Goal: Complete application form: Complete application form

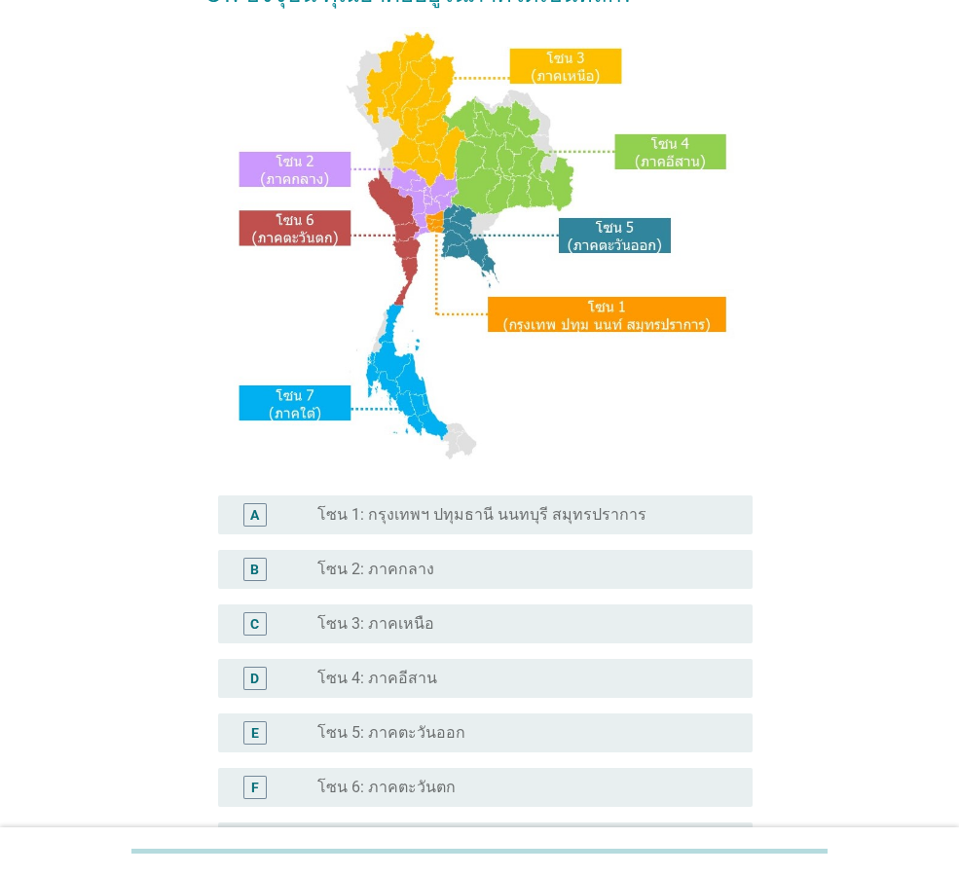
scroll to position [366, 0]
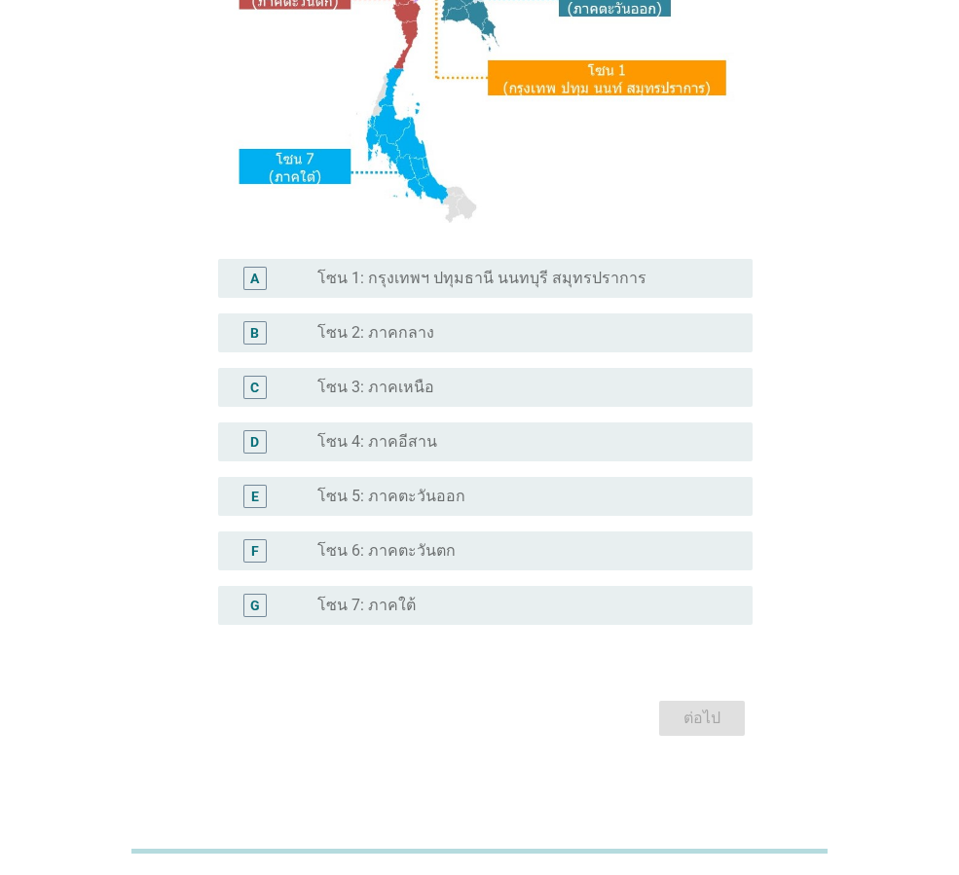
click at [580, 449] on div "radio_button_unchecked โซน 4: ภาคอีสาน" at bounding box center [519, 441] width 404 height 19
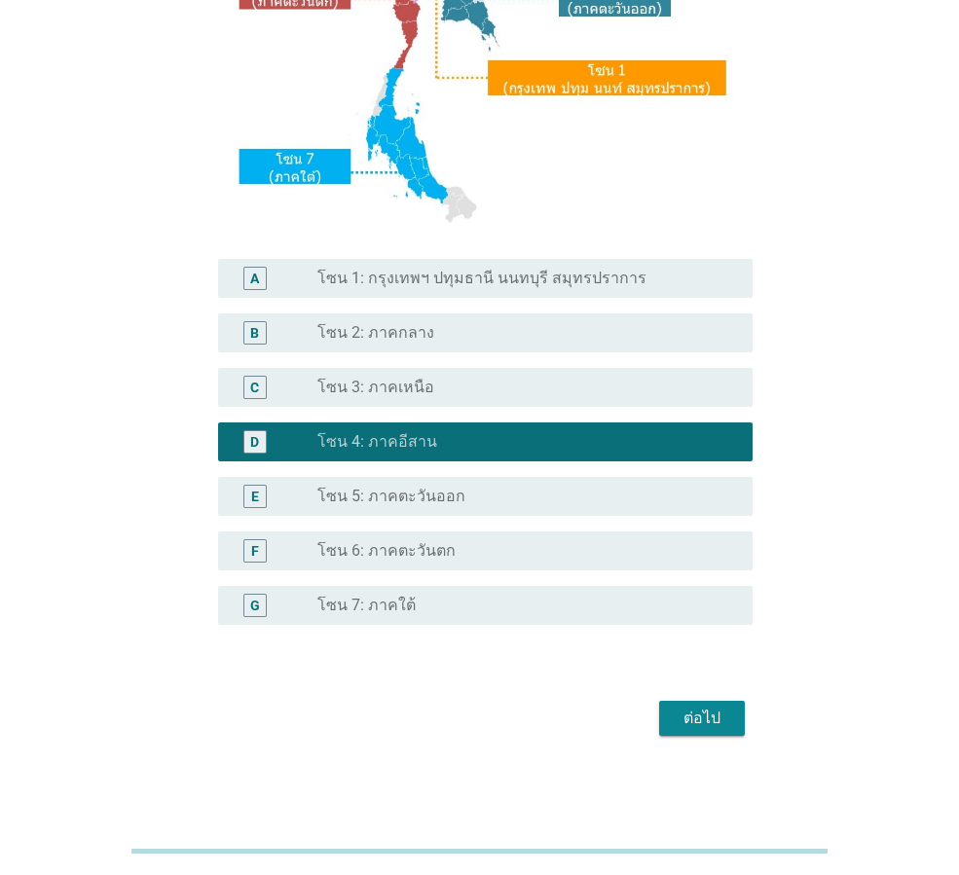
click at [702, 712] on div "ต่อไป" at bounding box center [702, 718] width 55 height 23
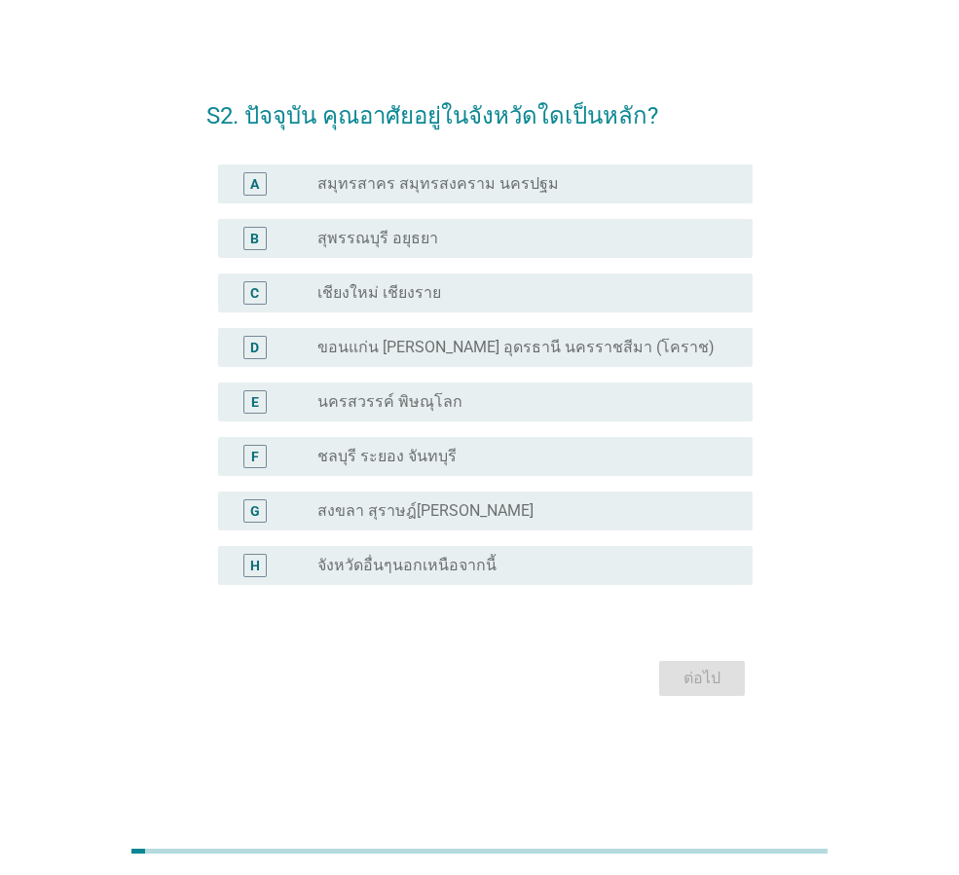
scroll to position [0, 0]
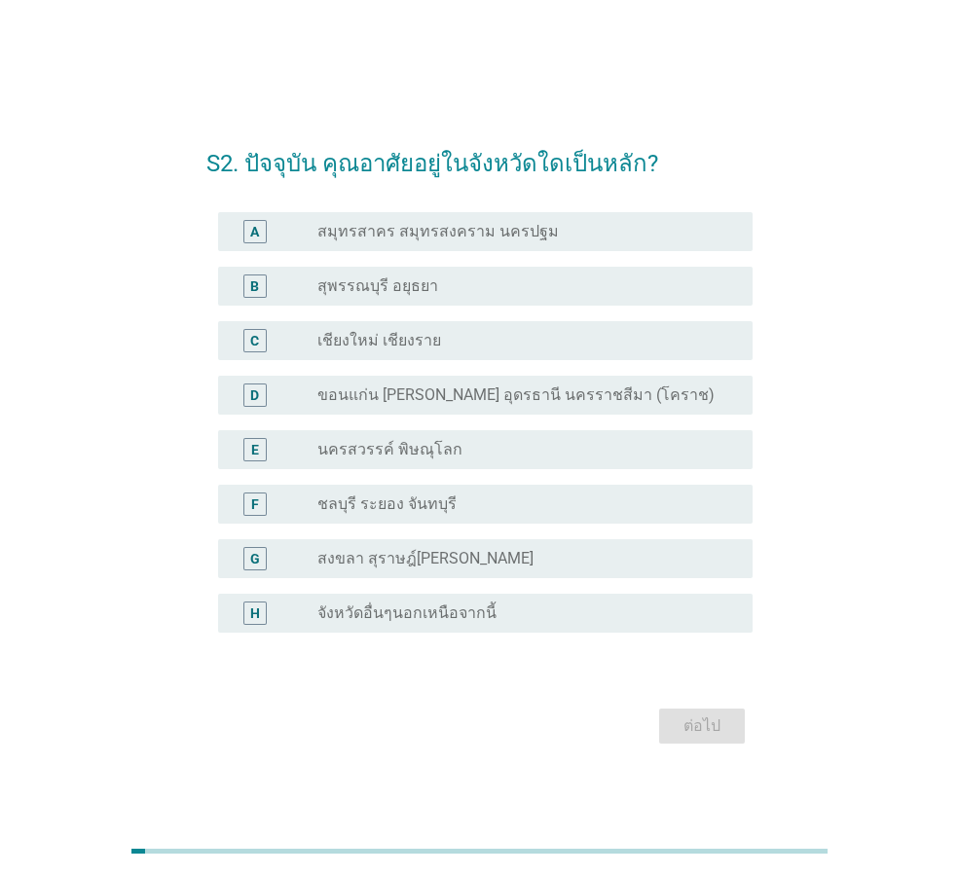
click at [562, 407] on div "D radio_button_unchecked ขอนแก่น [PERSON_NAME] อุดรธานี นครราชสีมา (โคราช)" at bounding box center [485, 395] width 534 height 39
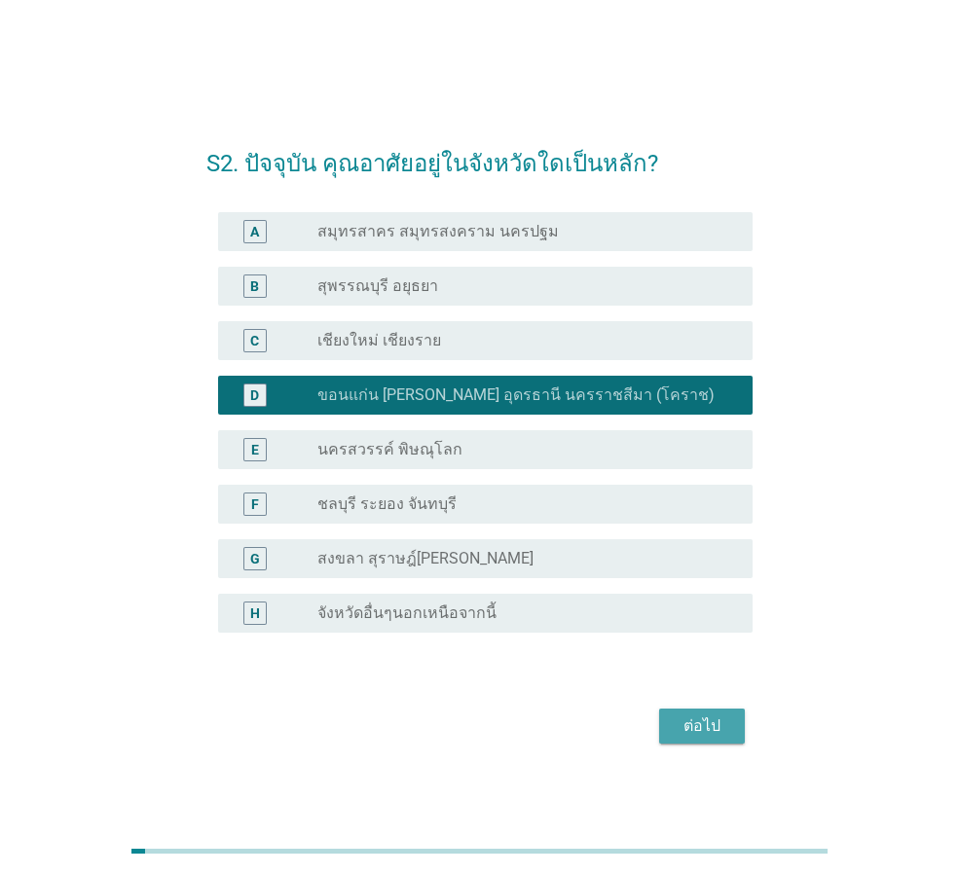
click at [704, 722] on div "ต่อไป" at bounding box center [702, 726] width 55 height 23
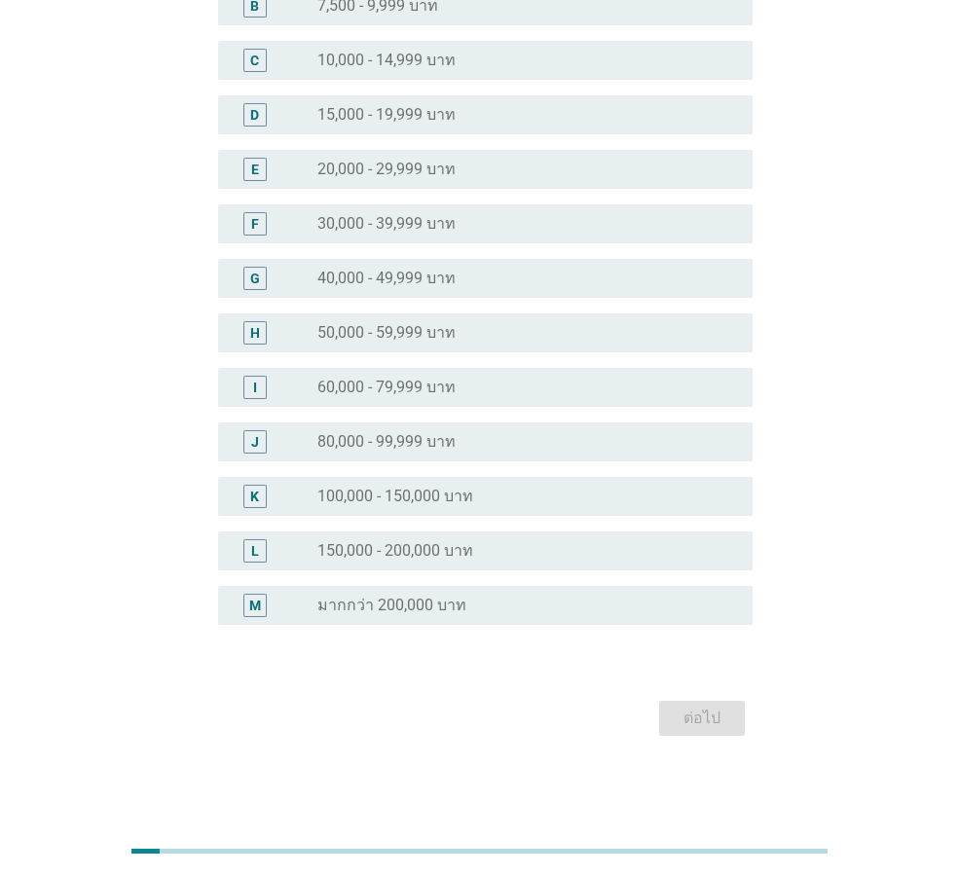
scroll to position [16, 0]
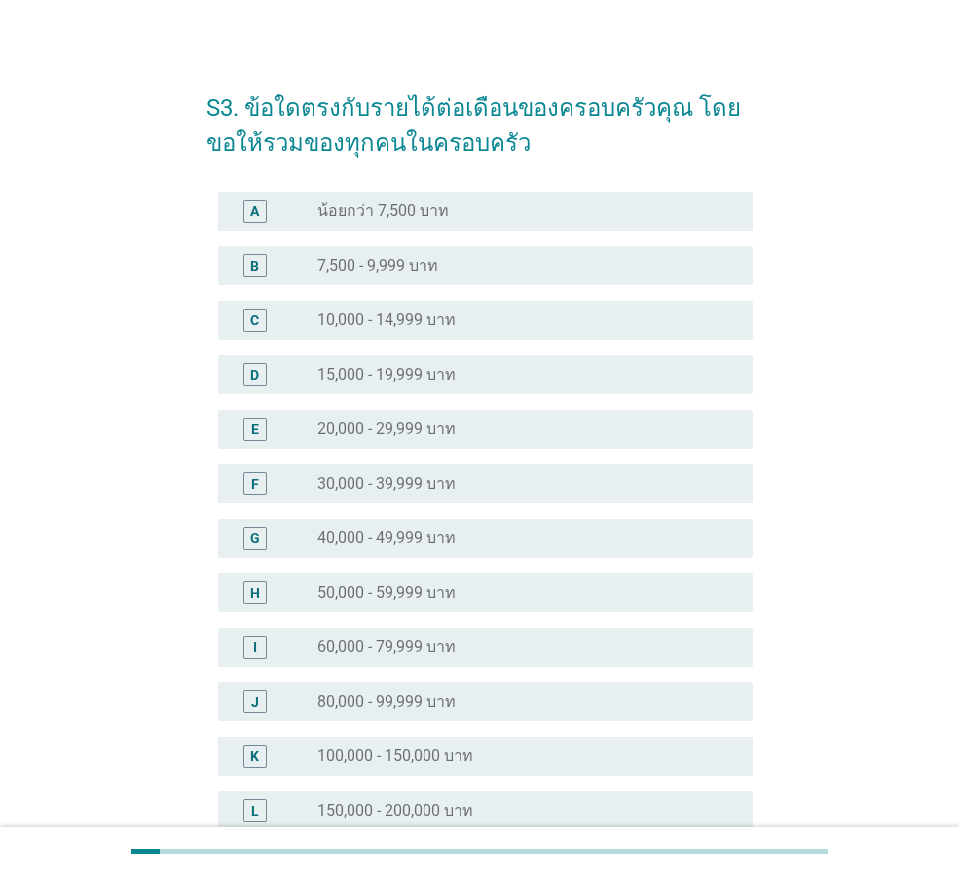
click at [582, 437] on div "radio_button_unchecked 20,000 - 29,999 บาท" at bounding box center [519, 429] width 404 height 19
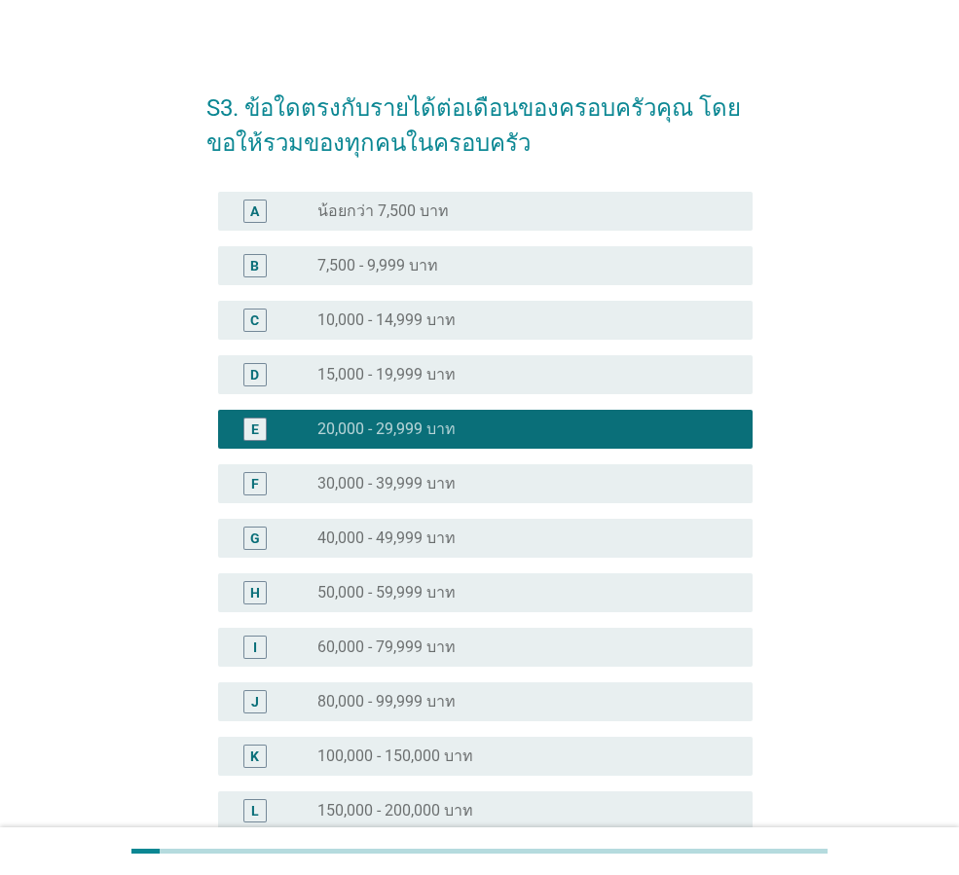
scroll to position [276, 0]
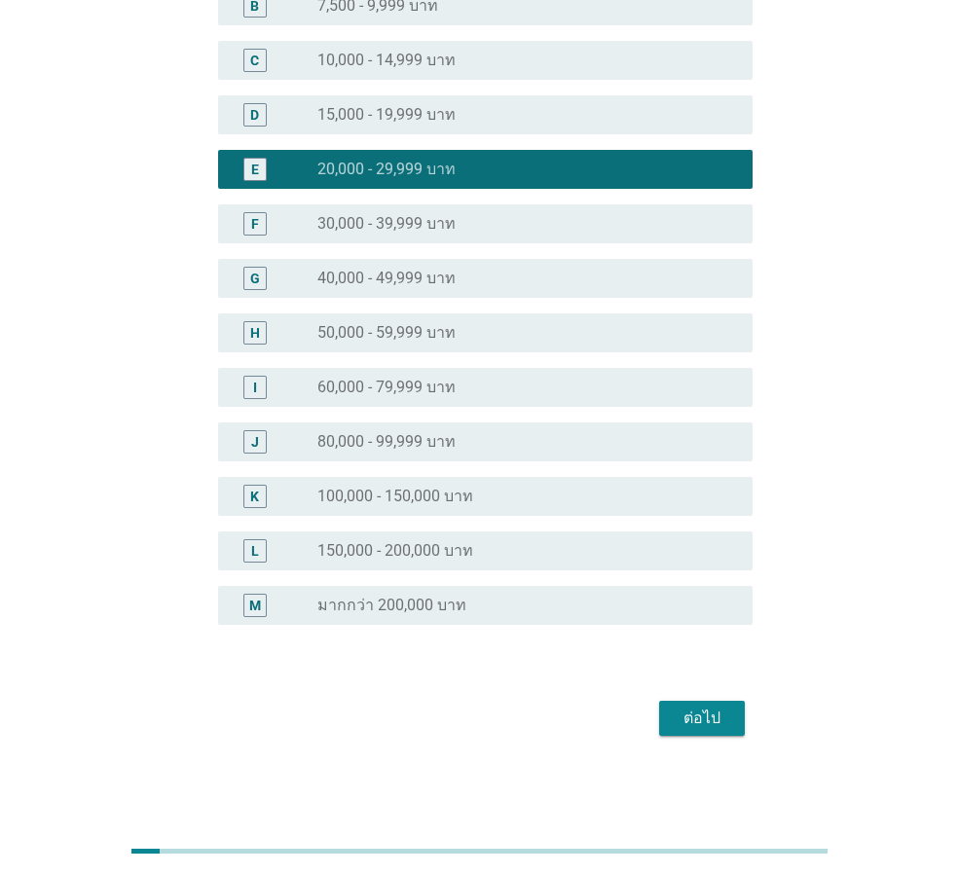
click at [711, 717] on div "ต่อไป" at bounding box center [702, 718] width 55 height 23
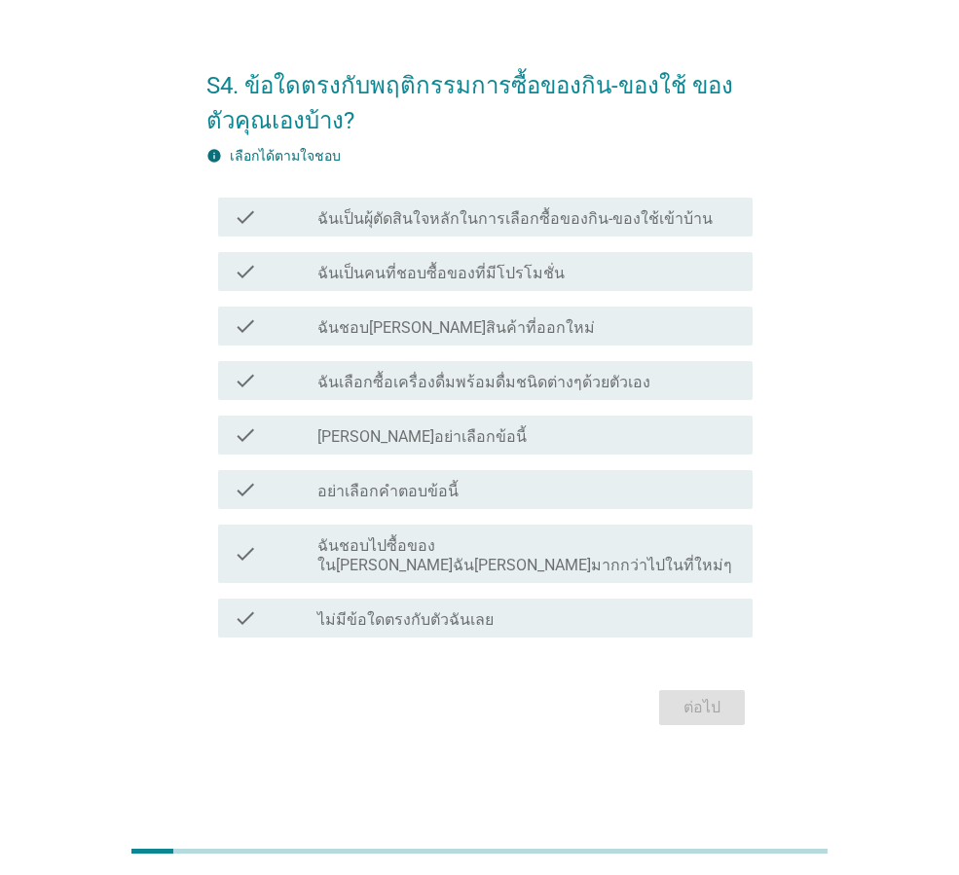
scroll to position [0, 0]
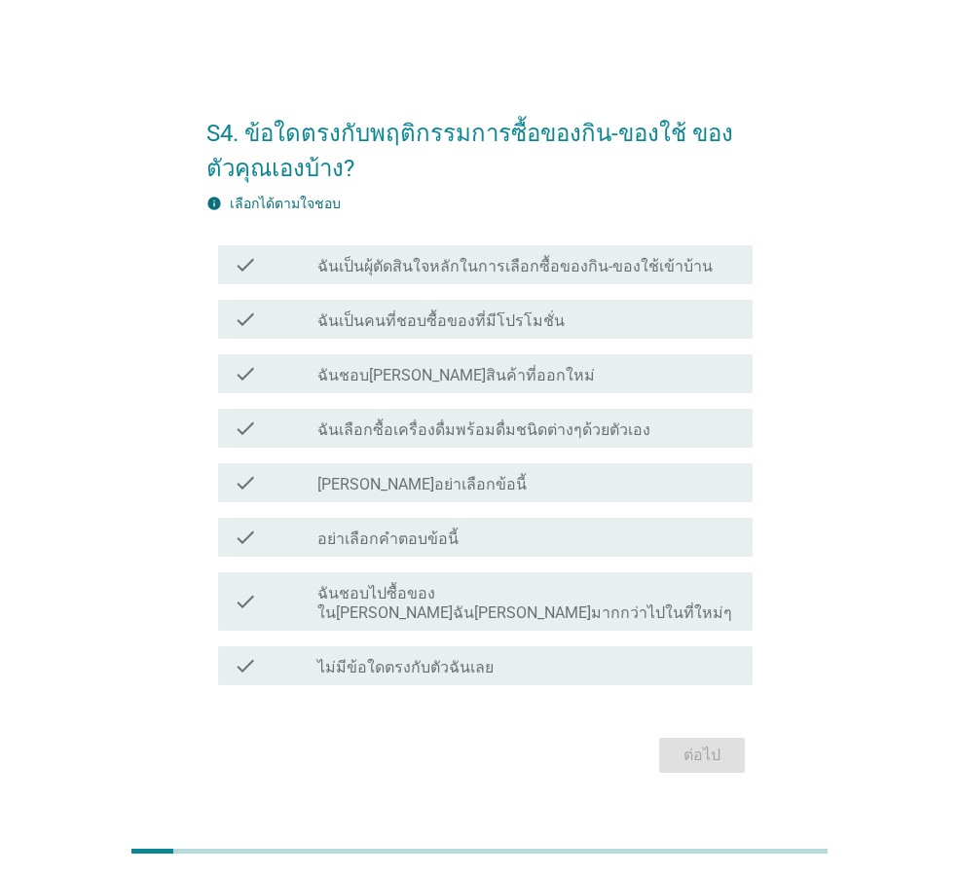
click at [643, 434] on div "check_box_outline_blank ฉันเลือกซื้อเครื่องดื่มพร้อมดื่มชนิดต่างๆด้วยตัวเอง" at bounding box center [527, 428] width 420 height 23
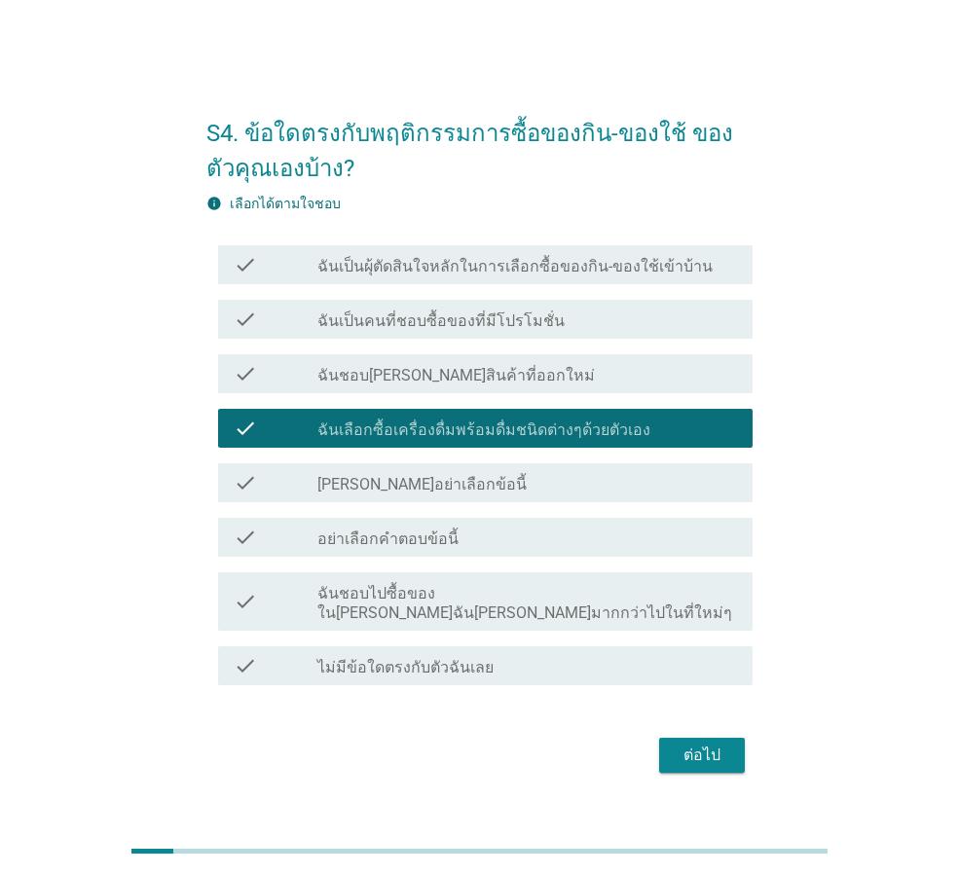
click at [625, 595] on label "ฉันชอบไปซื้อของใน[PERSON_NAME]ฉัน[PERSON_NAME]มากกว่าไปในที่ใหม่ๆ" at bounding box center [527, 603] width 420 height 39
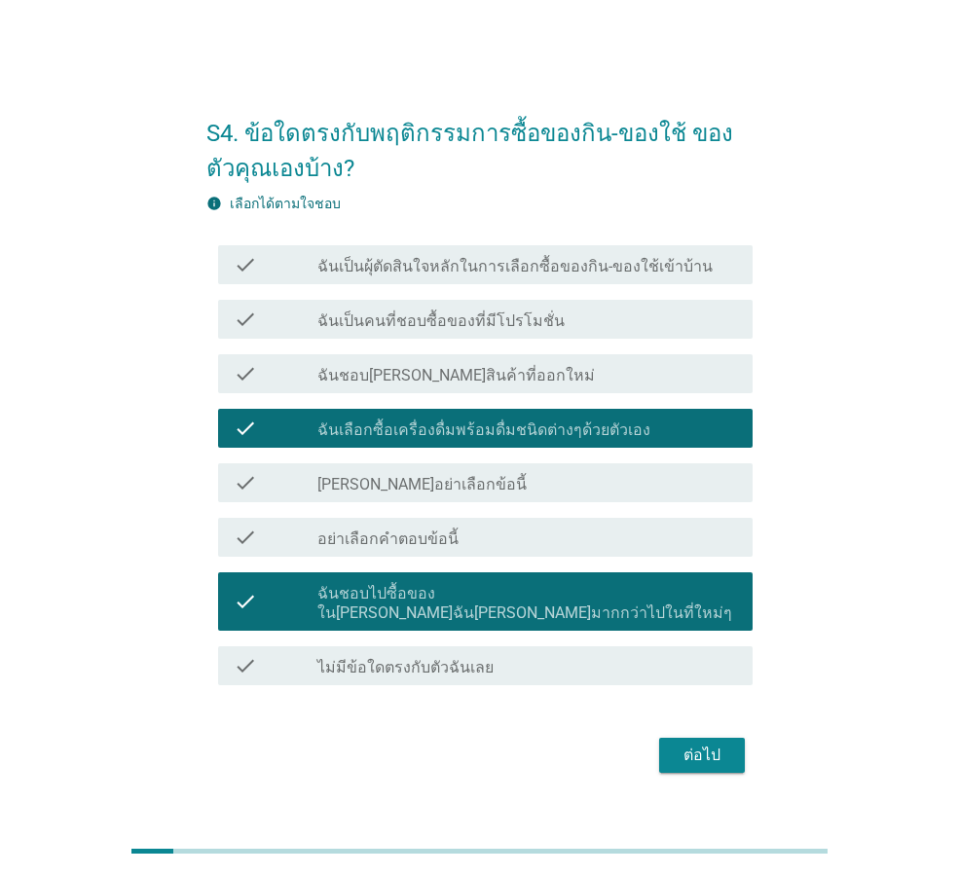
click at [553, 401] on div "check check_box_outline_blank ฉันชอบ[PERSON_NAME]สินค้าที่ออกใหม่" at bounding box center [479, 374] width 546 height 55
click at [551, 386] on div "check_box_outline_blank ฉันชอบ[PERSON_NAME]สินค้าที่ออกใหม่" at bounding box center [527, 373] width 420 height 23
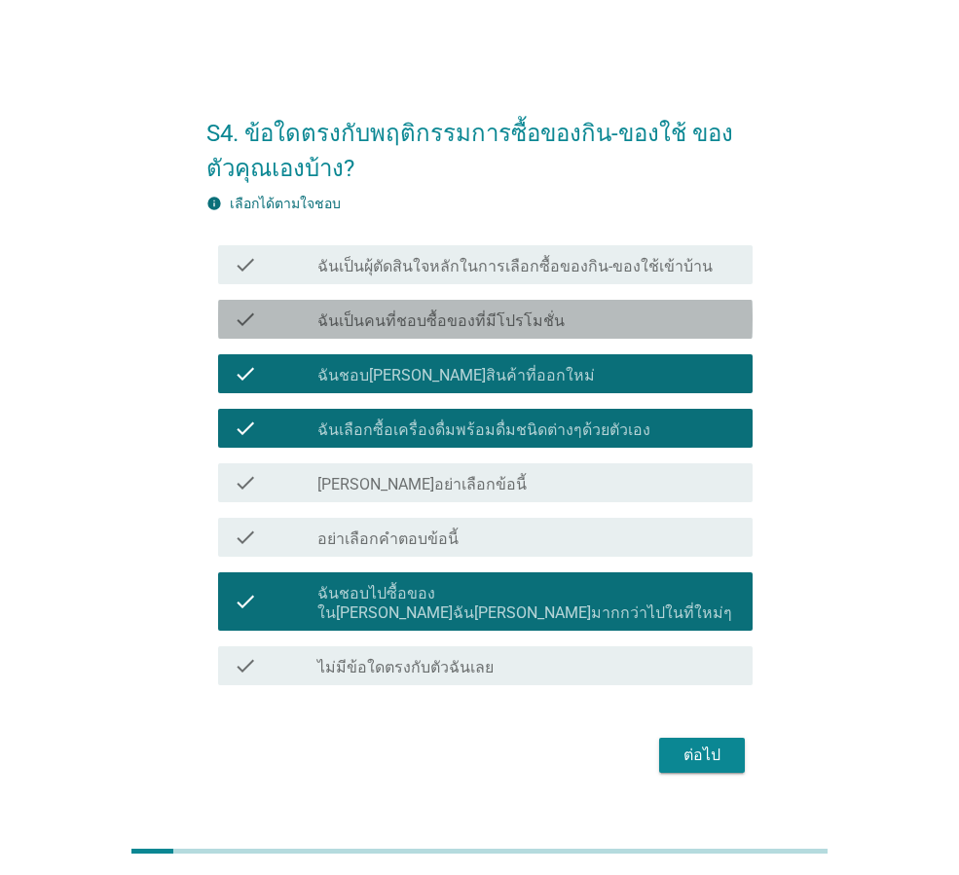
click at [550, 331] on div "check_box_outline_blank ฉันเป็นคนที่ชอบซื้อของที่มีโปรโมชั่น" at bounding box center [527, 319] width 420 height 23
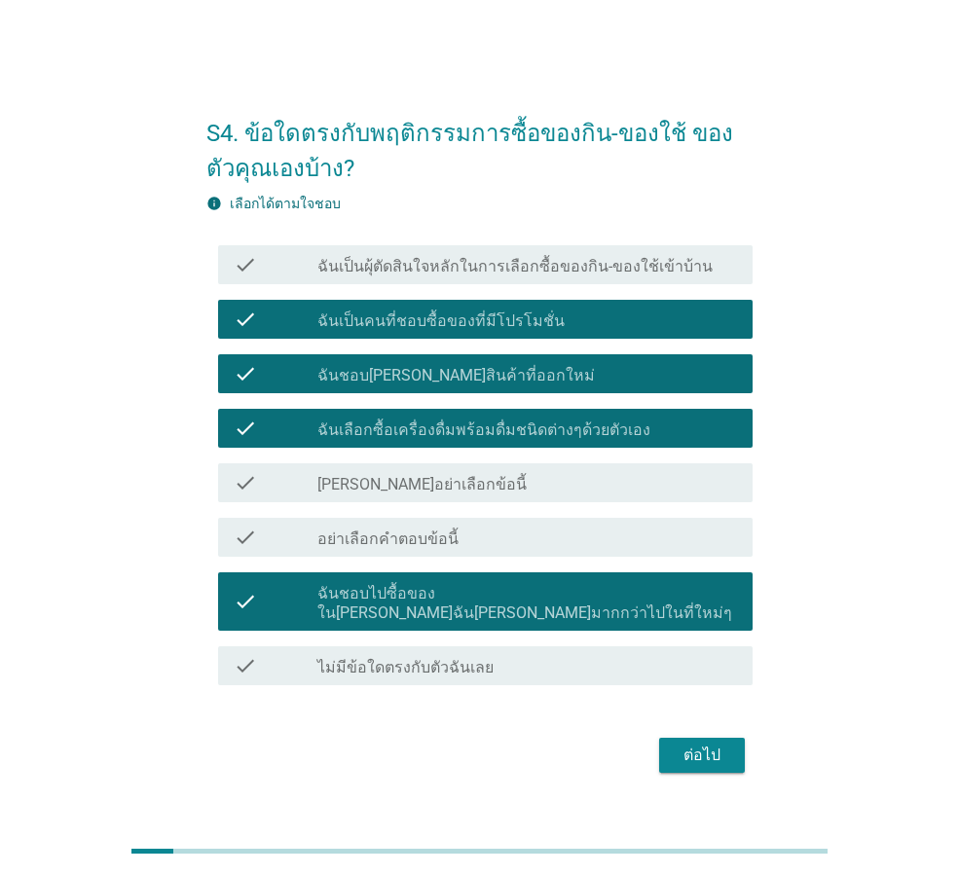
click at [584, 276] on label "ฉันเป็นผุ้ตัดสินใจหลักในการเลือกซื้อของกิน-ของใช้เข้าบ้าน" at bounding box center [514, 266] width 395 height 19
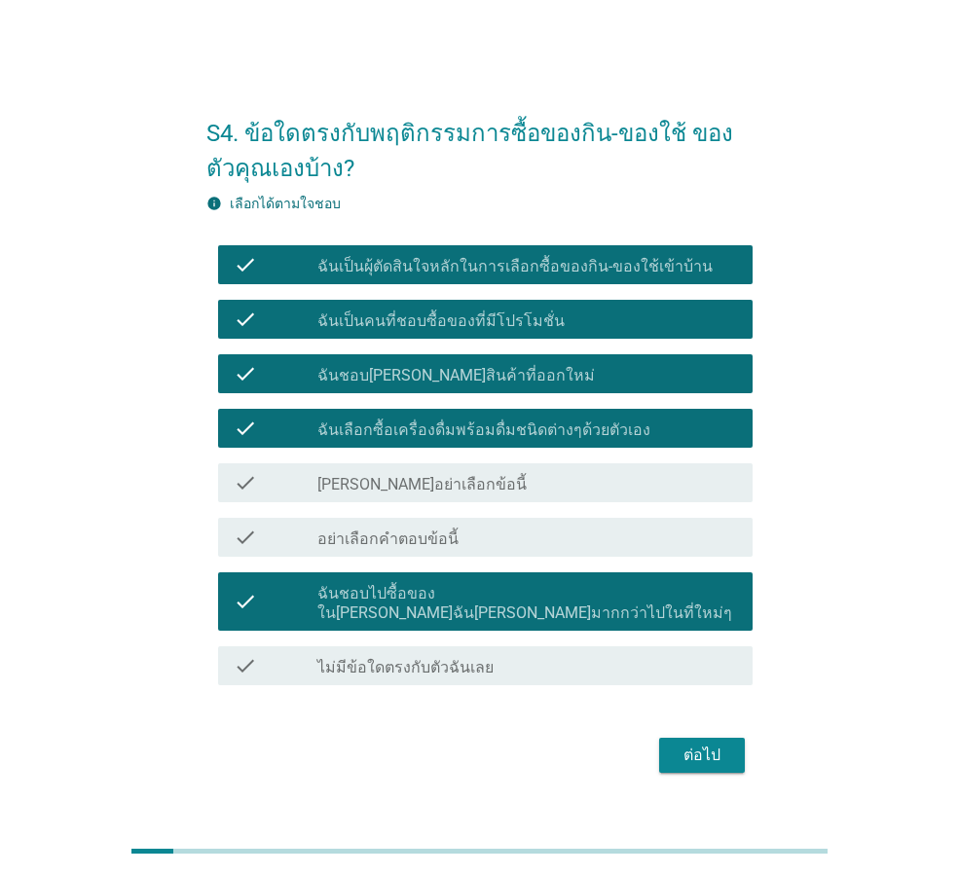
click at [705, 738] on button "ต่อไป" at bounding box center [702, 755] width 86 height 35
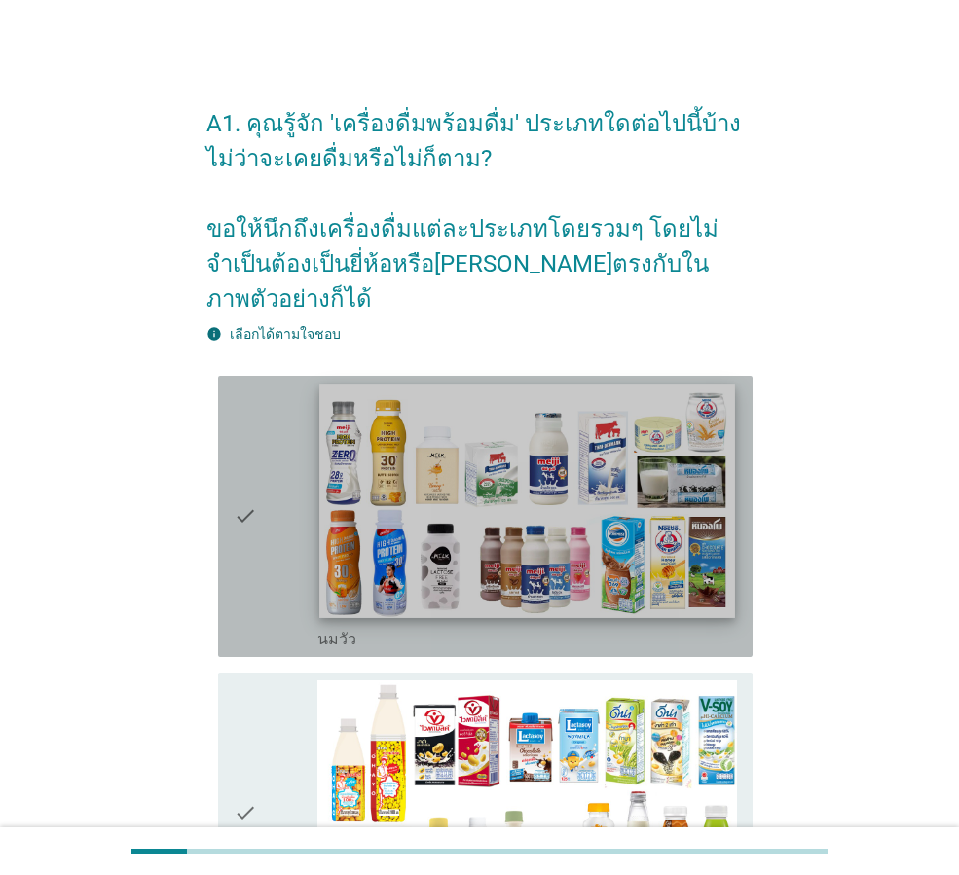
click at [620, 577] on img at bounding box center [526, 502] width 415 height 234
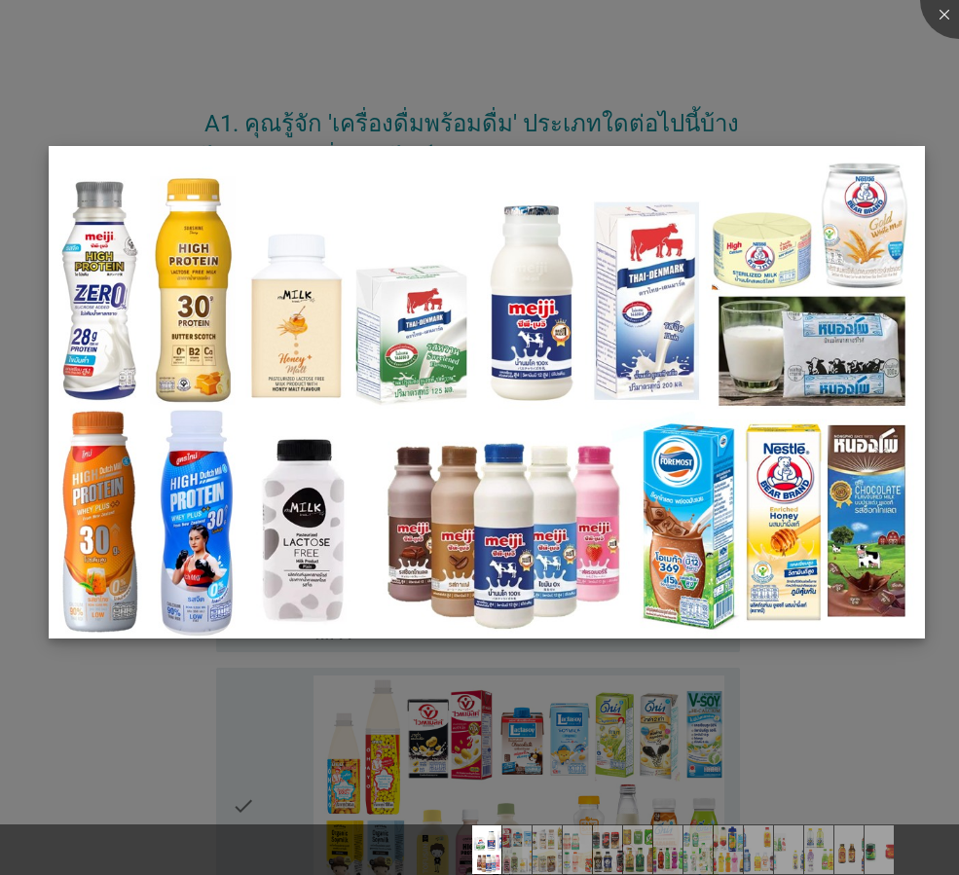
click at [689, 613] on img at bounding box center [487, 392] width 876 height 493
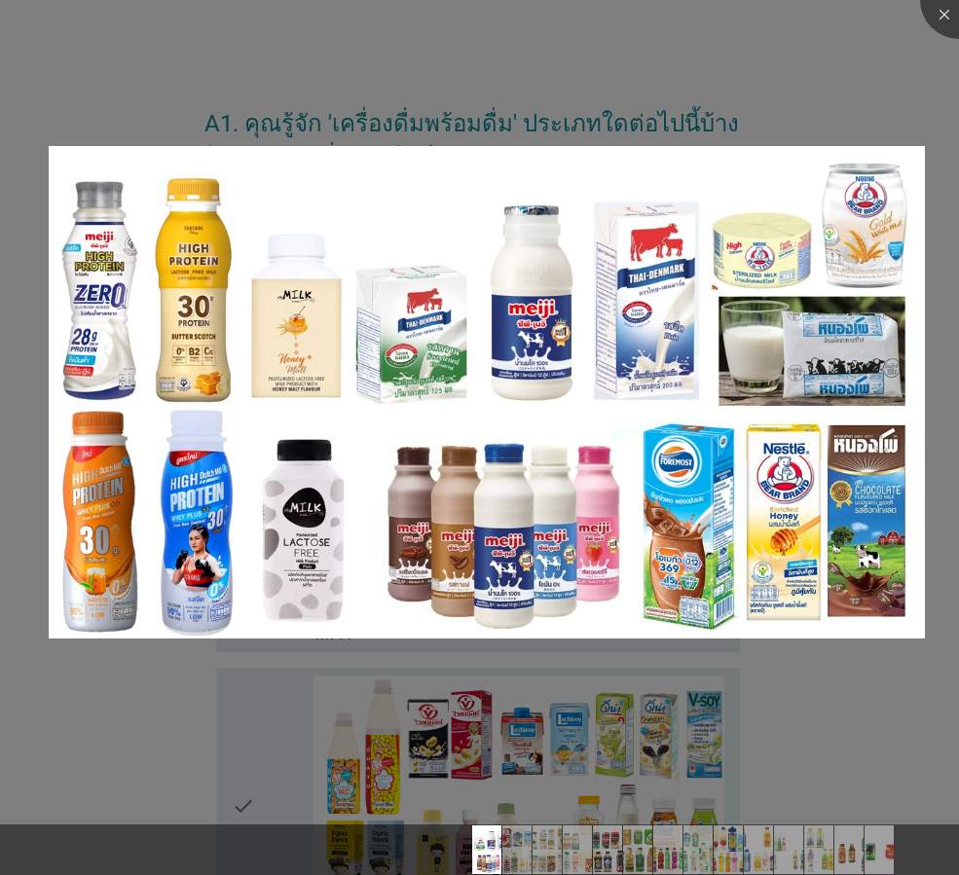
click at [214, 776] on div at bounding box center [479, 437] width 959 height 875
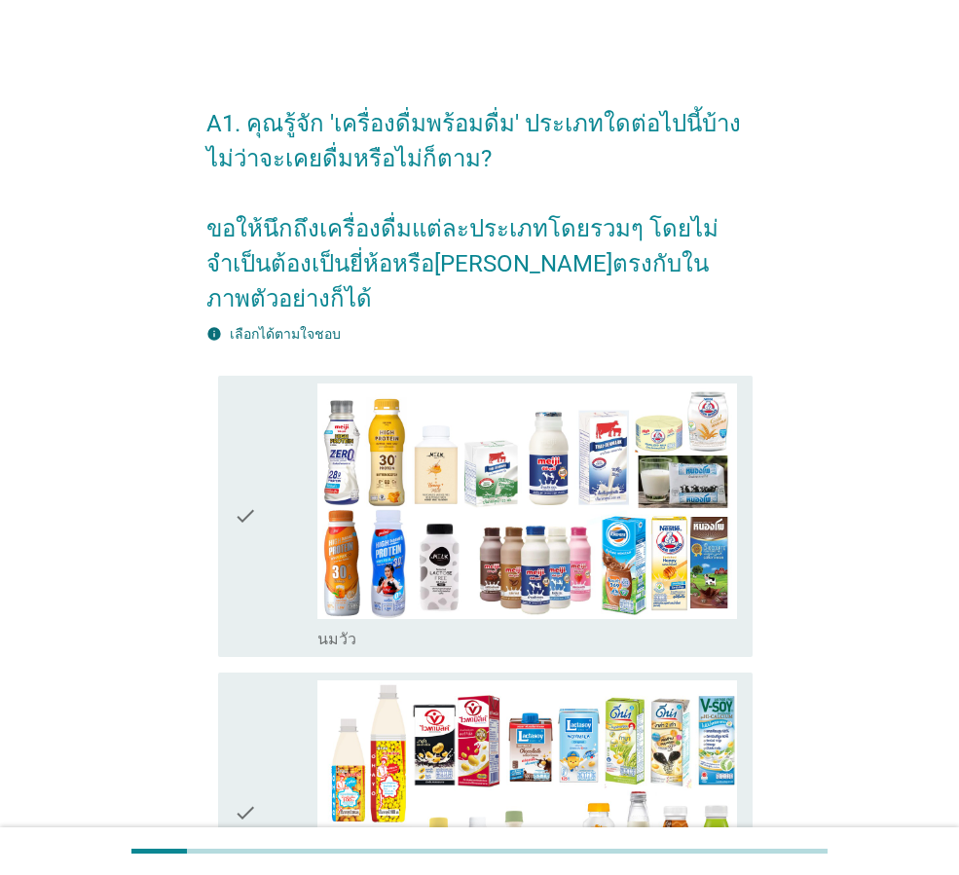
click at [238, 588] on icon "check" at bounding box center [245, 517] width 23 height 266
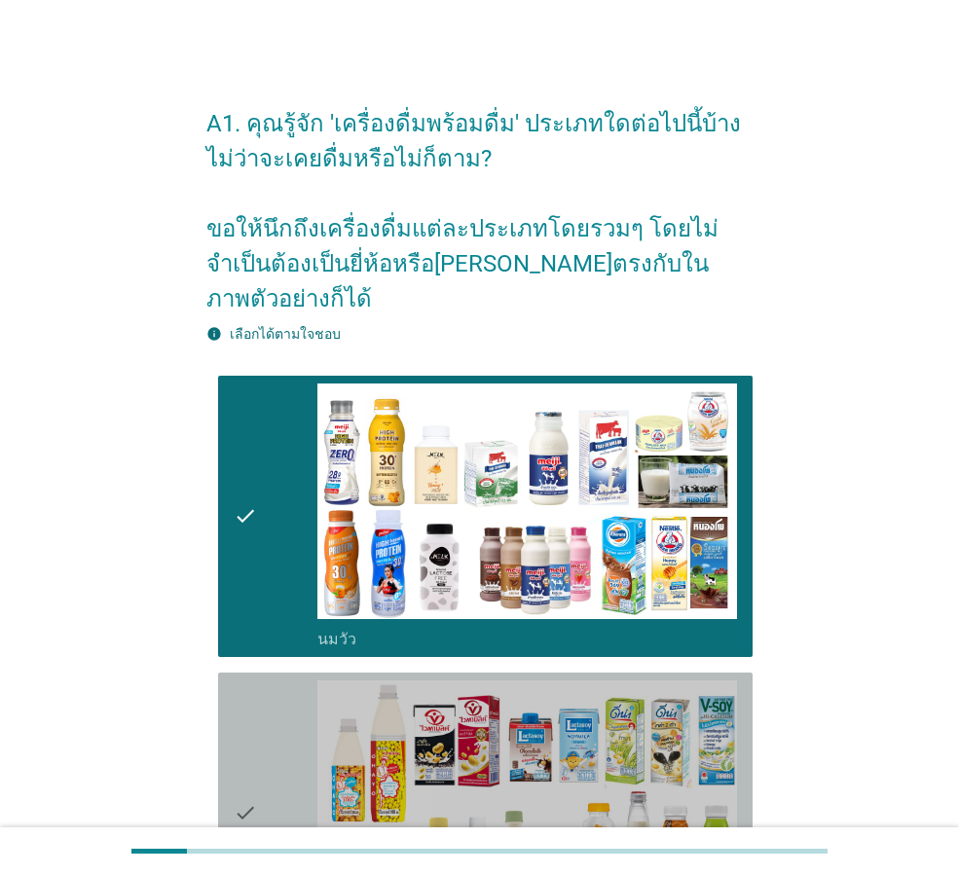
click at [276, 776] on div "check" at bounding box center [276, 813] width 84 height 266
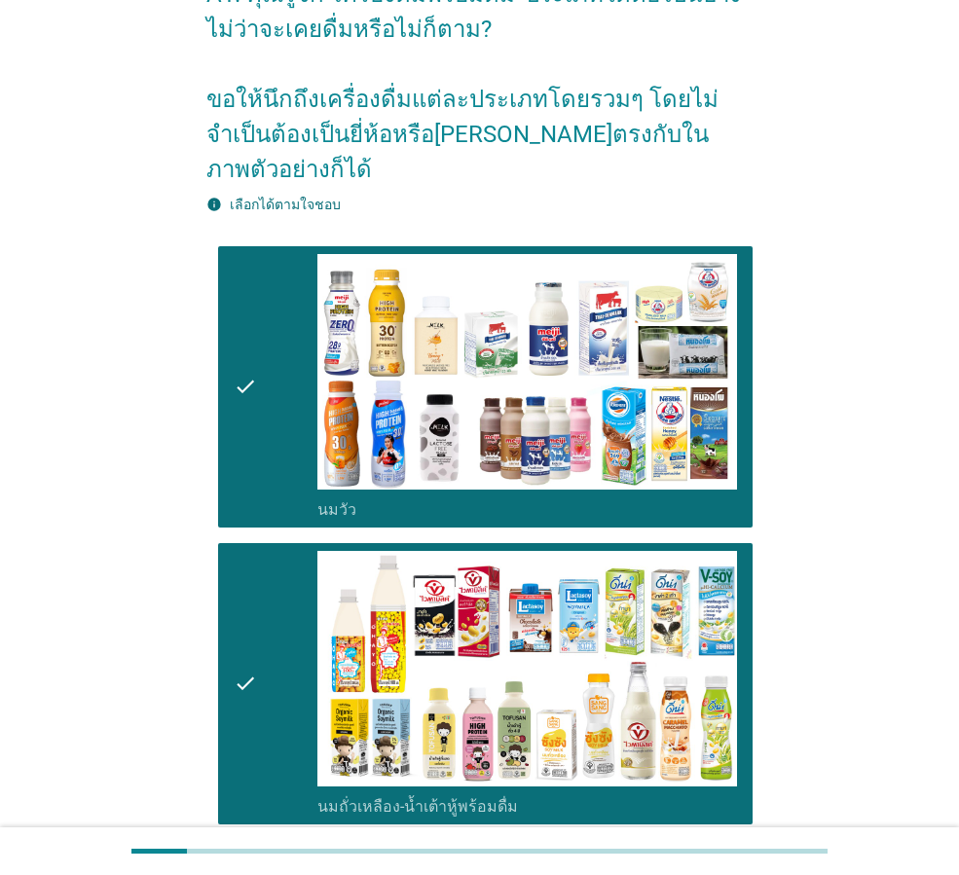
scroll to position [260, 0]
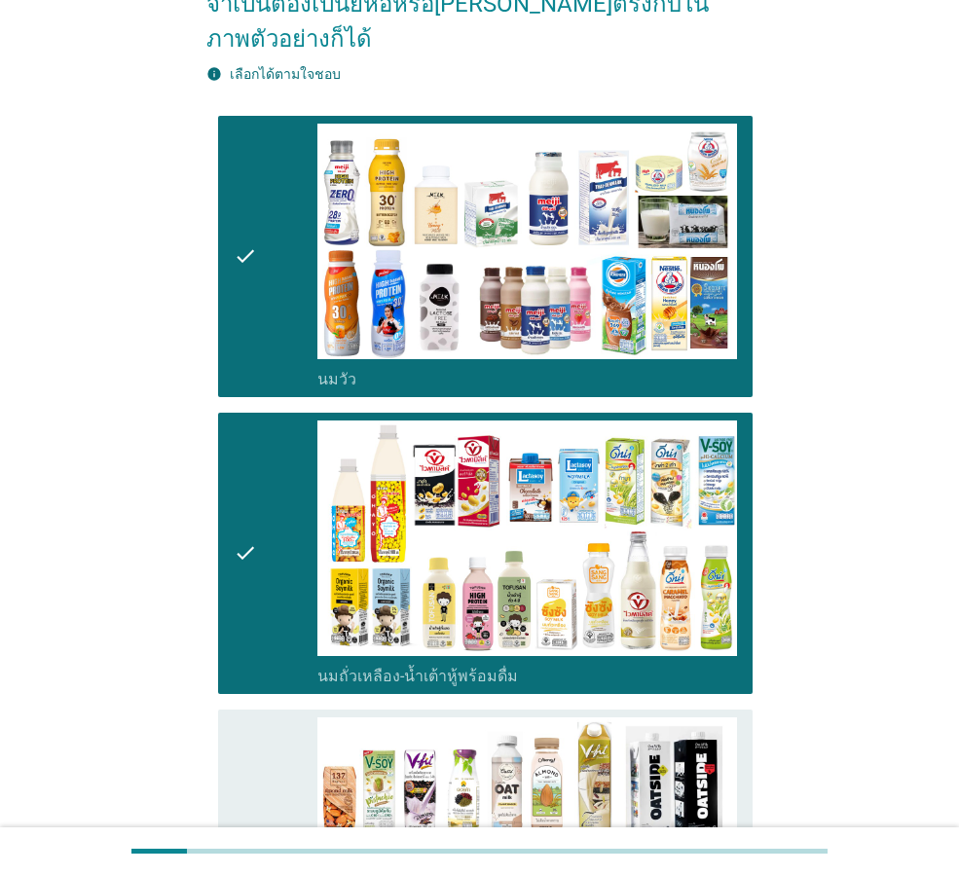
click at [276, 776] on div "check" at bounding box center [276, 859] width 84 height 285
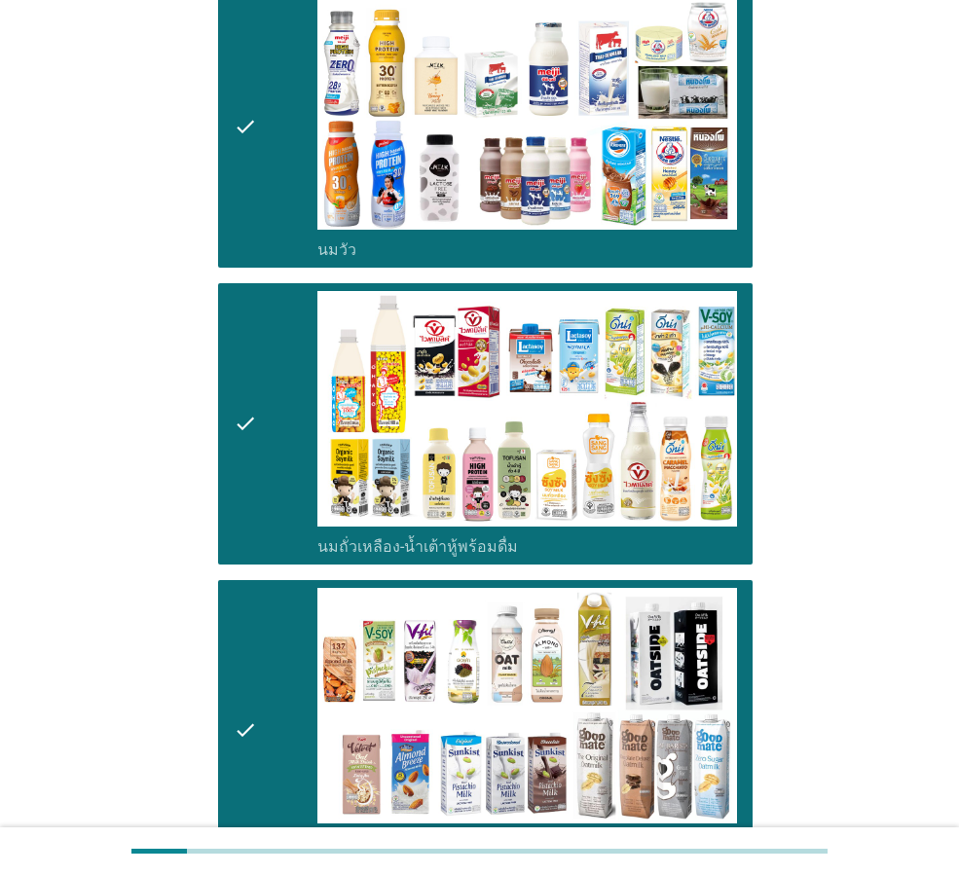
scroll to position [649, 0]
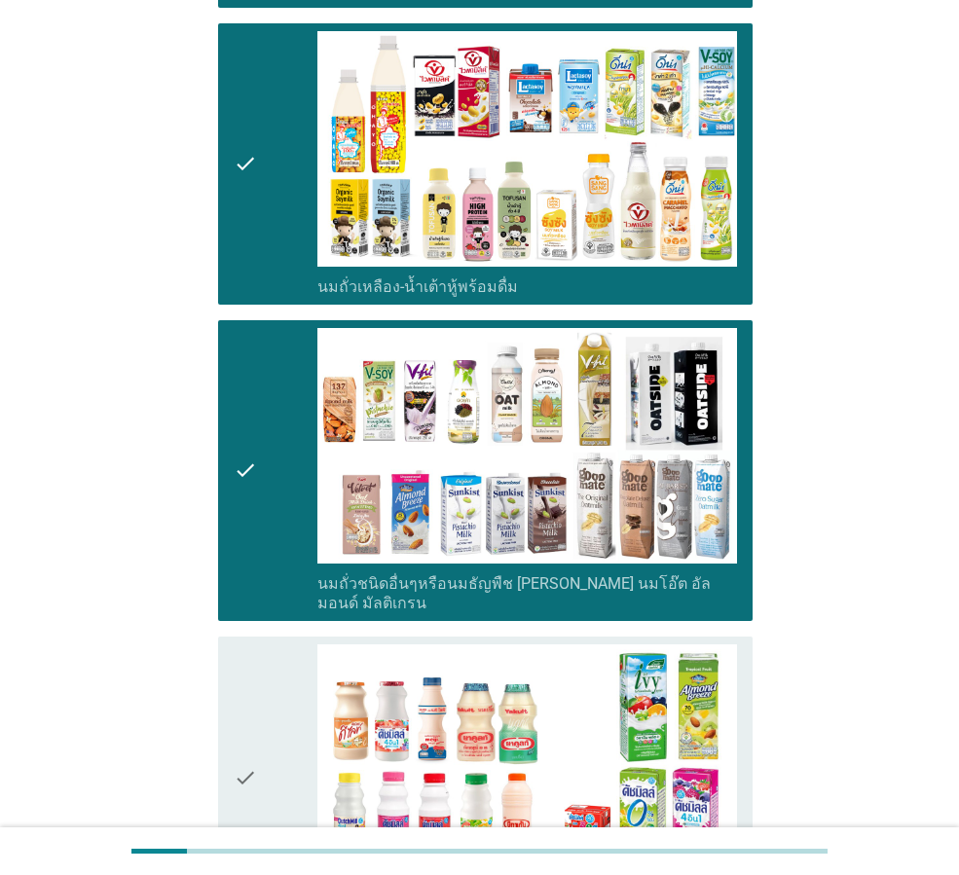
click at [232, 732] on div "check check_box_outline_blank นมเปรี้ยว" at bounding box center [485, 777] width 534 height 281
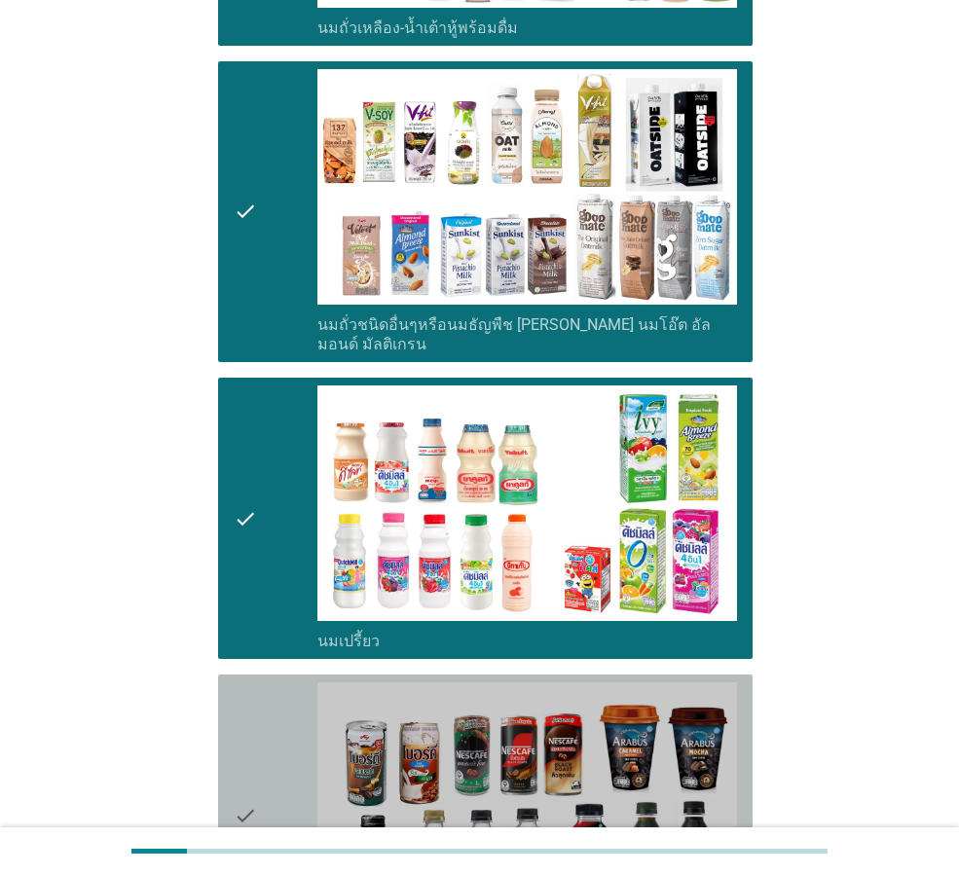
click at [236, 735] on icon "check" at bounding box center [245, 815] width 23 height 266
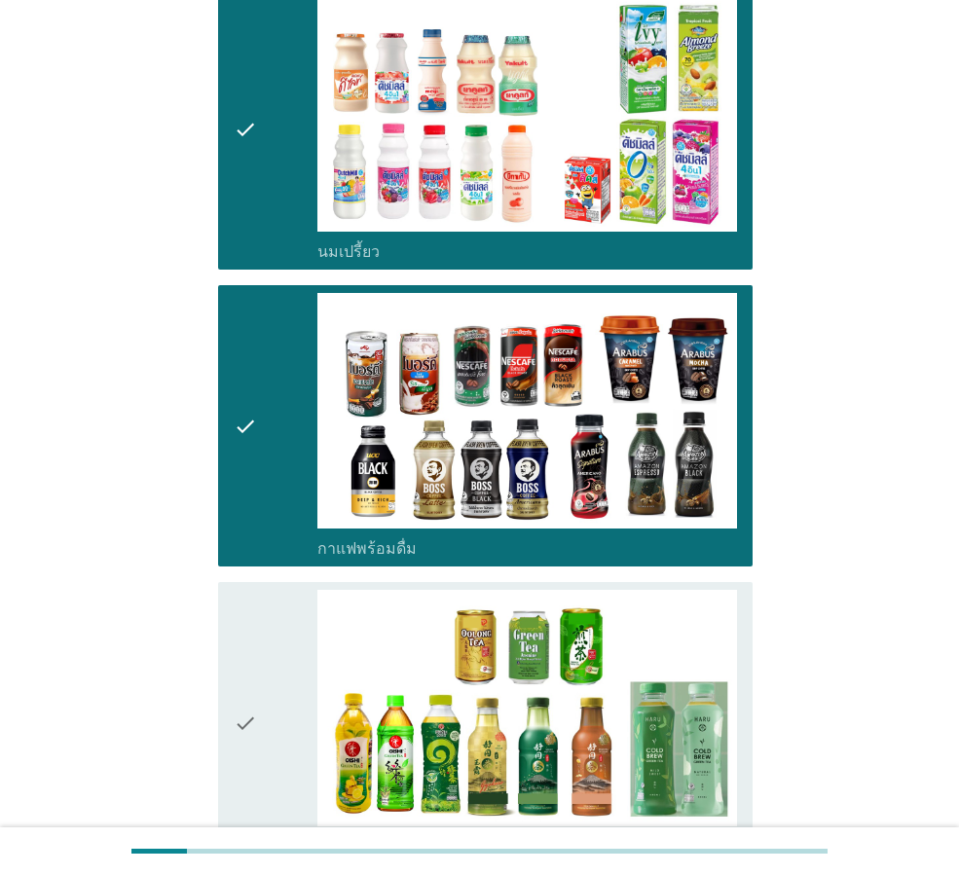
scroll to position [1687, 0]
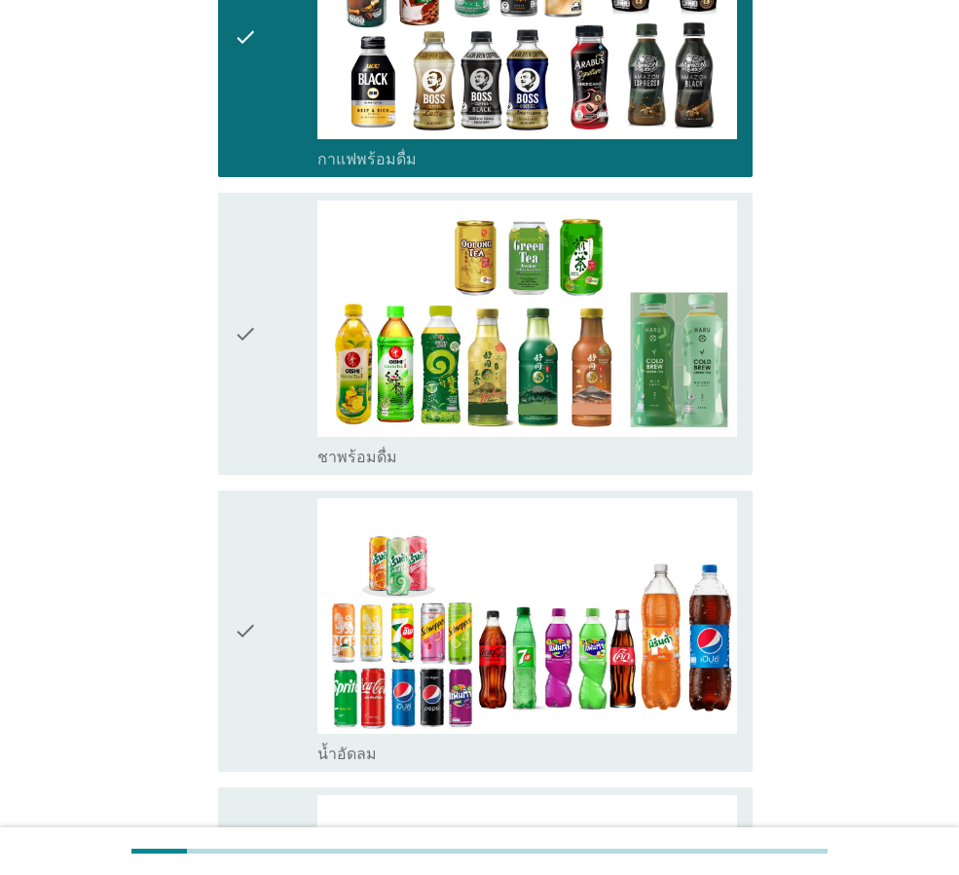
click at [228, 378] on div "check check_box_outline_blank ชาพร้อมดื่ม" at bounding box center [485, 333] width 534 height 281
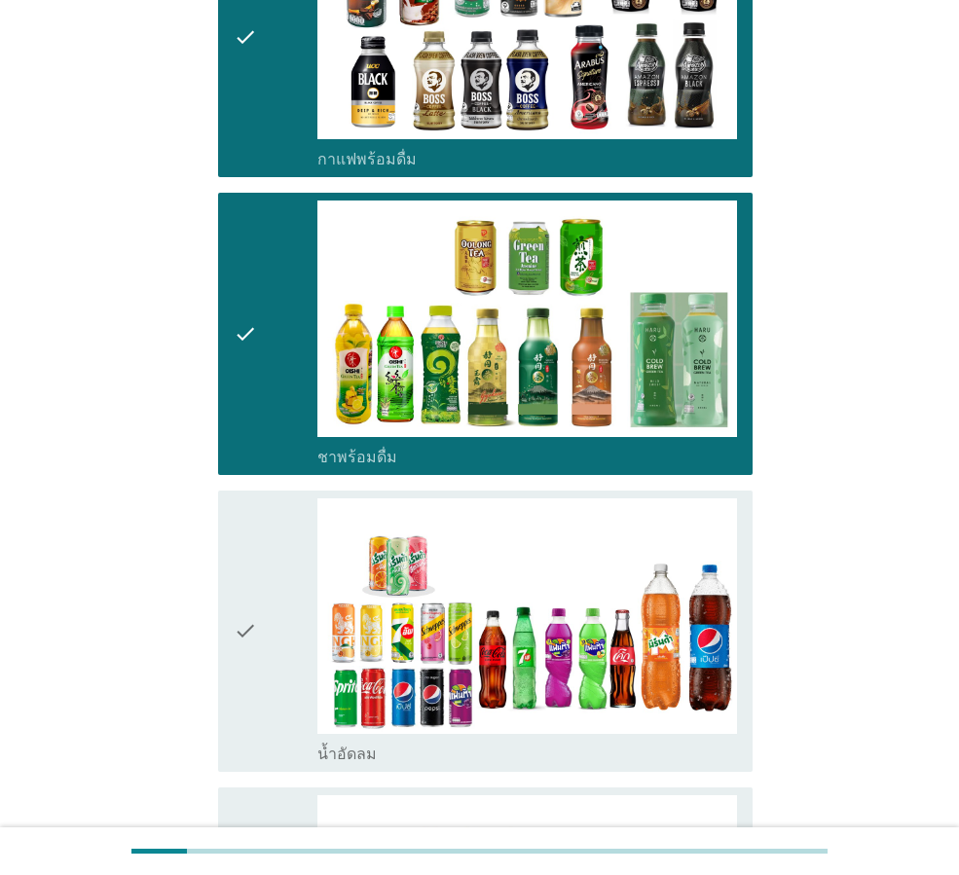
click at [250, 518] on icon "check" at bounding box center [245, 631] width 23 height 266
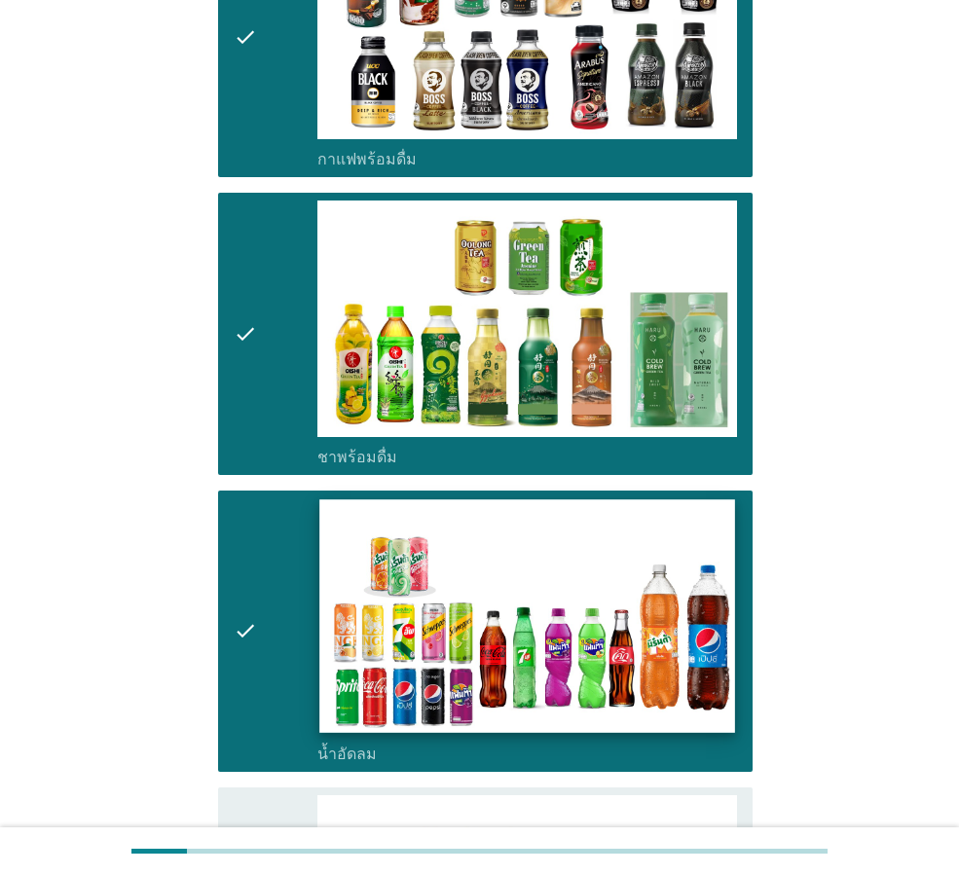
scroll to position [2077, 0]
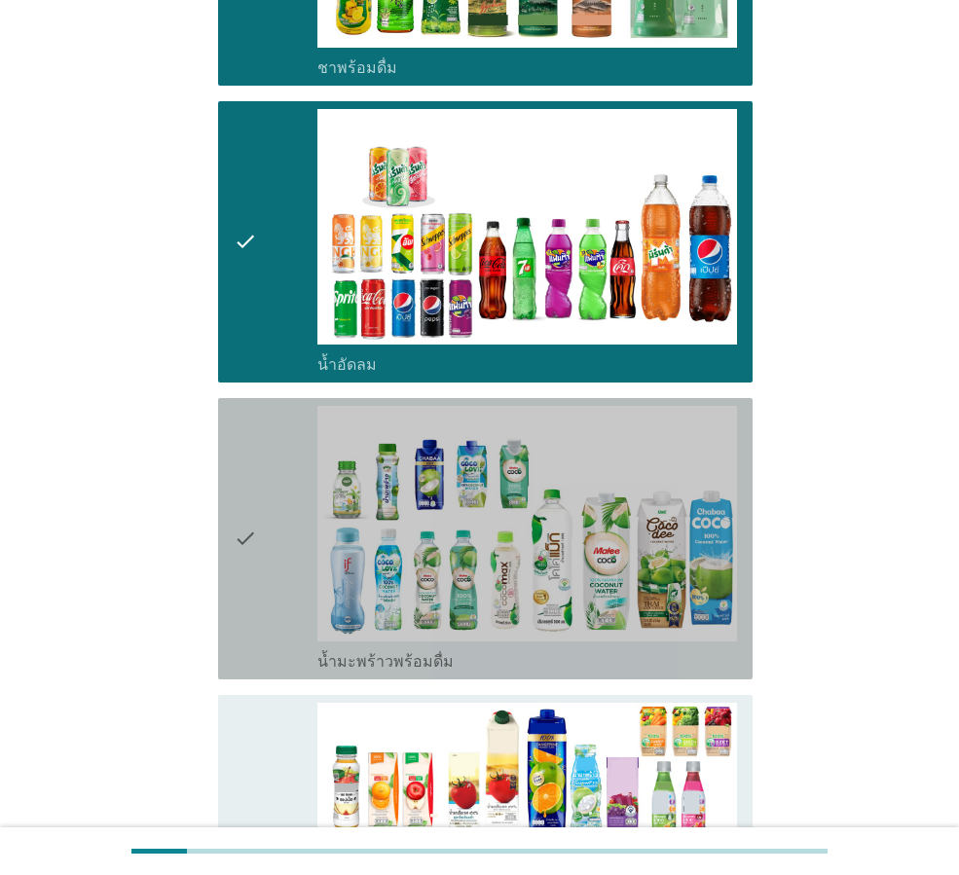
click at [257, 512] on icon "check" at bounding box center [245, 539] width 23 height 266
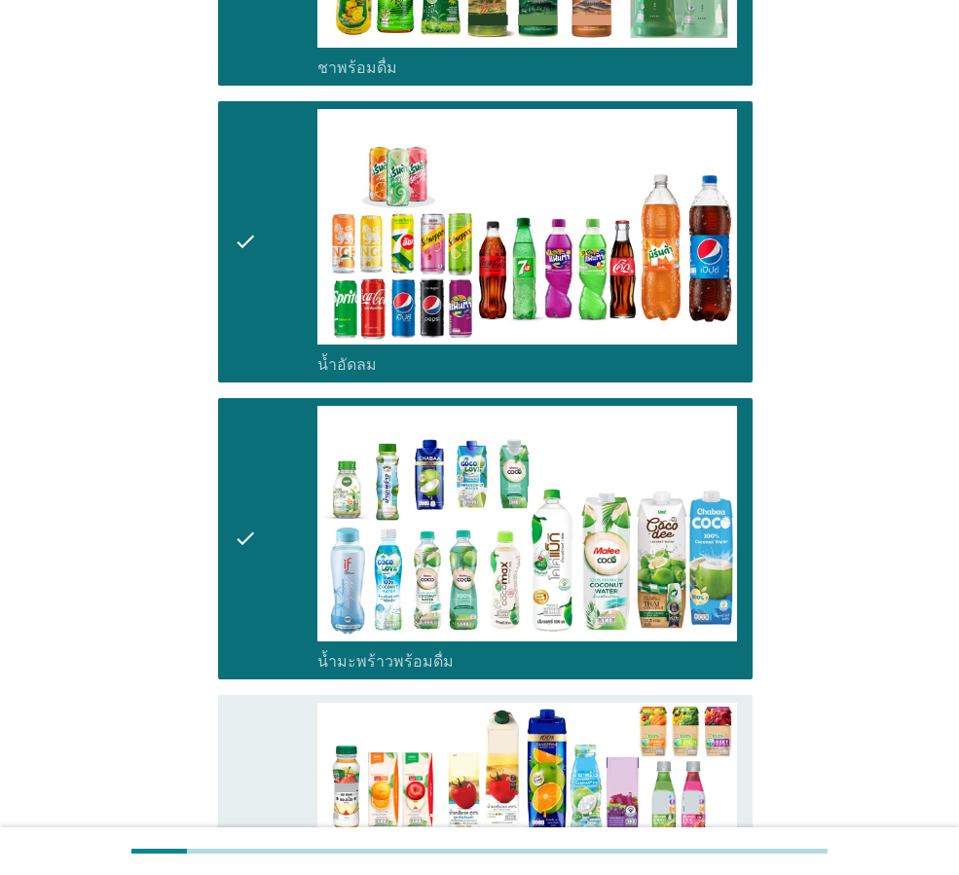
click at [284, 720] on div "check" at bounding box center [276, 836] width 84 height 266
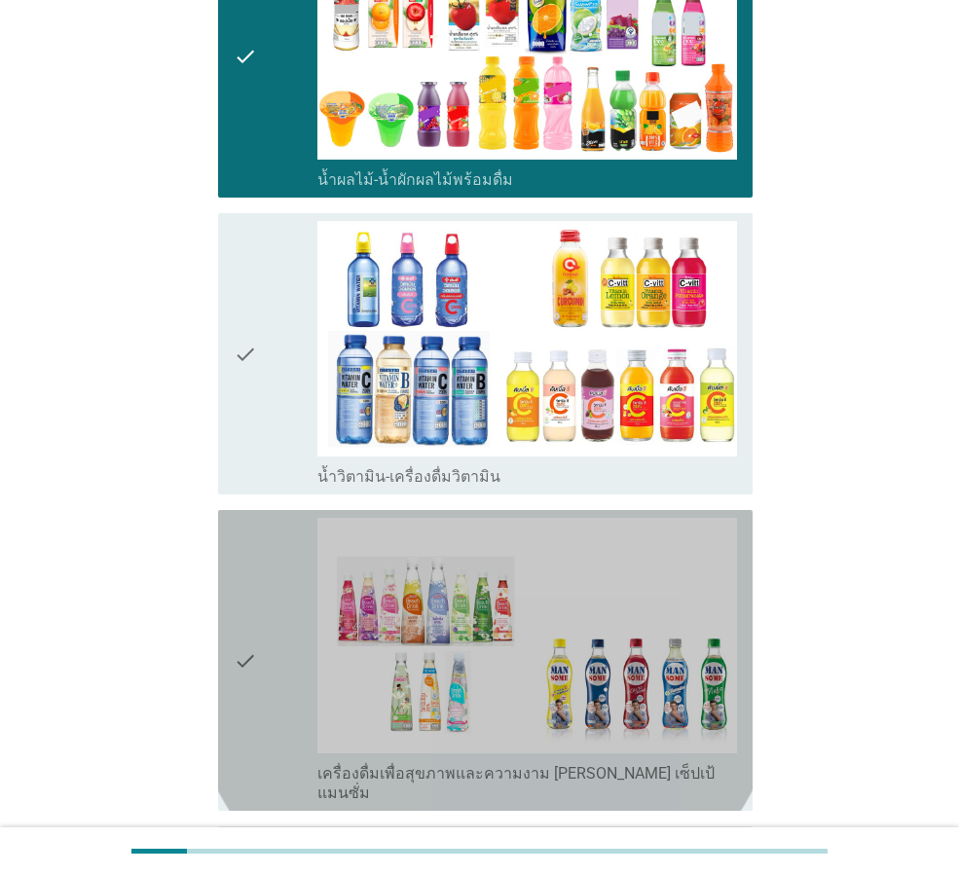
click at [284, 720] on div "check" at bounding box center [276, 660] width 84 height 285
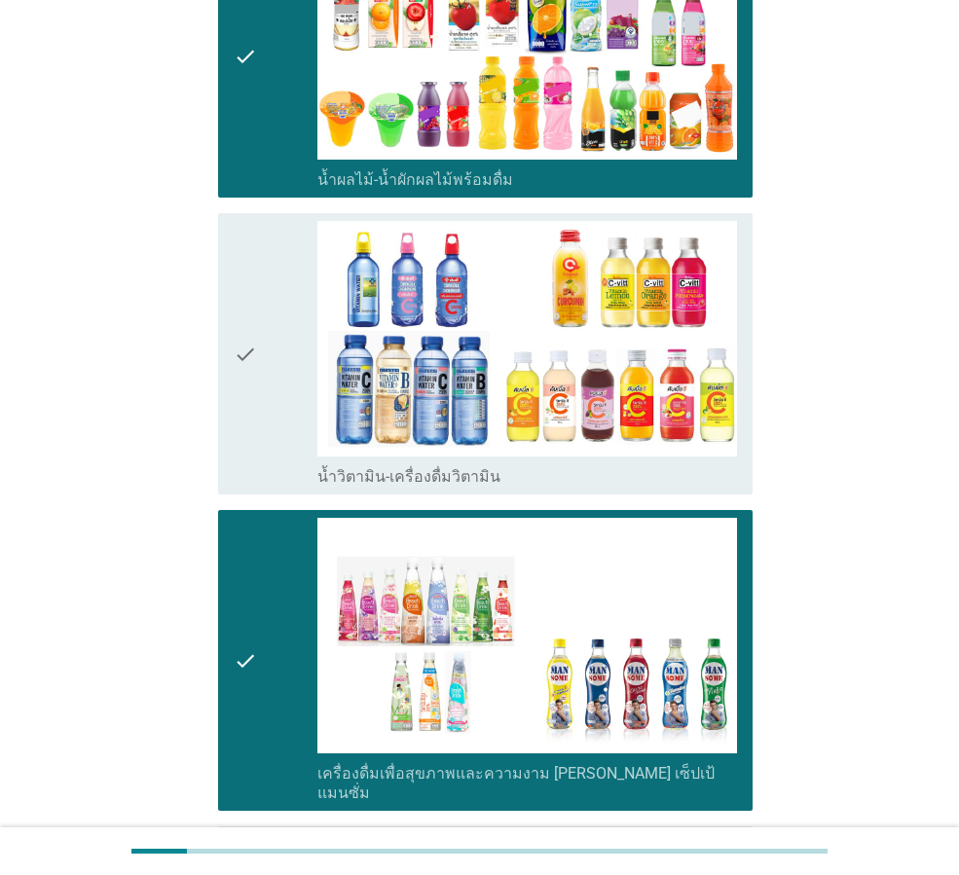
scroll to position [3115, 0]
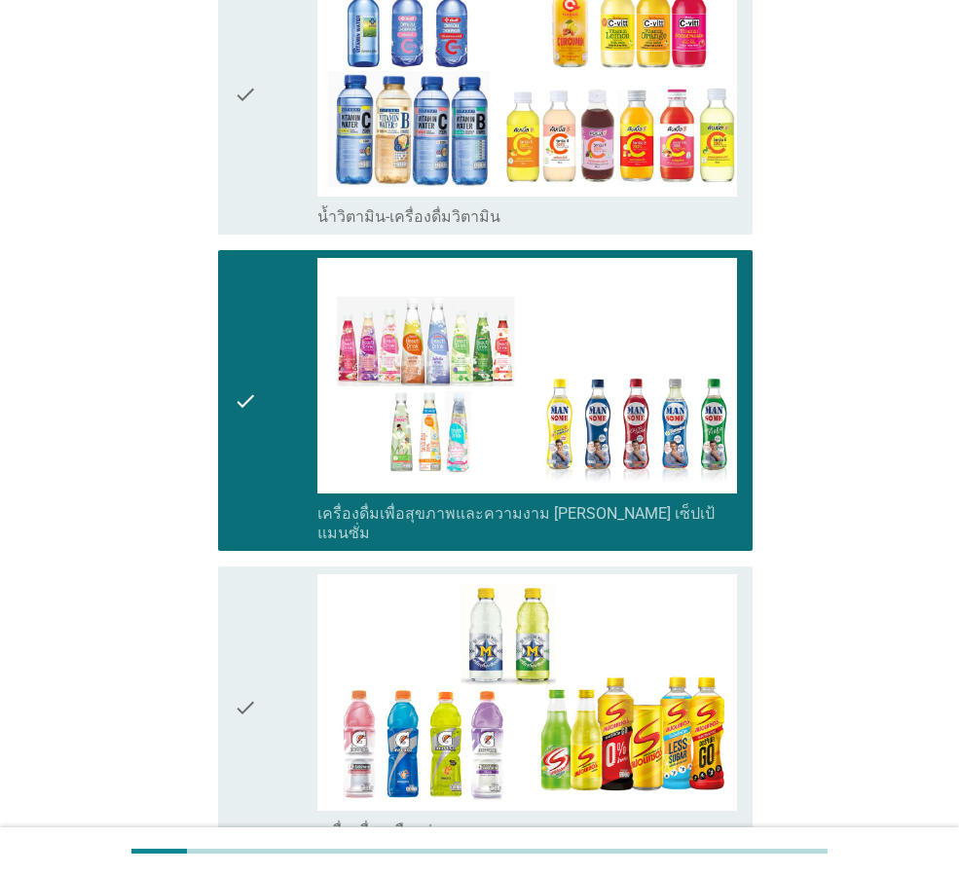
click at [284, 720] on div "check" at bounding box center [276, 707] width 84 height 266
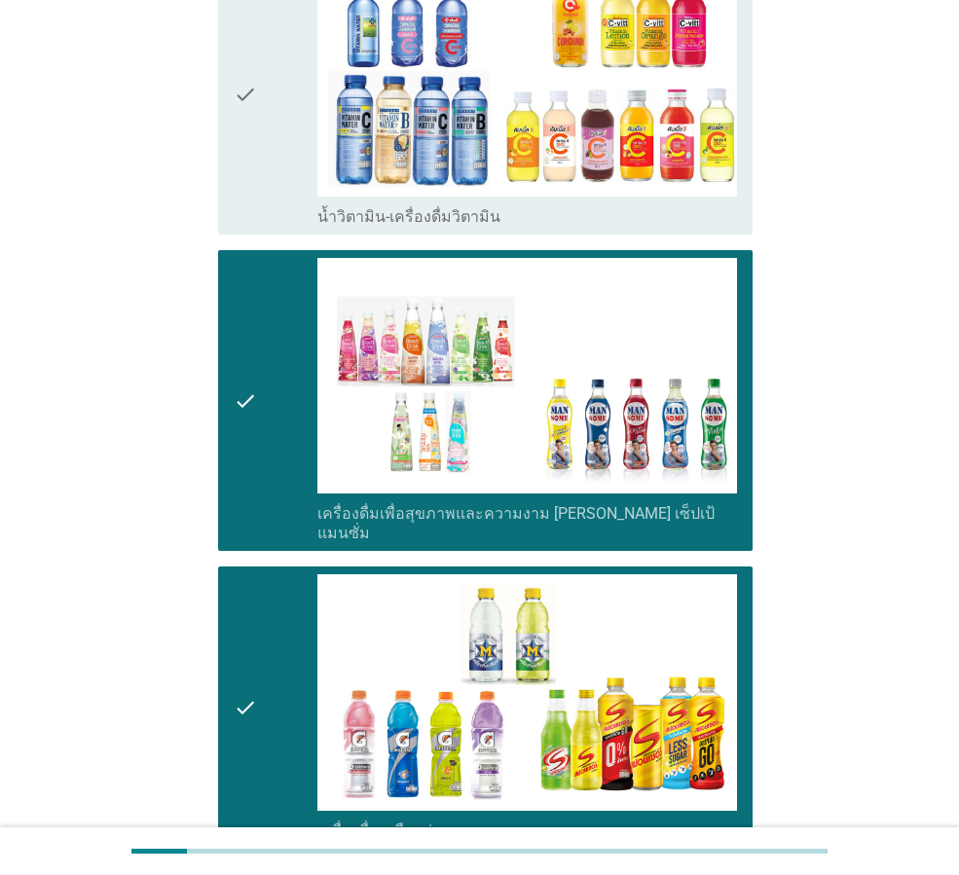
click at [241, 148] on icon "check" at bounding box center [245, 94] width 23 height 266
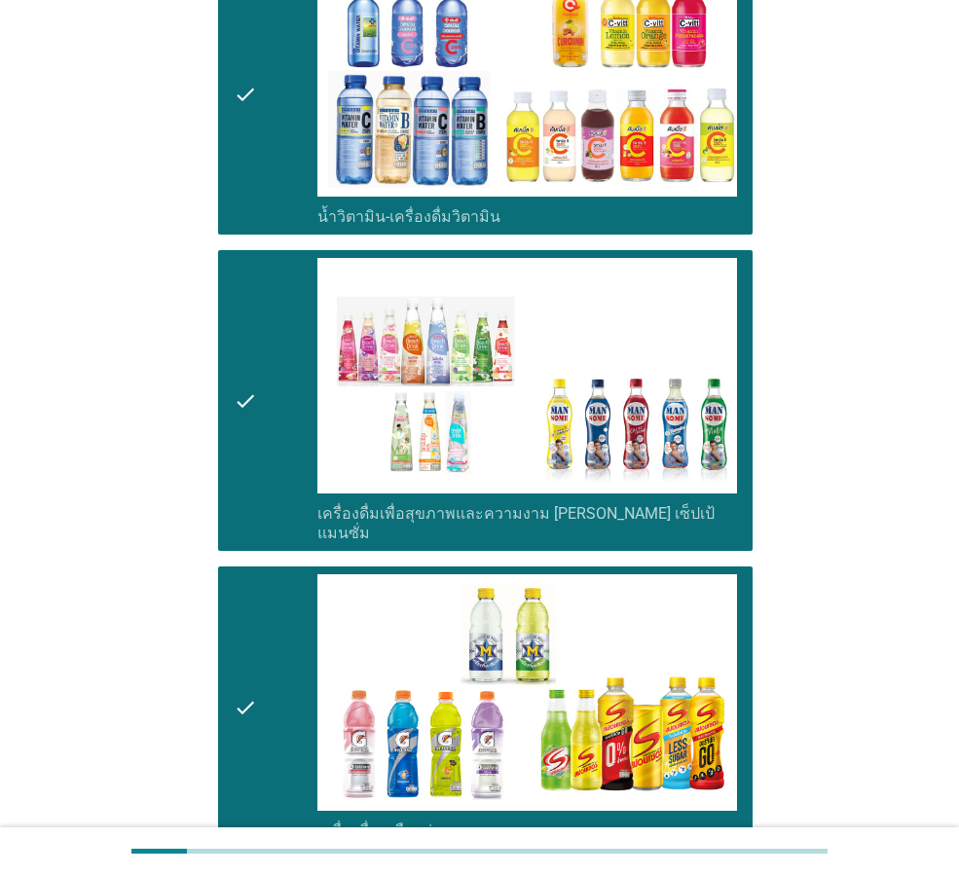
scroll to position [3505, 0]
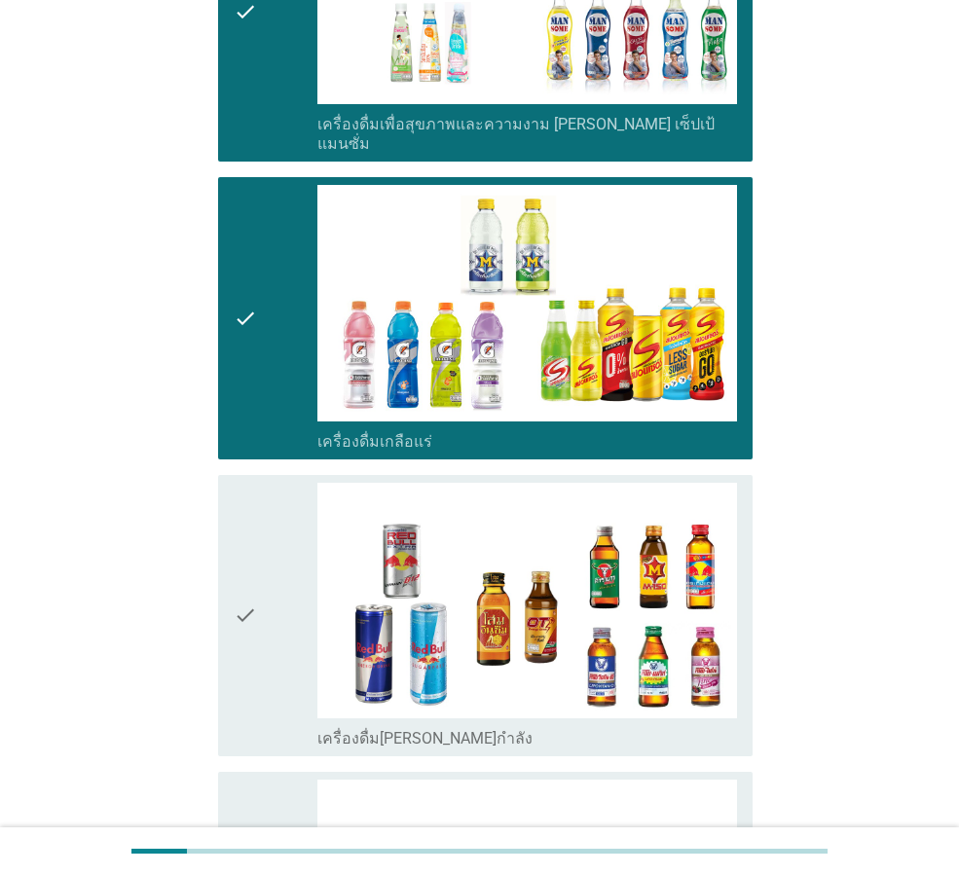
click at [293, 588] on div "check" at bounding box center [276, 616] width 84 height 266
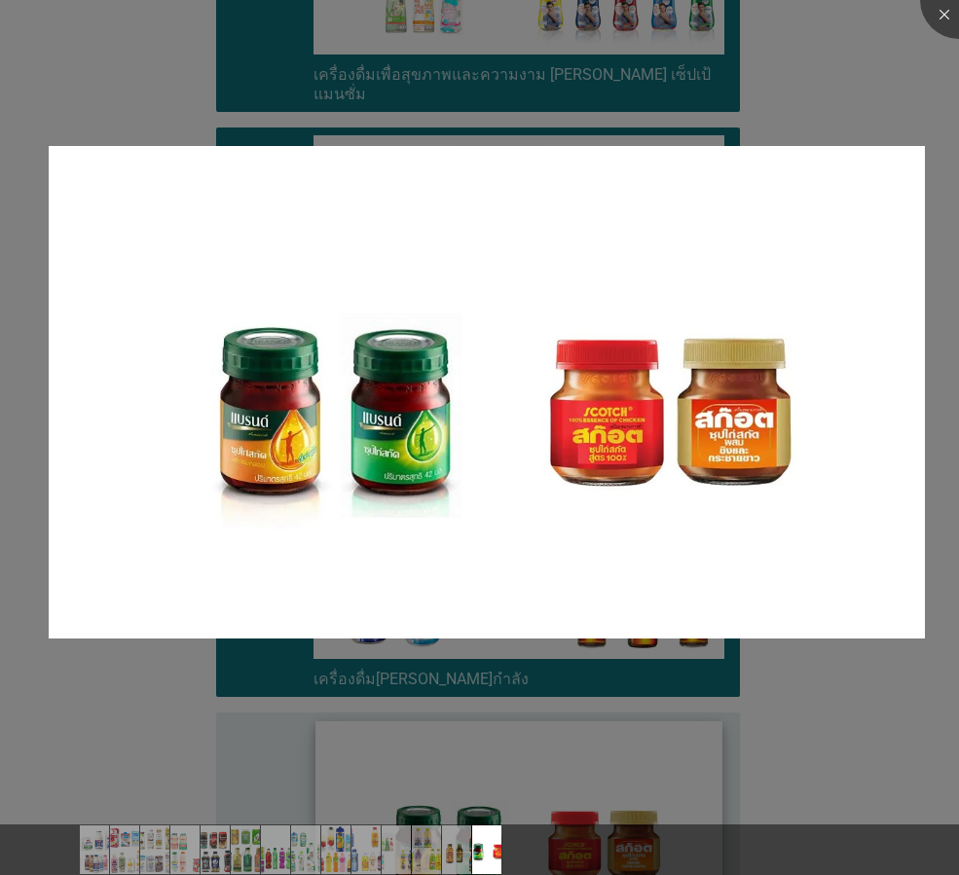
scroll to position [3814, 0]
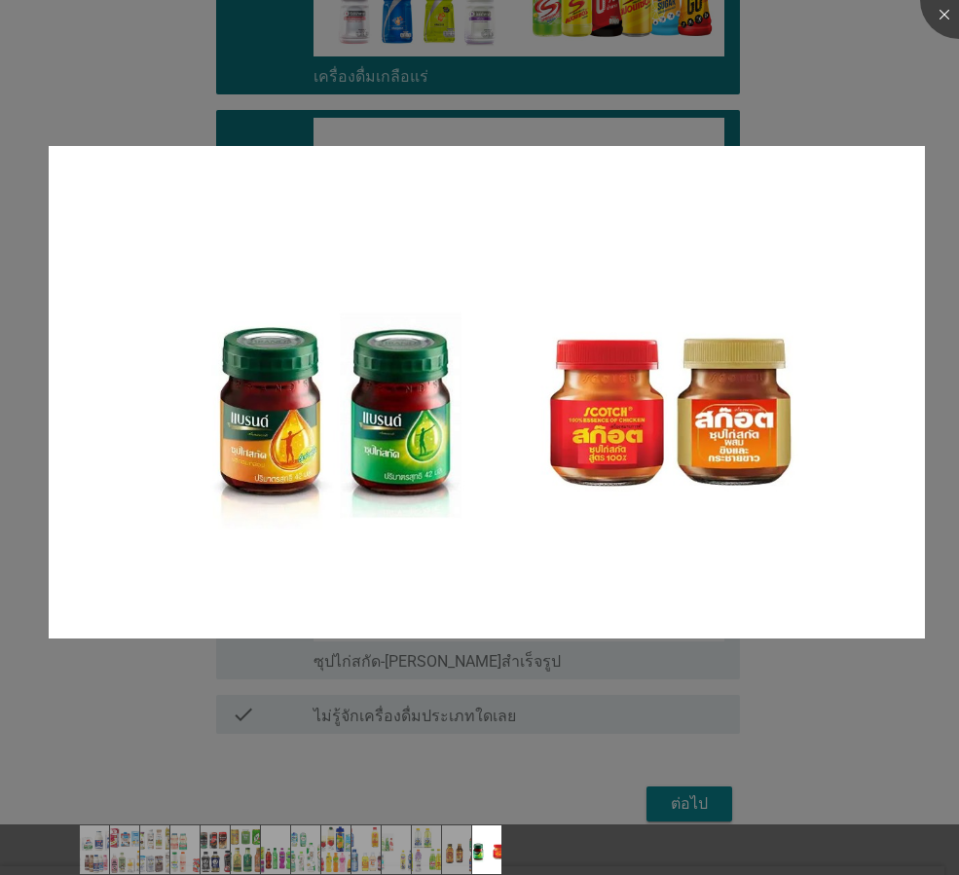
click at [795, 676] on div at bounding box center [479, 437] width 959 height 875
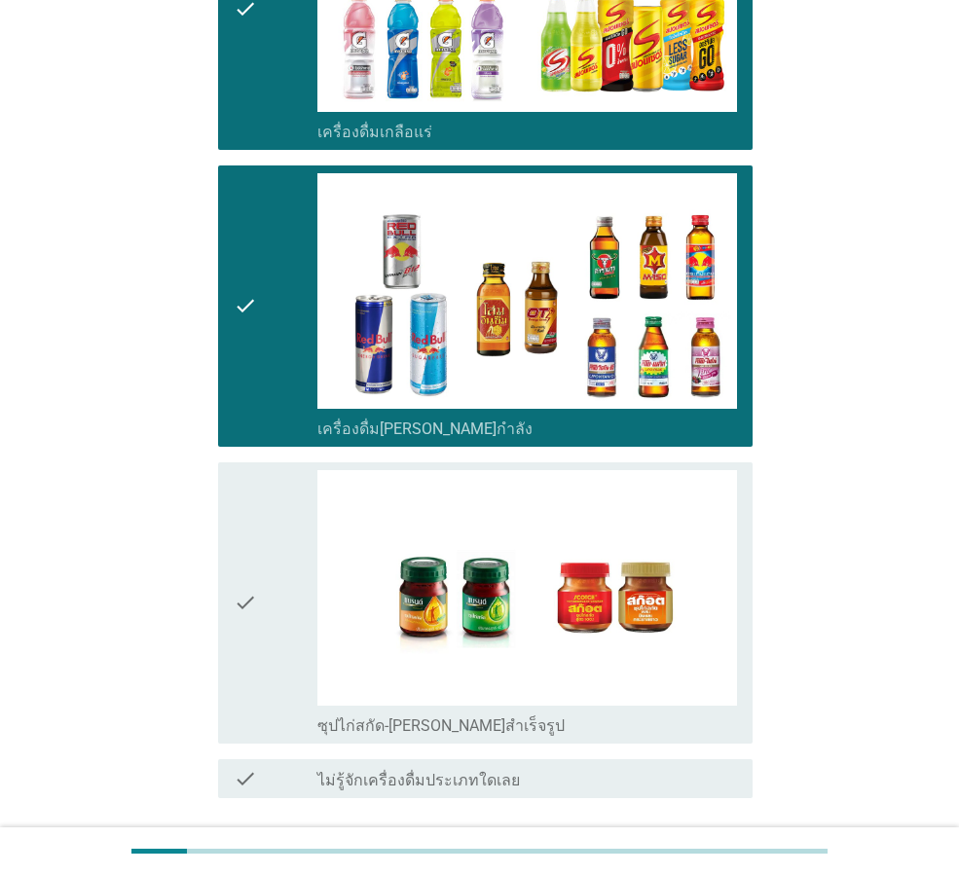
click at [284, 540] on div "check" at bounding box center [276, 603] width 84 height 266
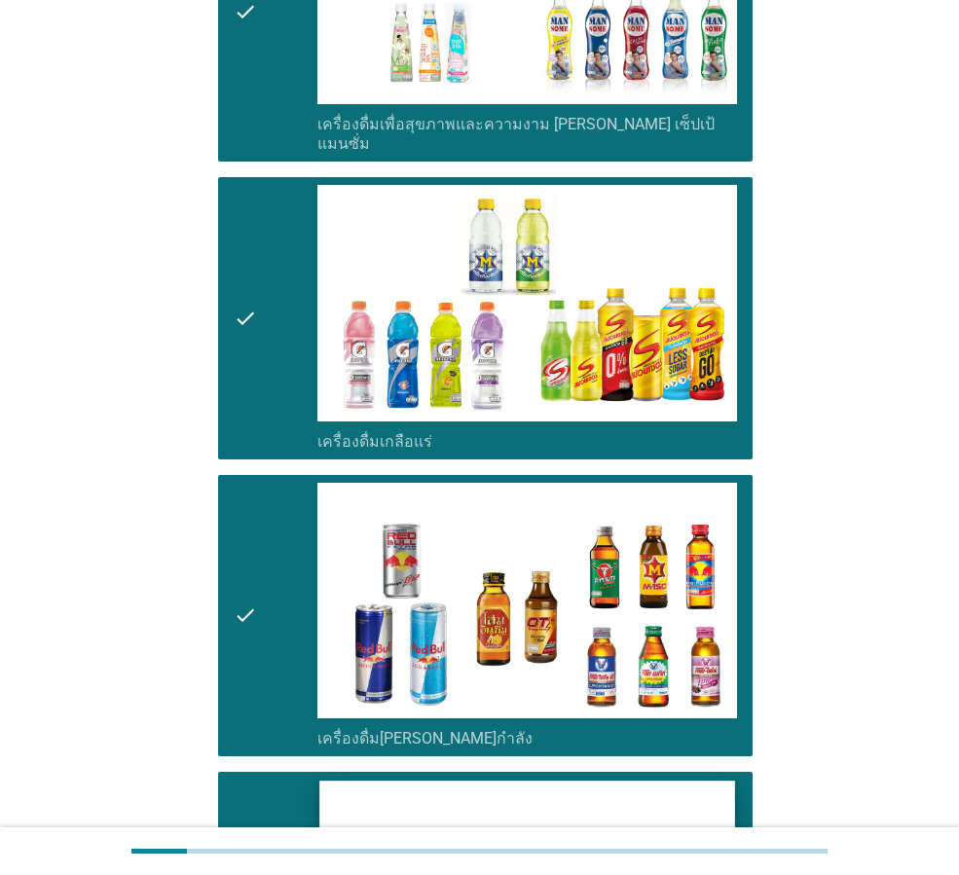
scroll to position [3890, 0]
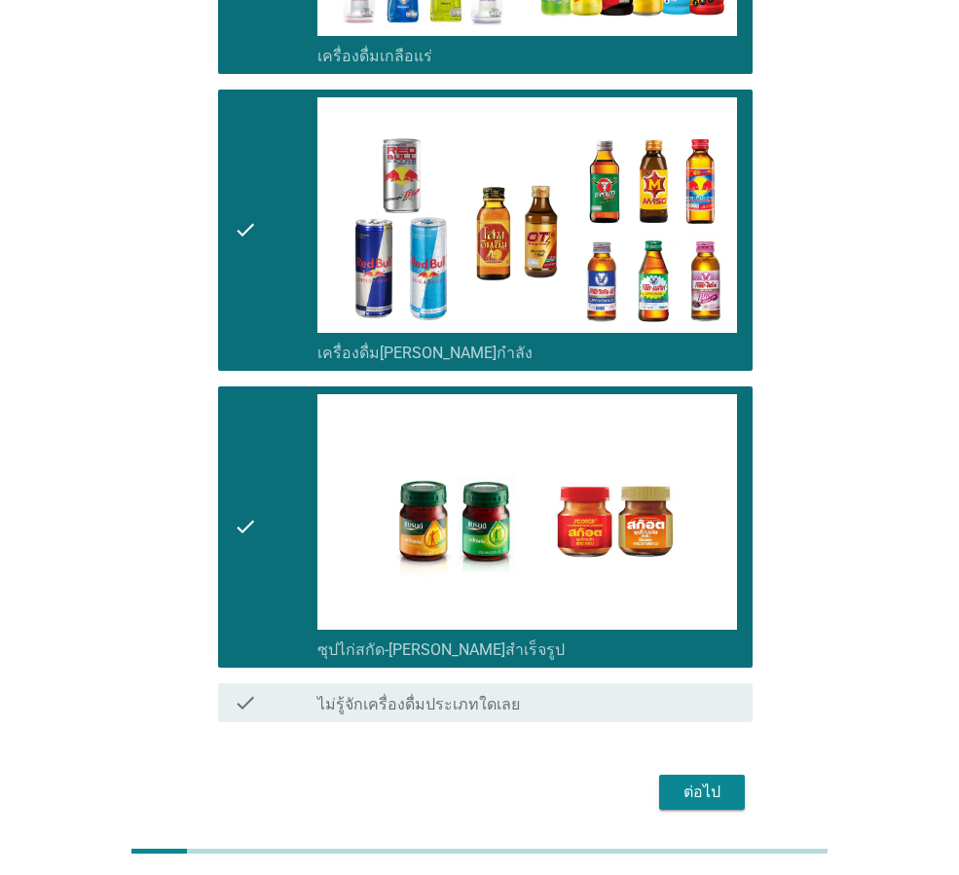
click at [727, 781] on div "ต่อไป" at bounding box center [702, 792] width 55 height 23
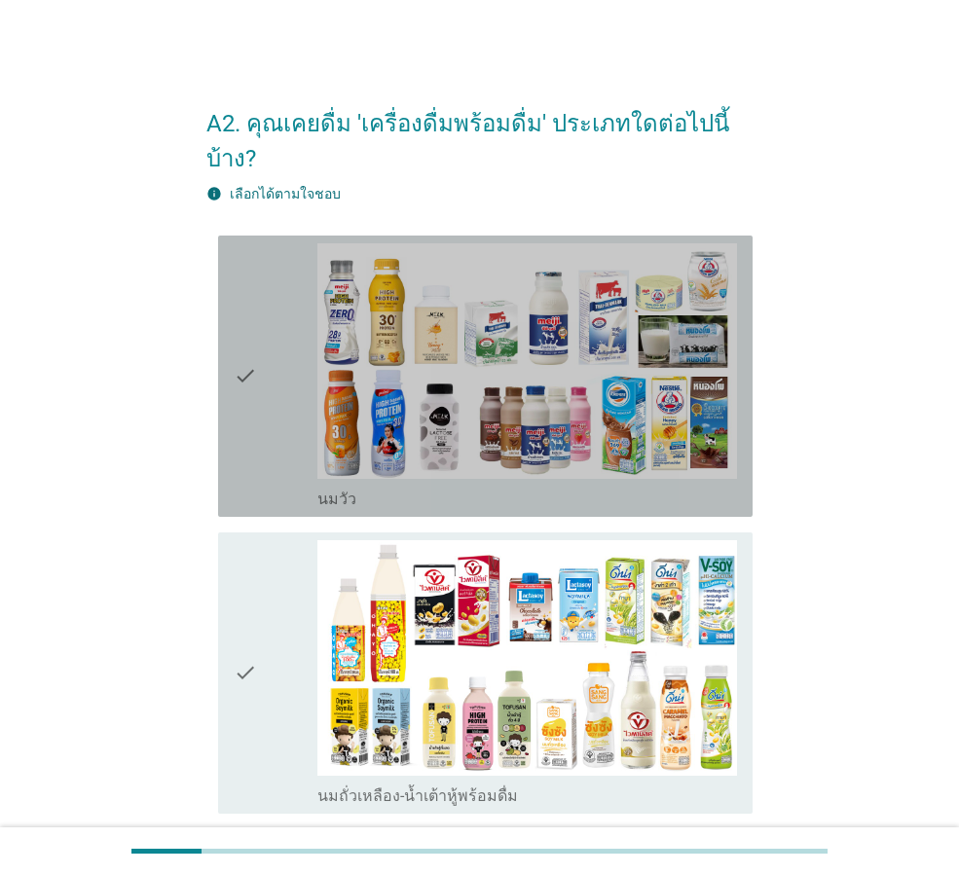
click at [305, 446] on div "check" at bounding box center [276, 376] width 84 height 266
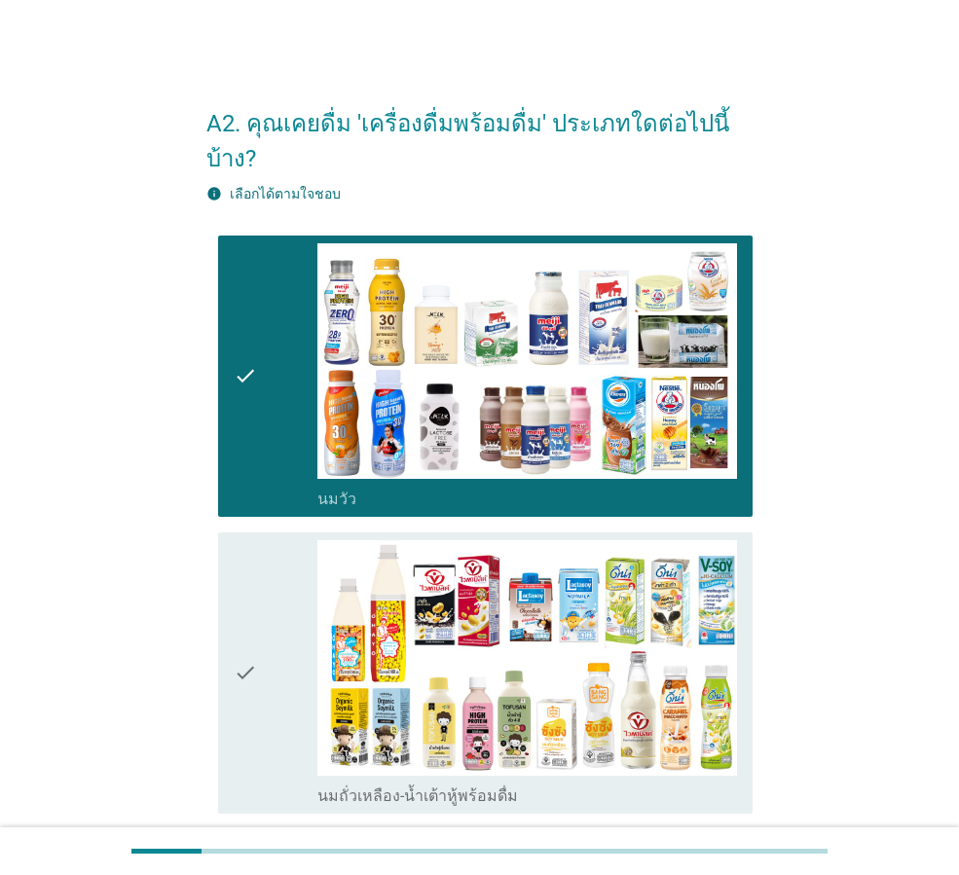
click at [293, 625] on div "check" at bounding box center [276, 673] width 84 height 266
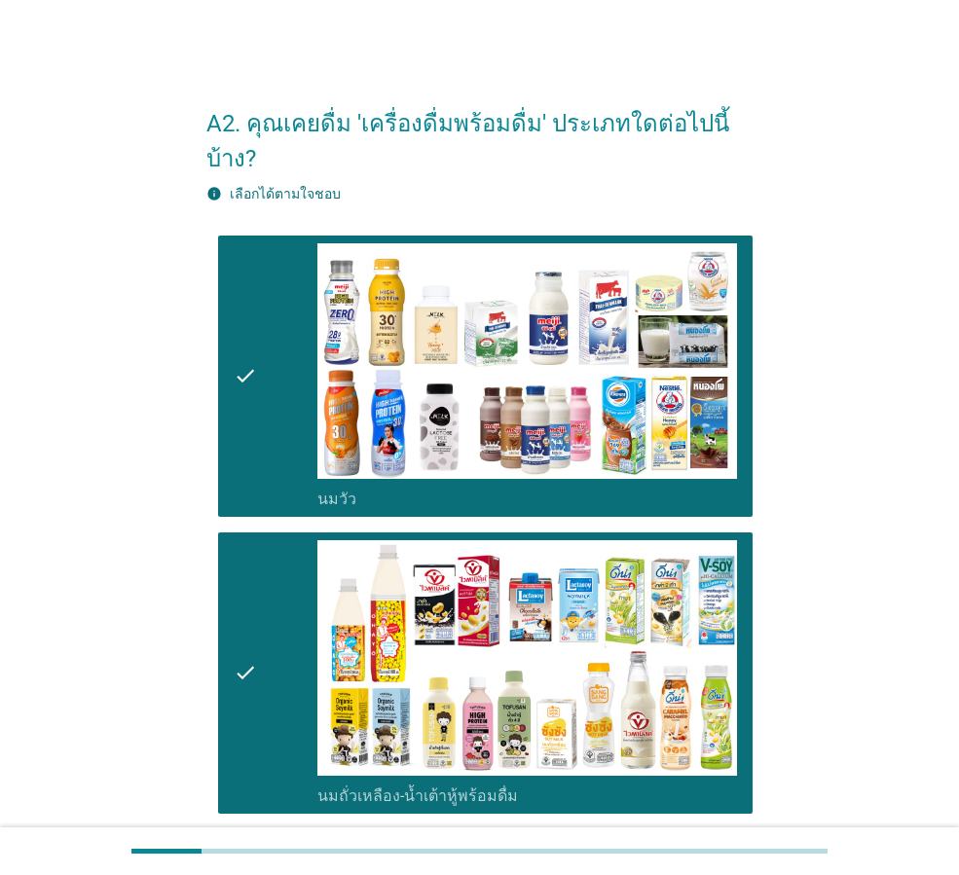
scroll to position [389, 0]
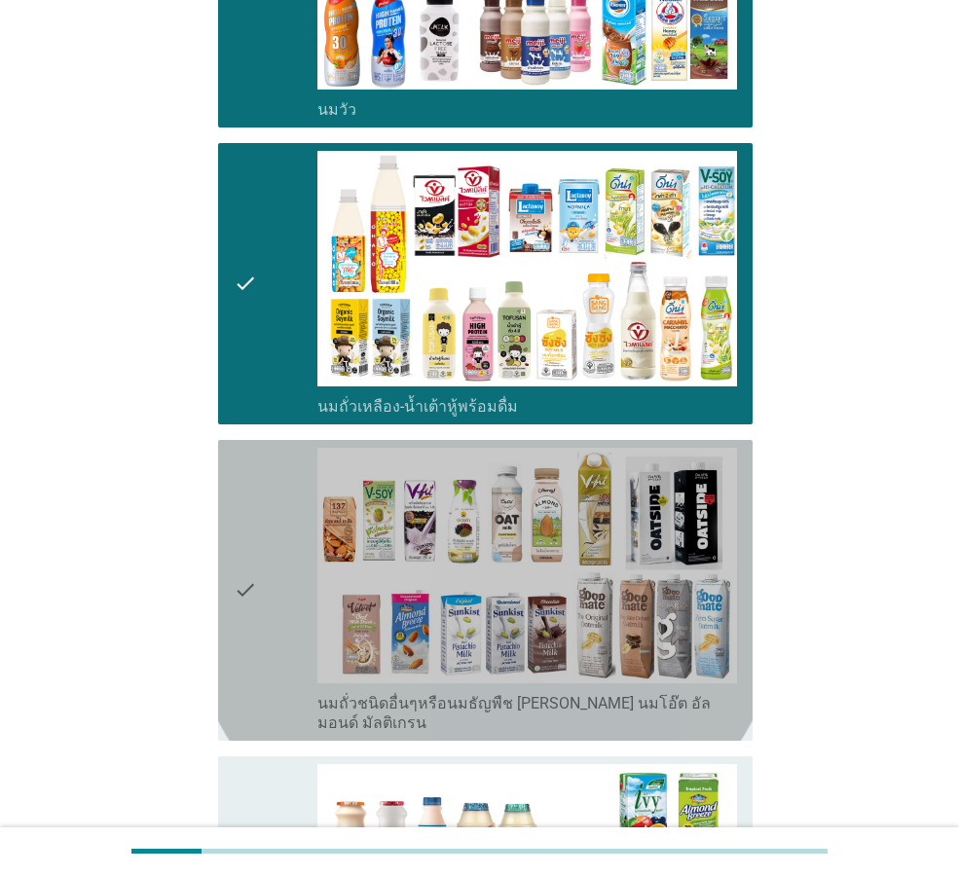
click at [249, 598] on icon "check" at bounding box center [245, 590] width 23 height 285
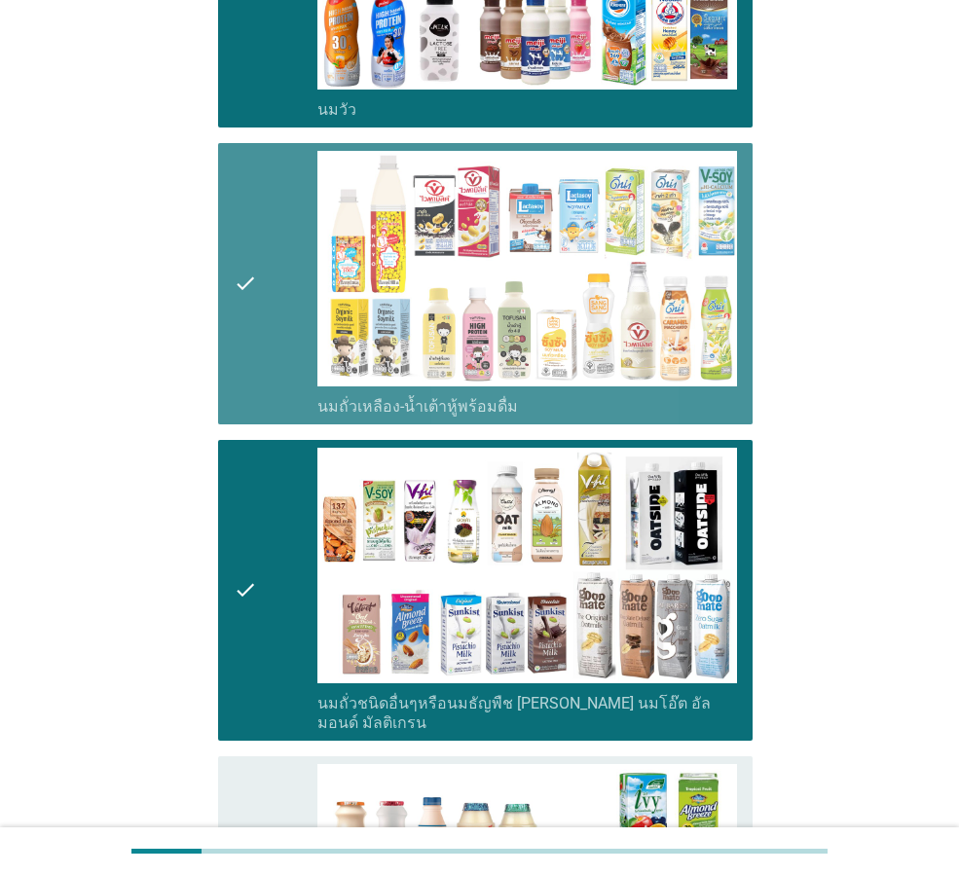
click at [287, 370] on div "check" at bounding box center [276, 284] width 84 height 266
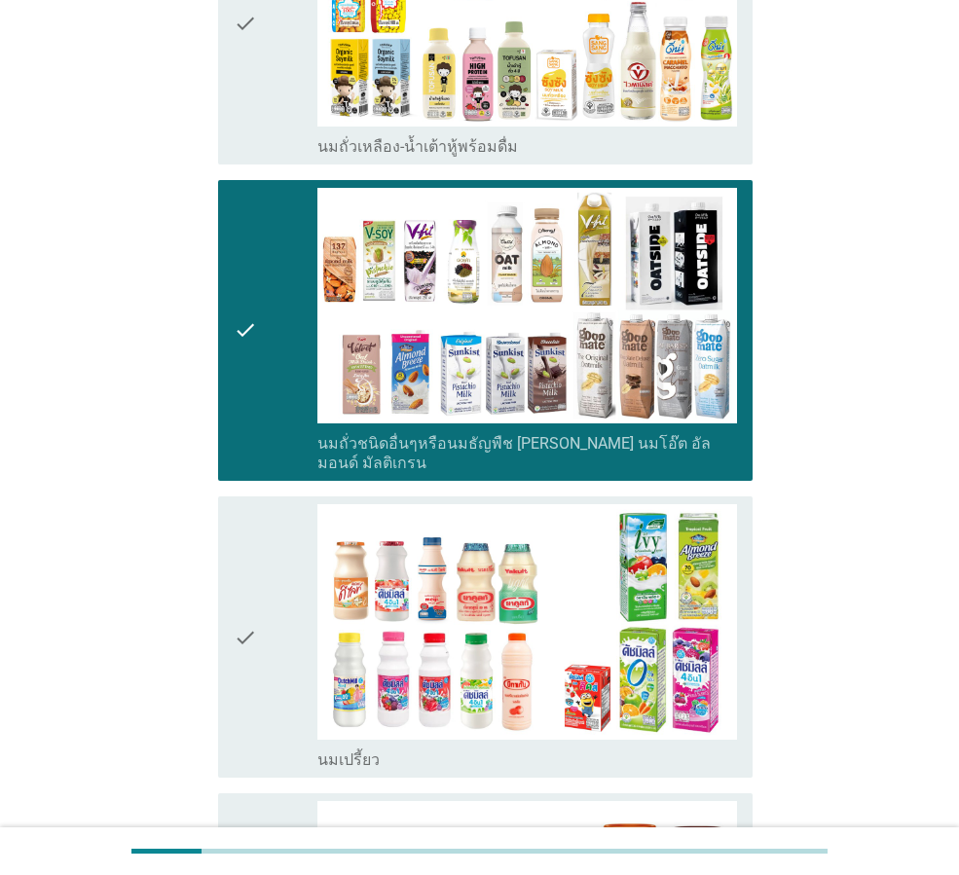
click at [255, 505] on icon "check" at bounding box center [245, 637] width 23 height 266
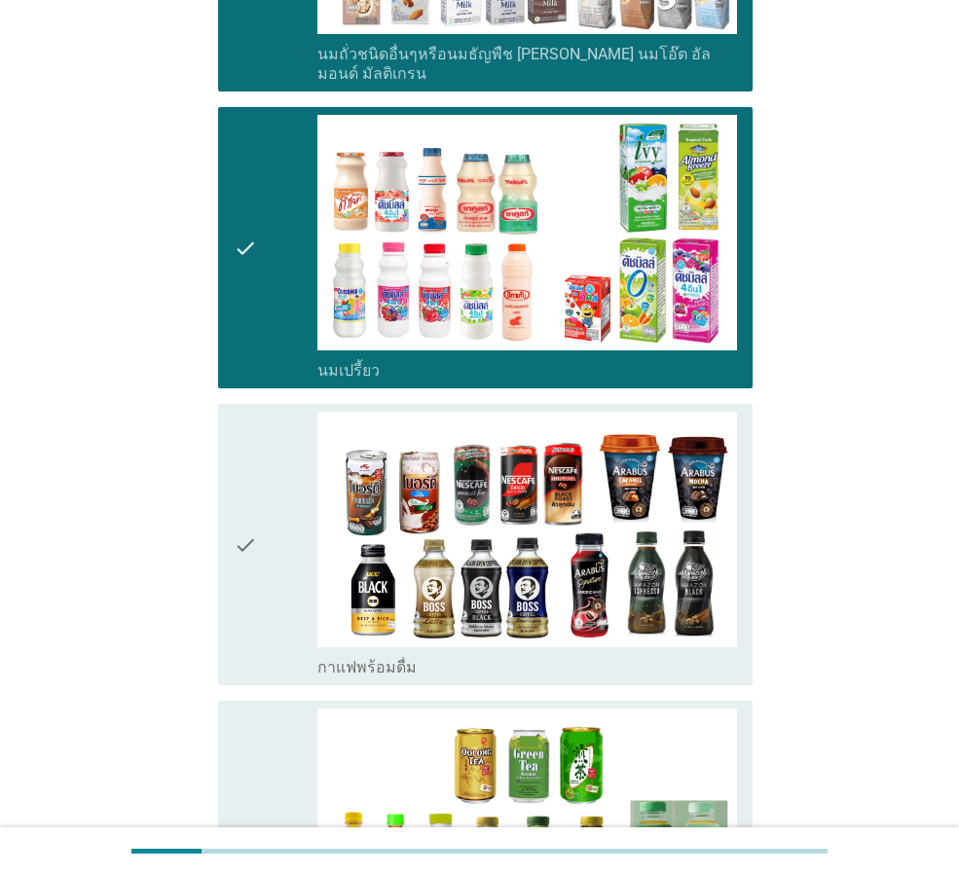
click at [279, 568] on div "check" at bounding box center [276, 545] width 84 height 266
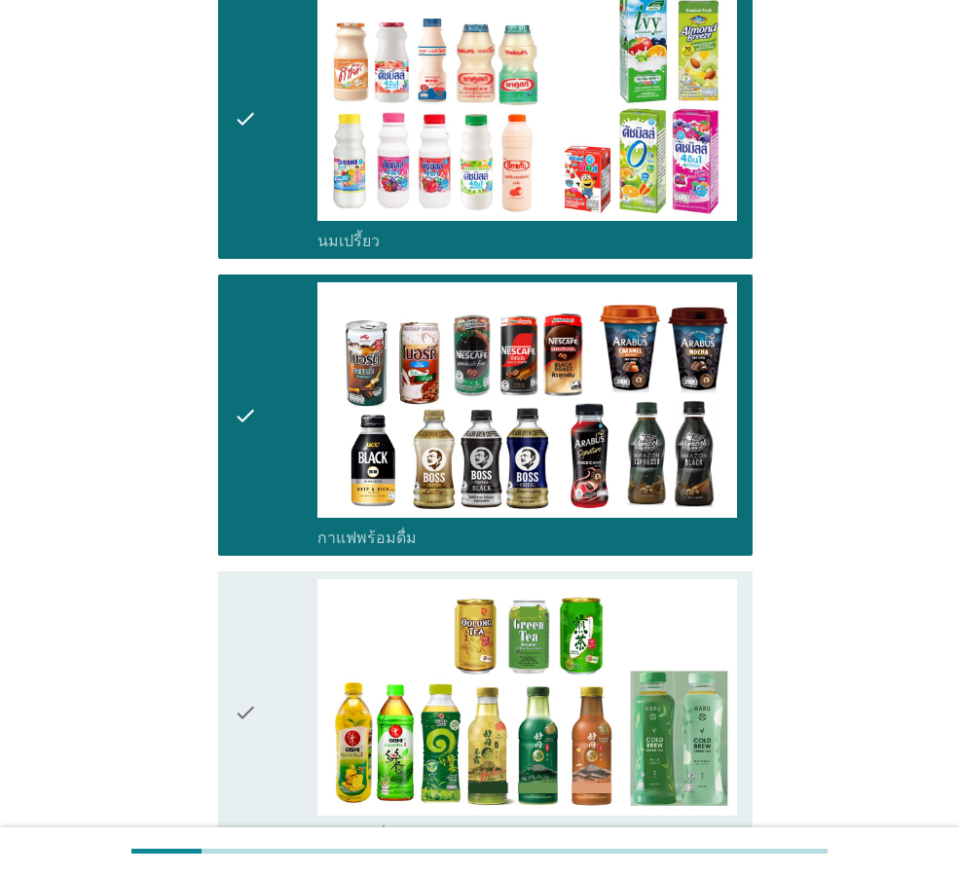
click at [280, 651] on div "check" at bounding box center [276, 712] width 84 height 266
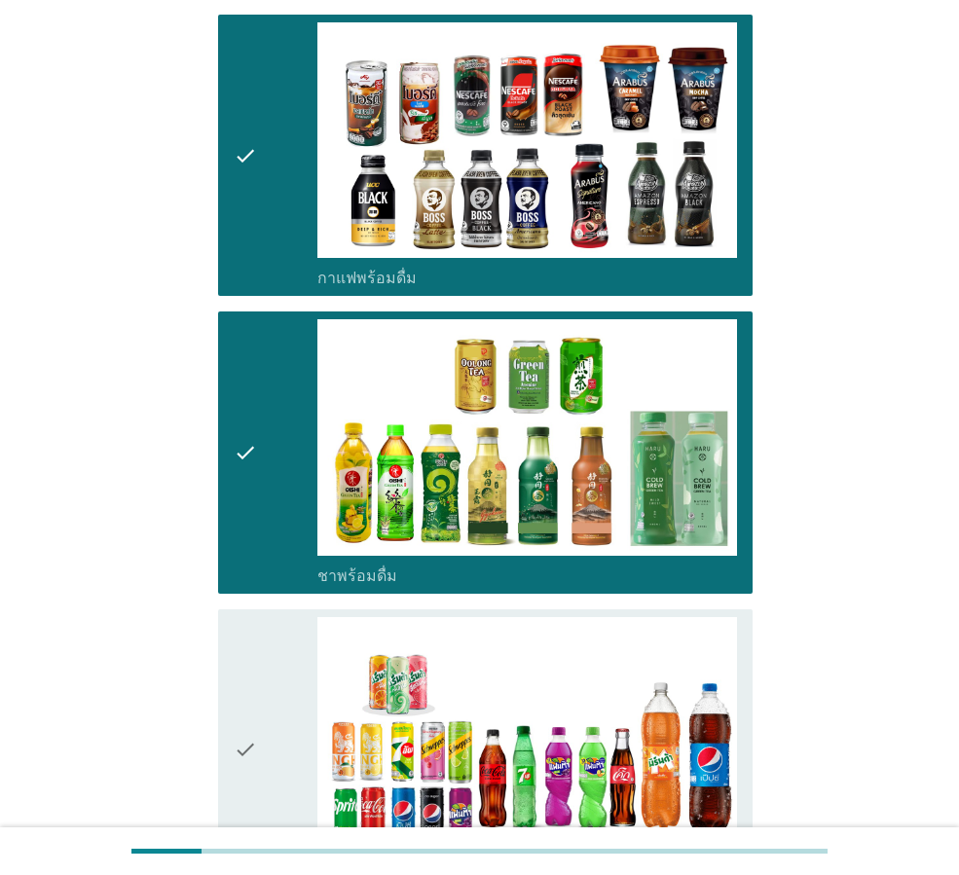
click at [311, 685] on div "check" at bounding box center [276, 750] width 84 height 266
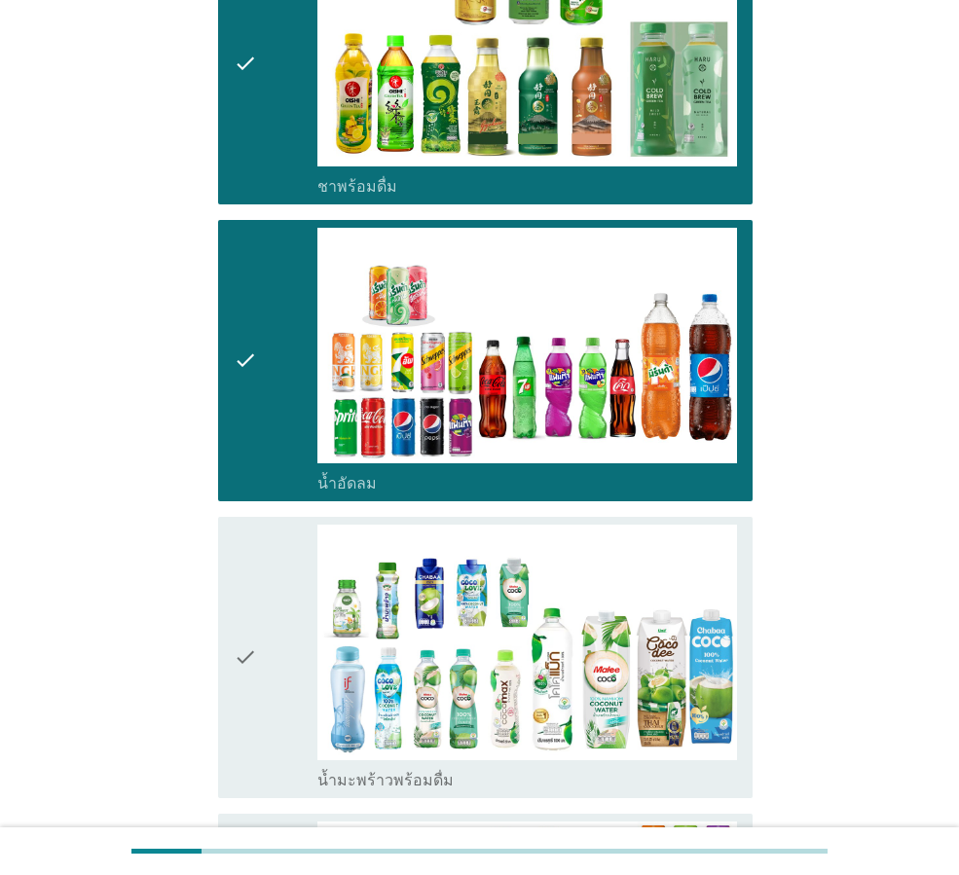
scroll to position [2077, 0]
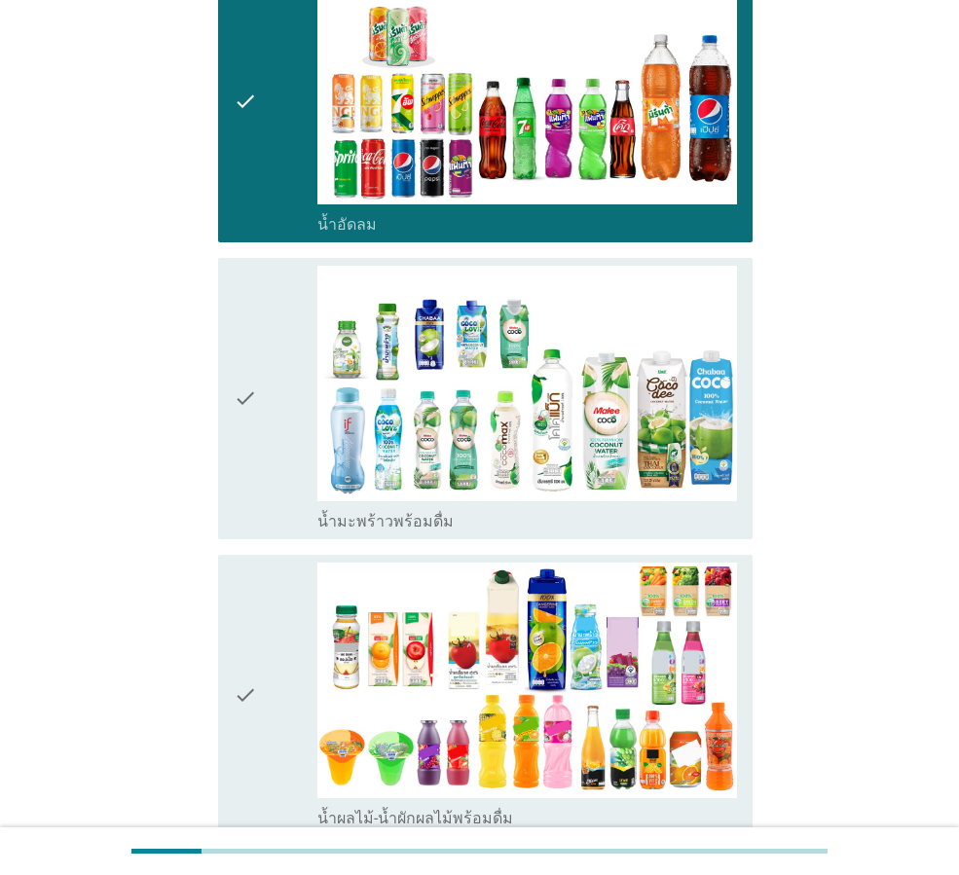
click at [295, 685] on div "check" at bounding box center [276, 696] width 84 height 266
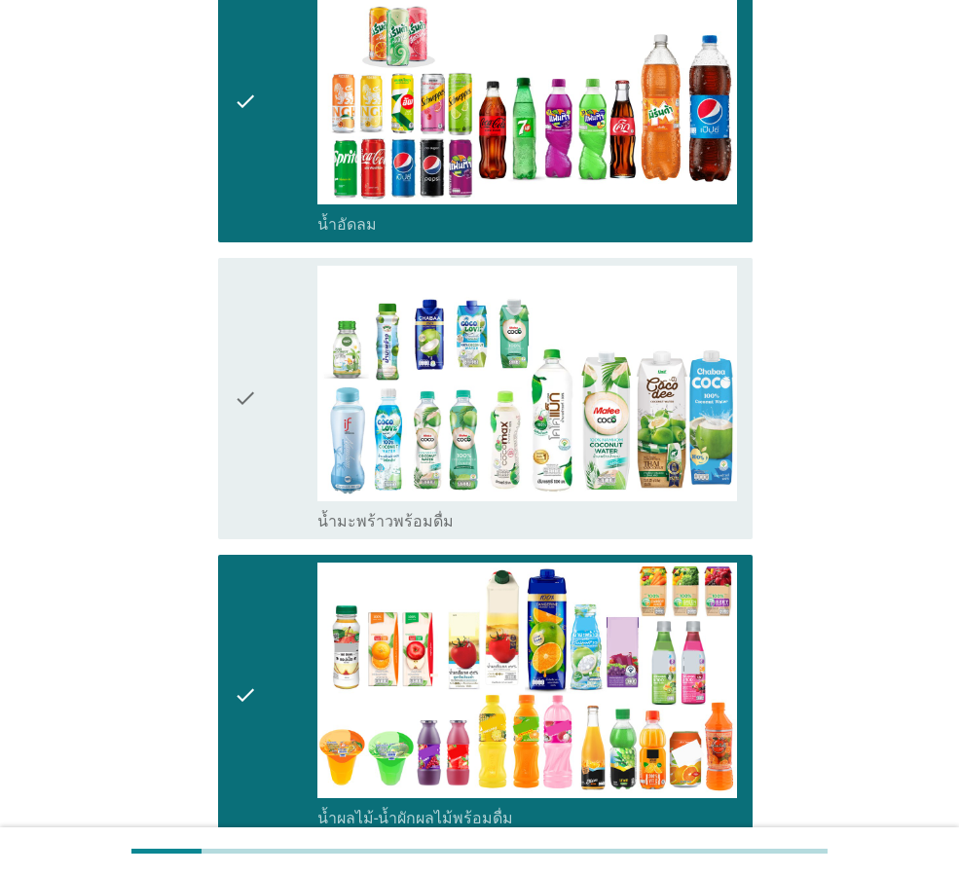
scroll to position [2466, 0]
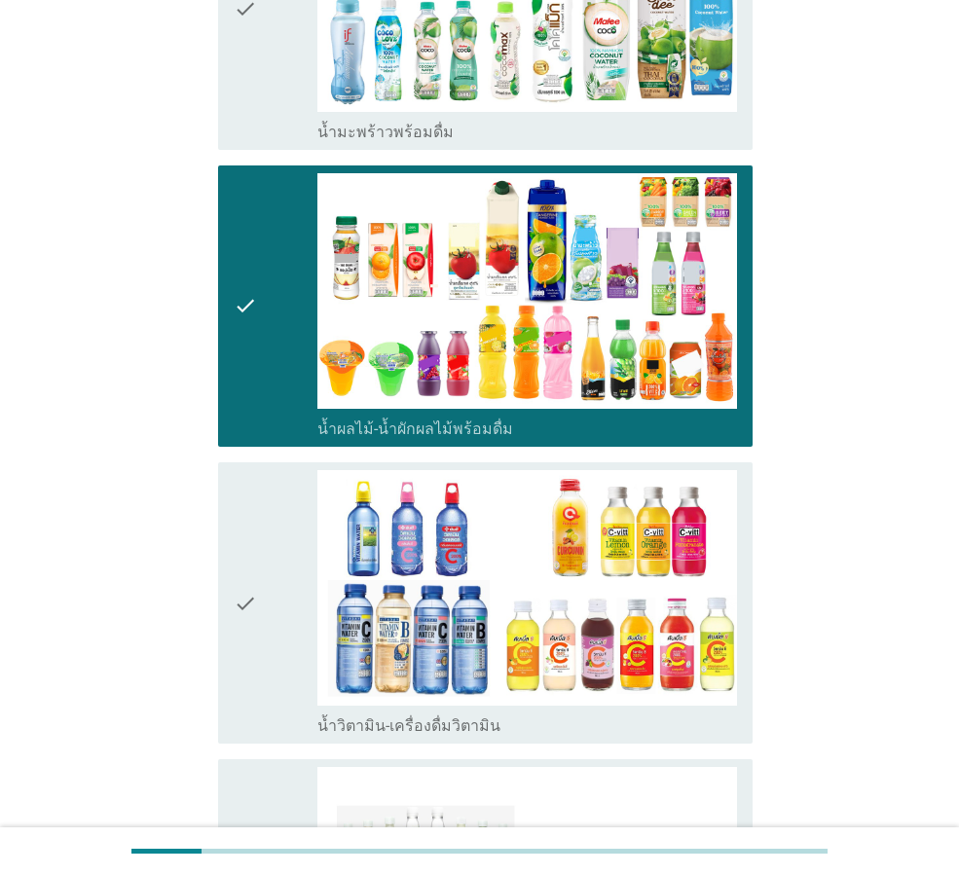
click at [284, 663] on div "check" at bounding box center [276, 603] width 84 height 266
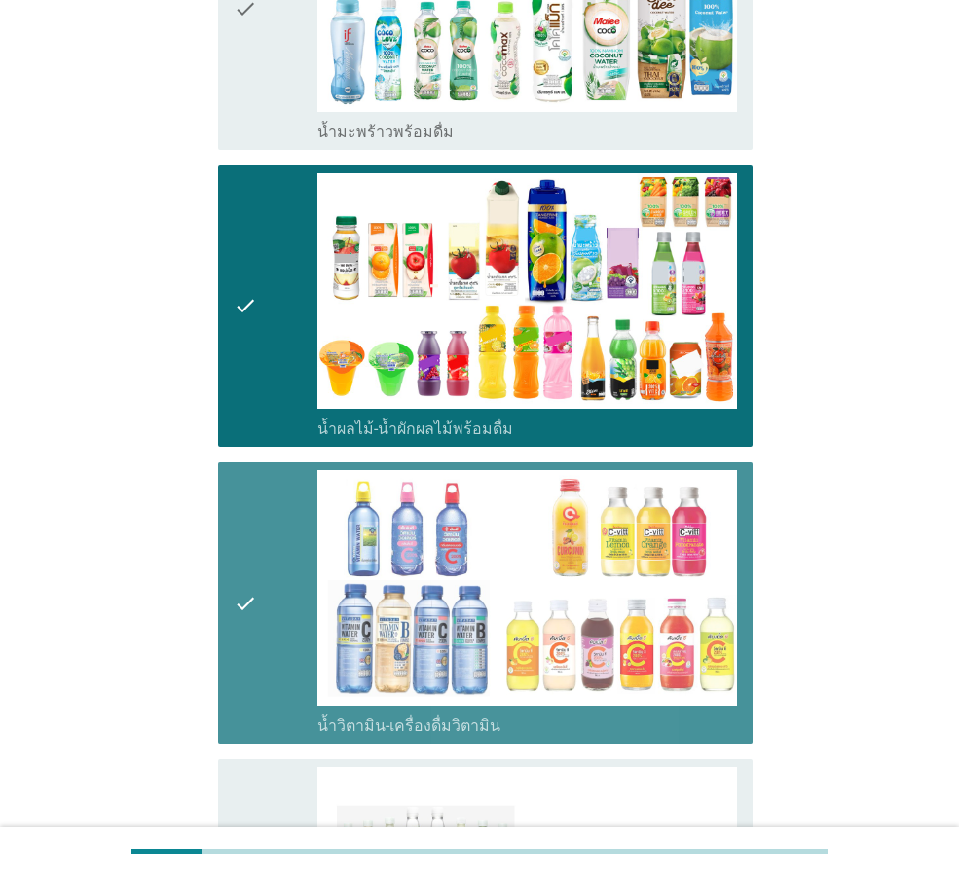
scroll to position [2726, 0]
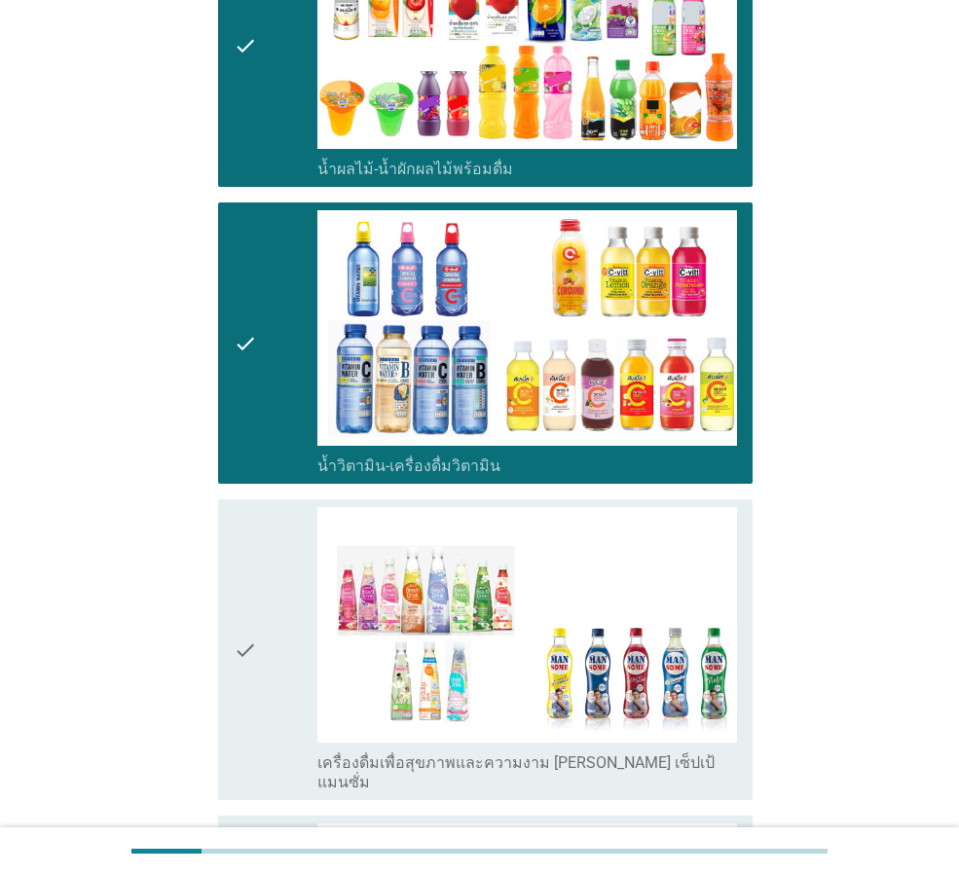
click at [289, 683] on div "check" at bounding box center [276, 649] width 84 height 285
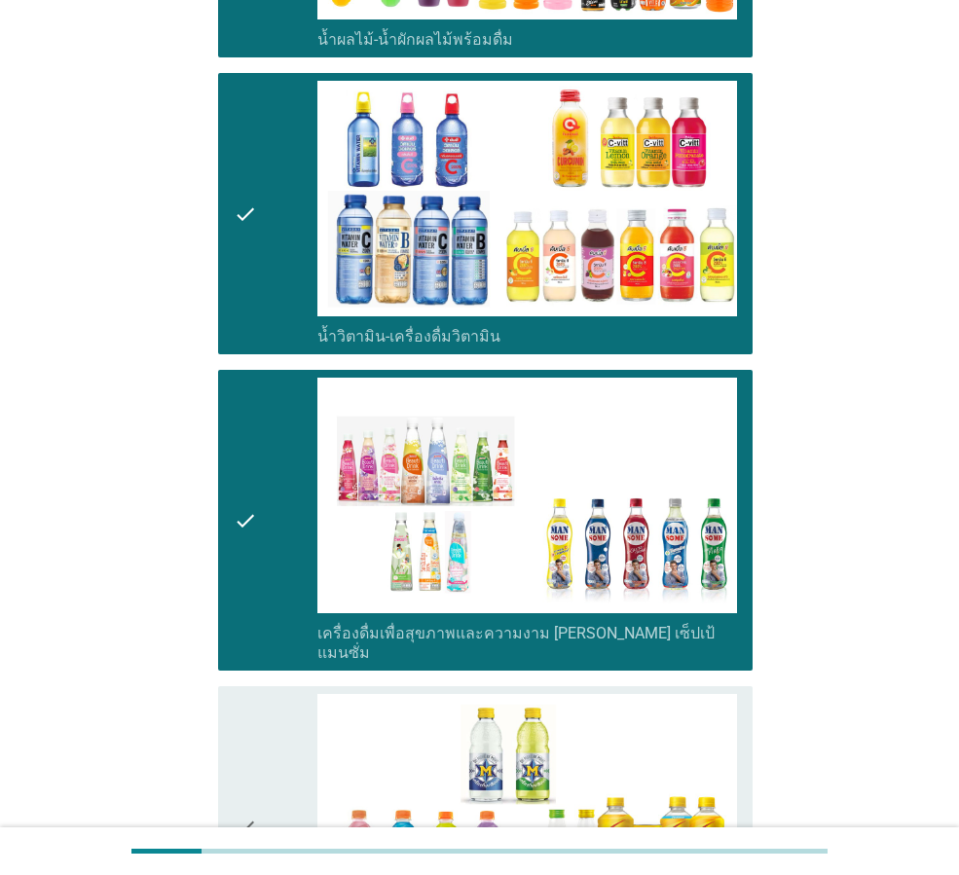
click at [307, 700] on div "check" at bounding box center [276, 827] width 84 height 266
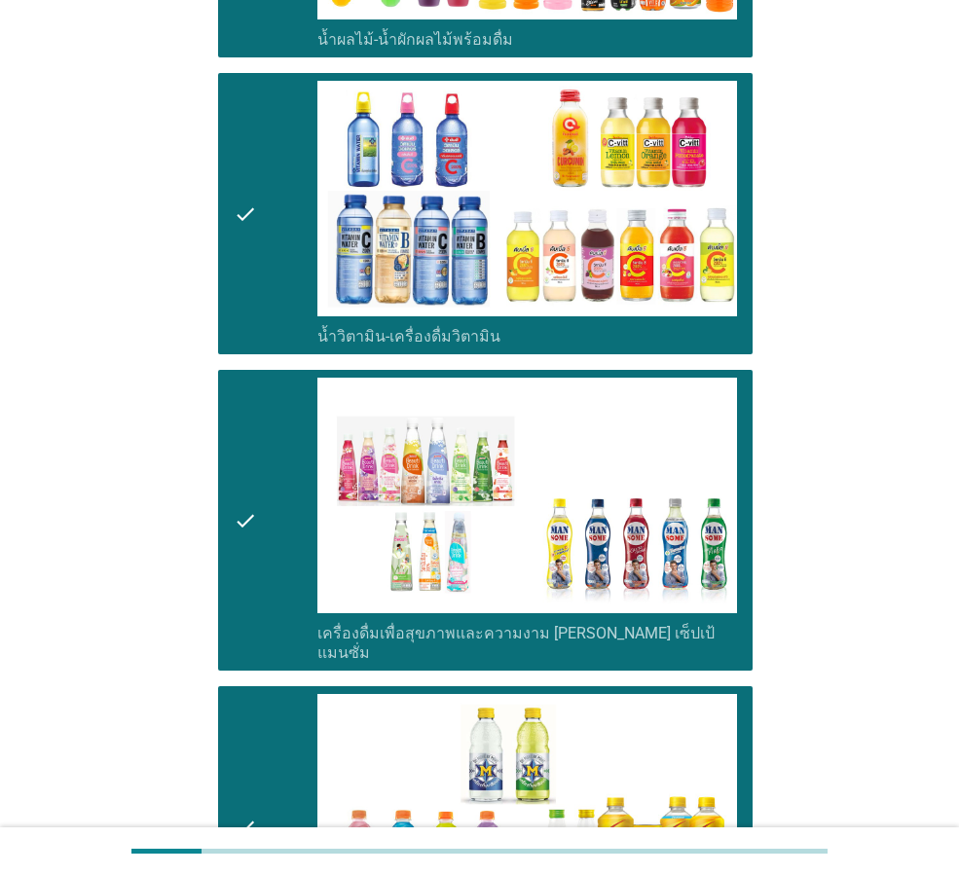
scroll to position [3115, 0]
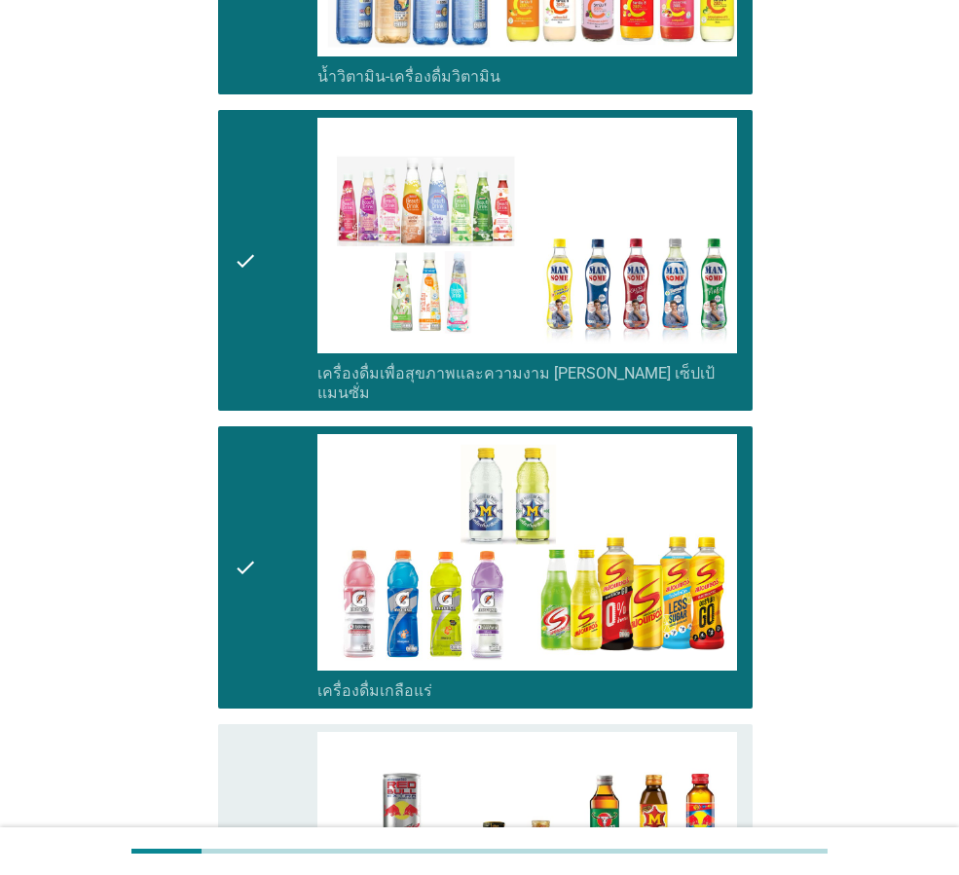
click at [307, 732] on div "check" at bounding box center [276, 865] width 84 height 266
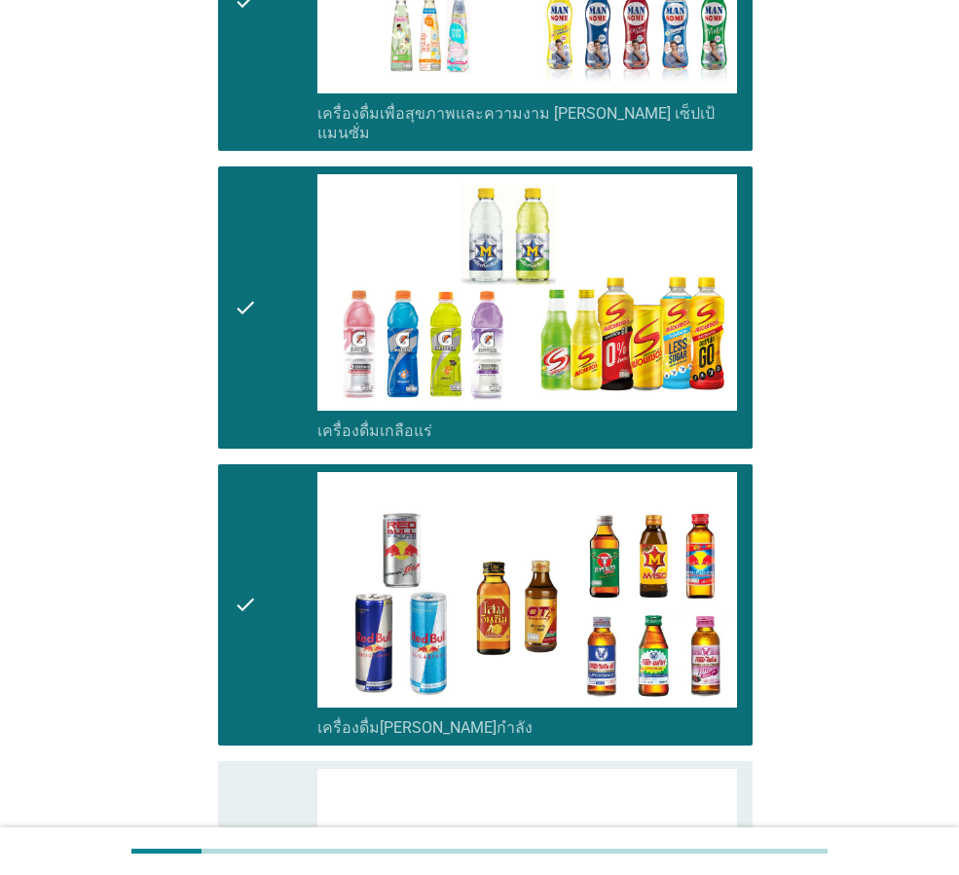
scroll to position [3634, 0]
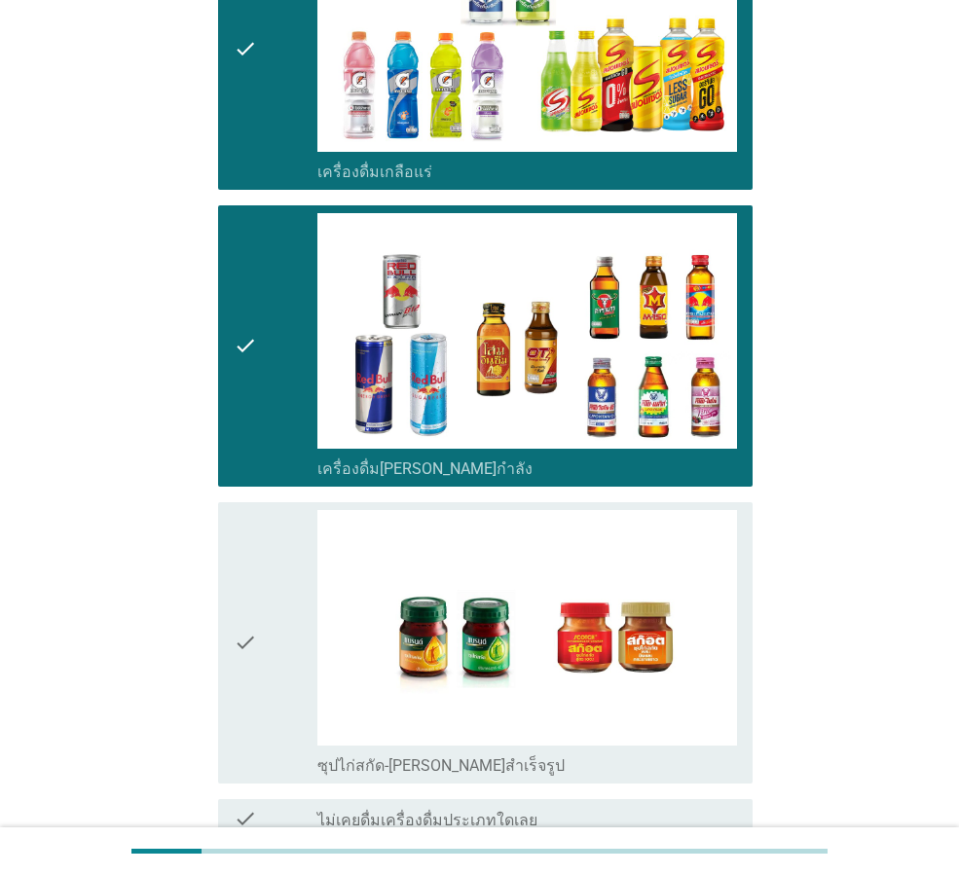
click at [290, 607] on div "check" at bounding box center [276, 643] width 84 height 266
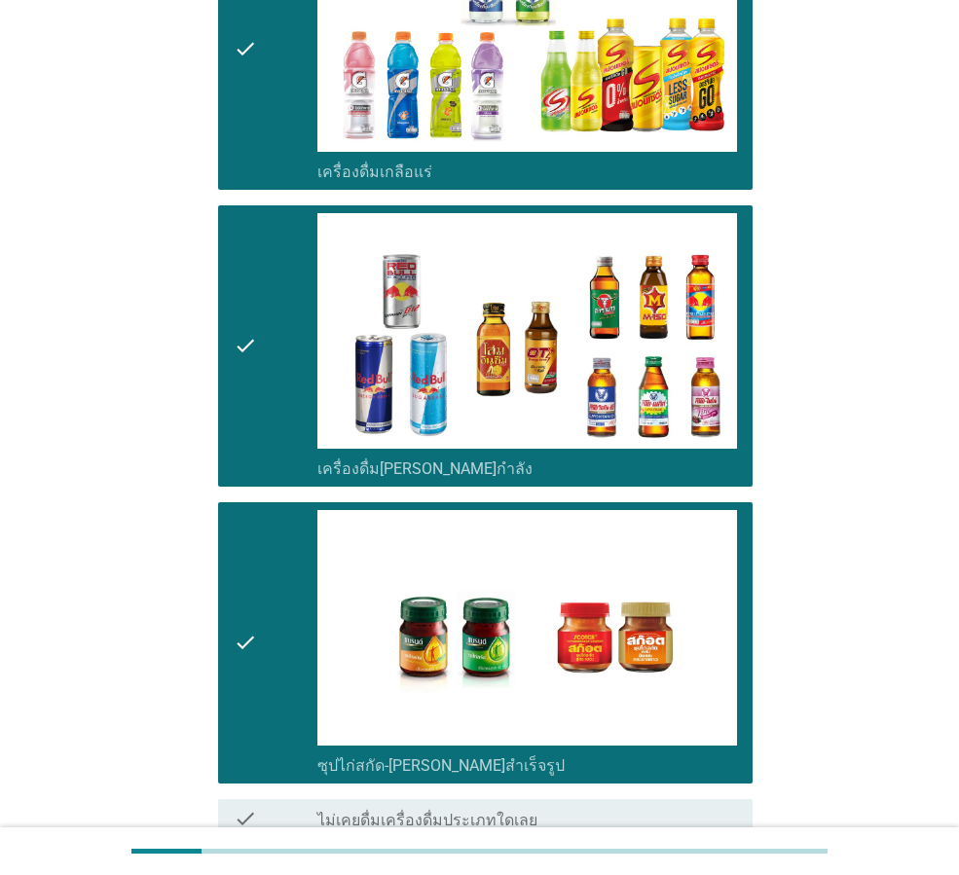
scroll to position [3750, 0]
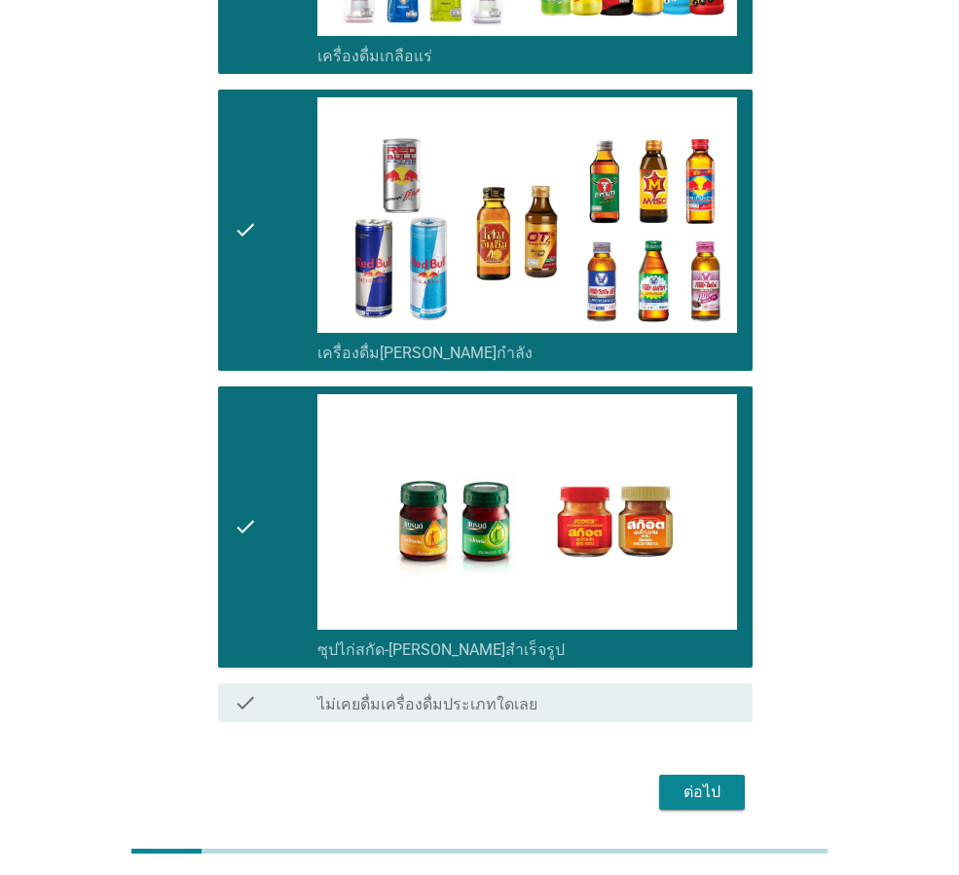
click at [682, 781] on div "ต่อไป" at bounding box center [702, 792] width 55 height 23
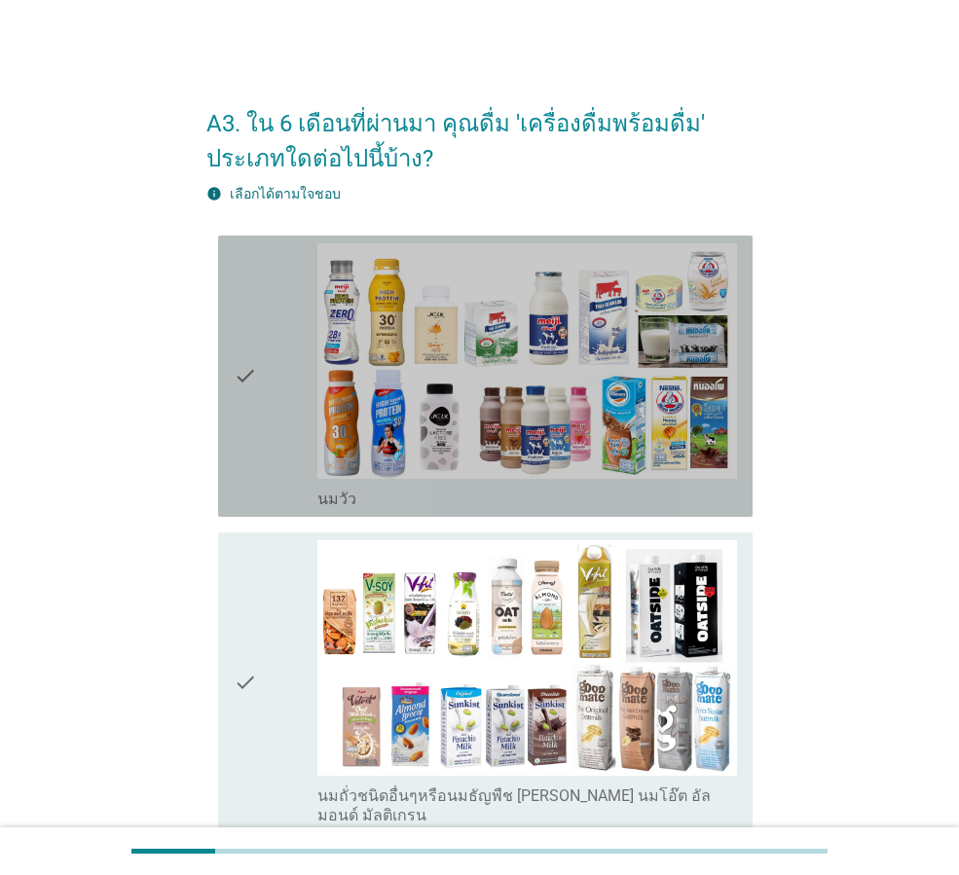
click at [280, 442] on div "check" at bounding box center [276, 376] width 84 height 266
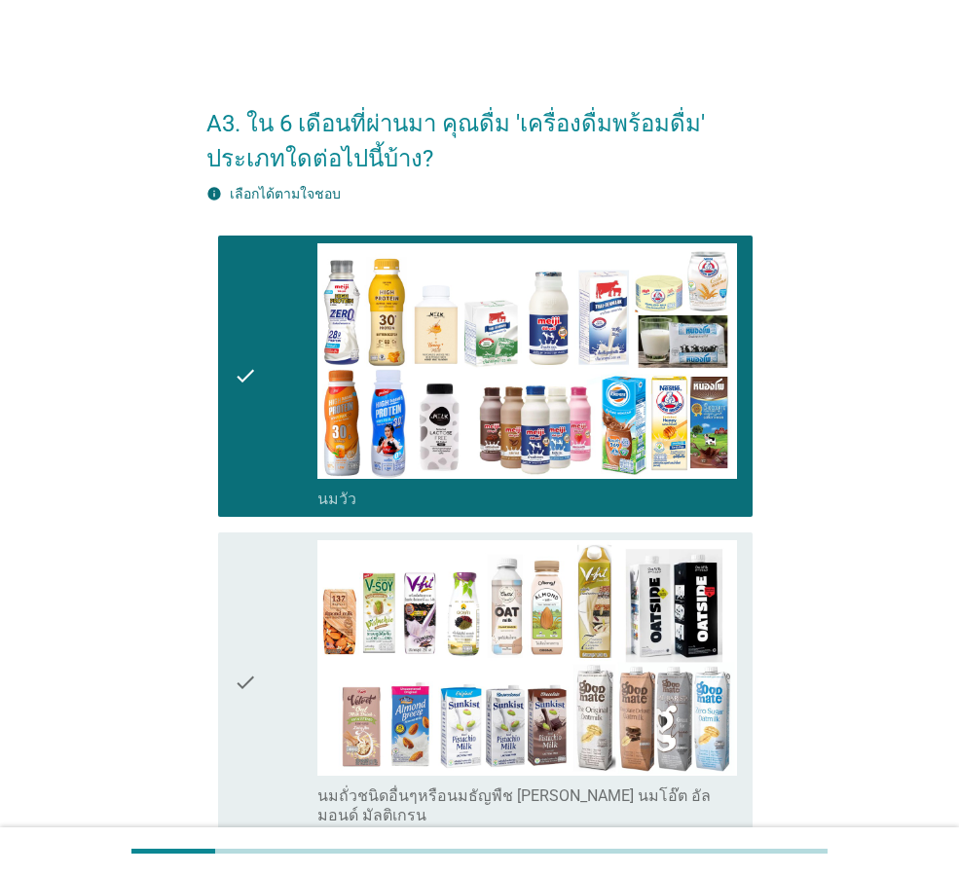
click at [284, 586] on div "check" at bounding box center [276, 682] width 84 height 285
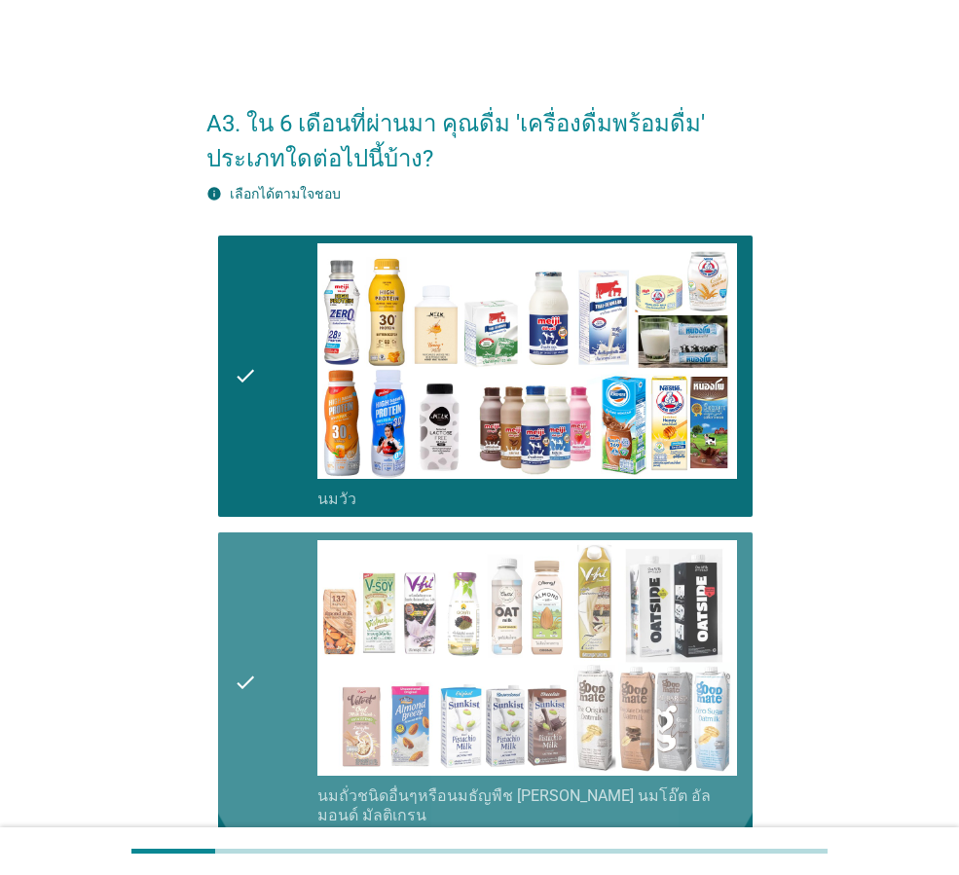
scroll to position [519, 0]
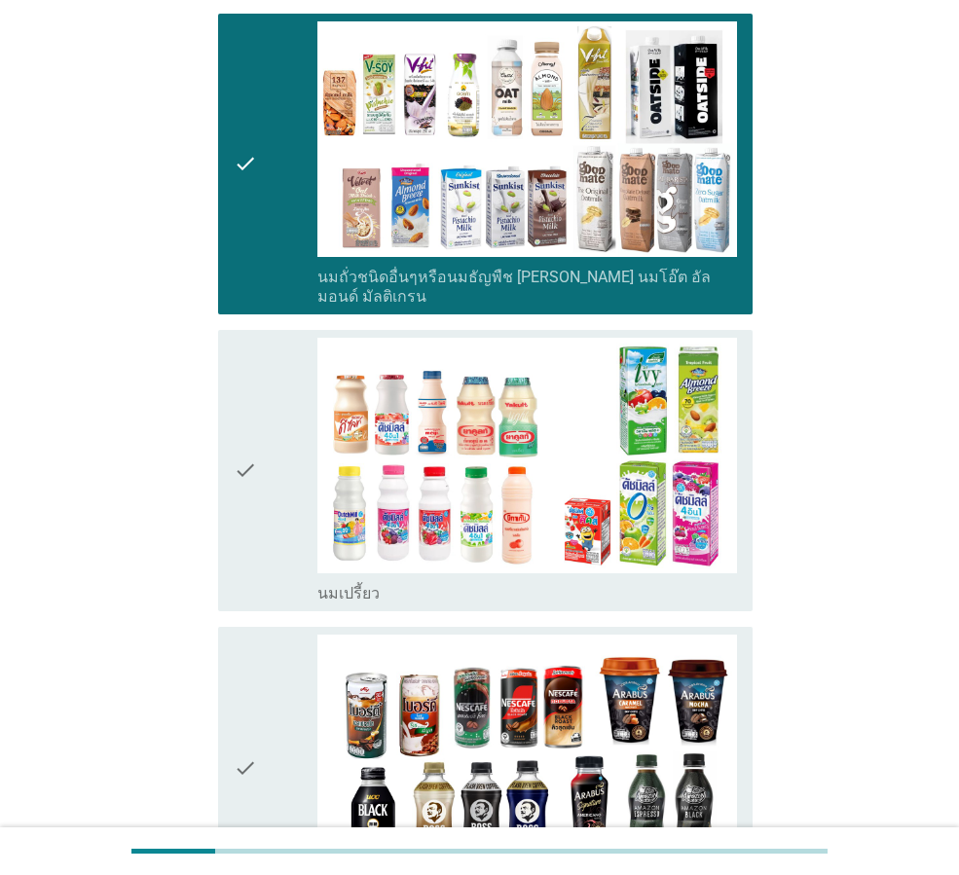
click at [251, 551] on icon "check" at bounding box center [245, 471] width 23 height 266
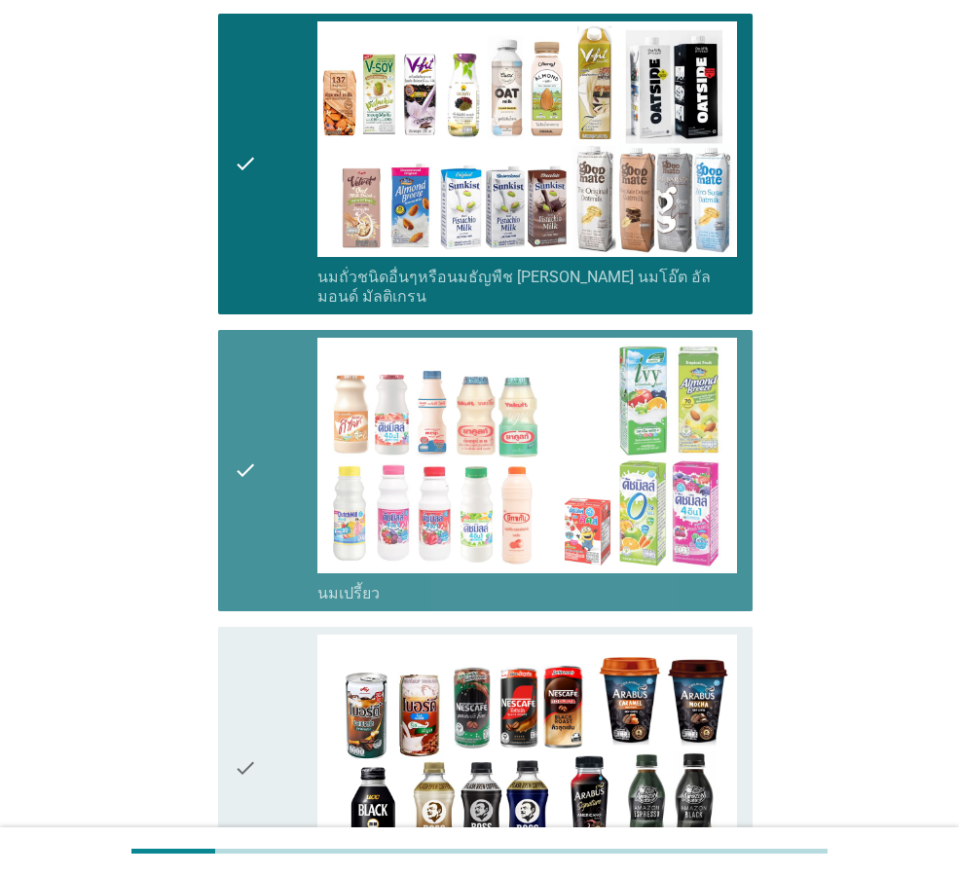
click at [250, 723] on icon "check" at bounding box center [245, 768] width 23 height 266
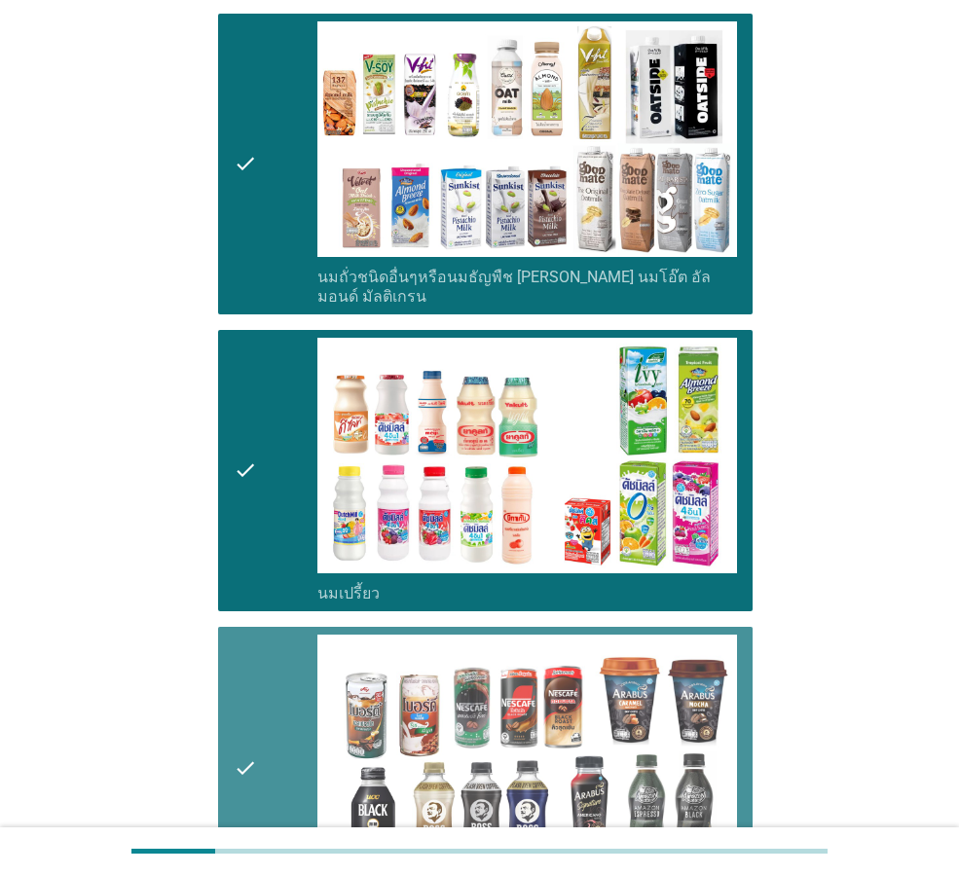
scroll to position [908, 0]
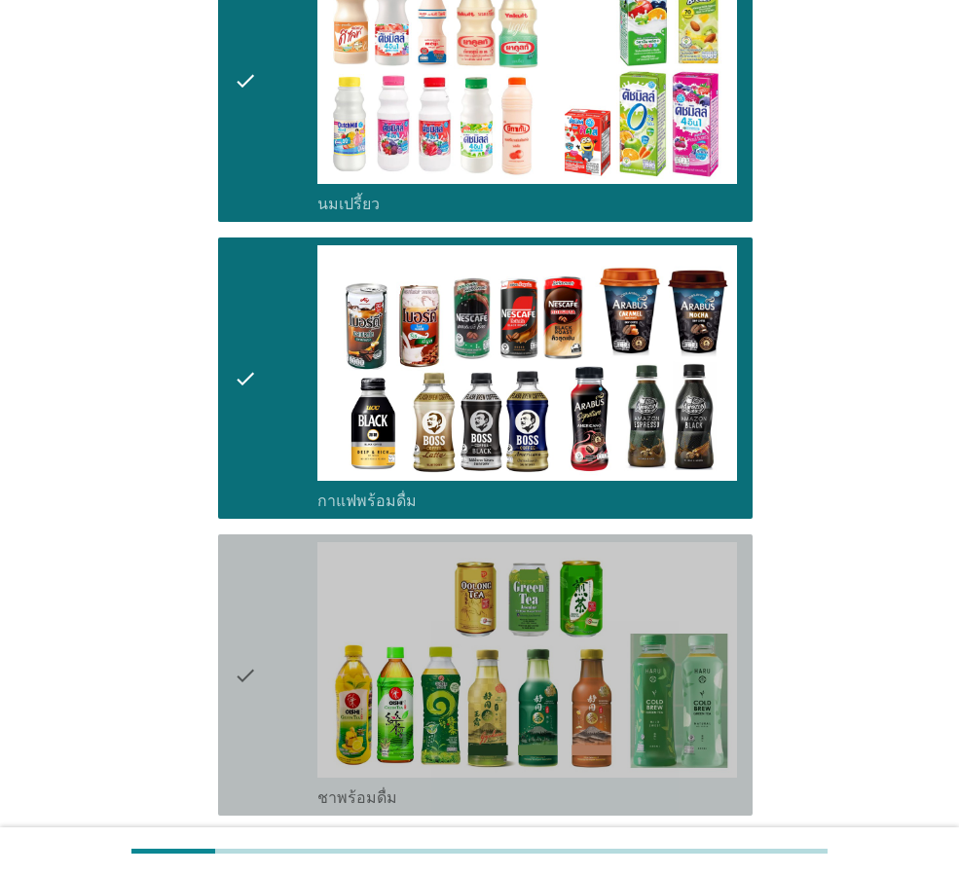
click at [250, 723] on icon "check" at bounding box center [245, 675] width 23 height 266
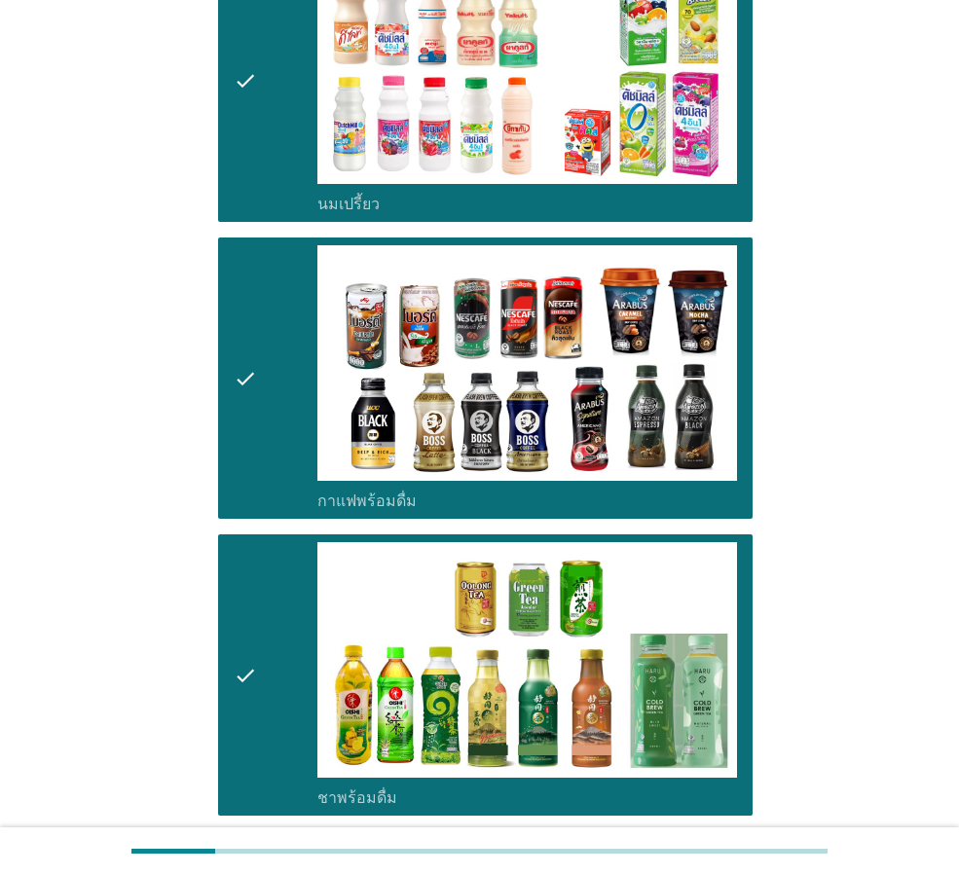
scroll to position [649, 0]
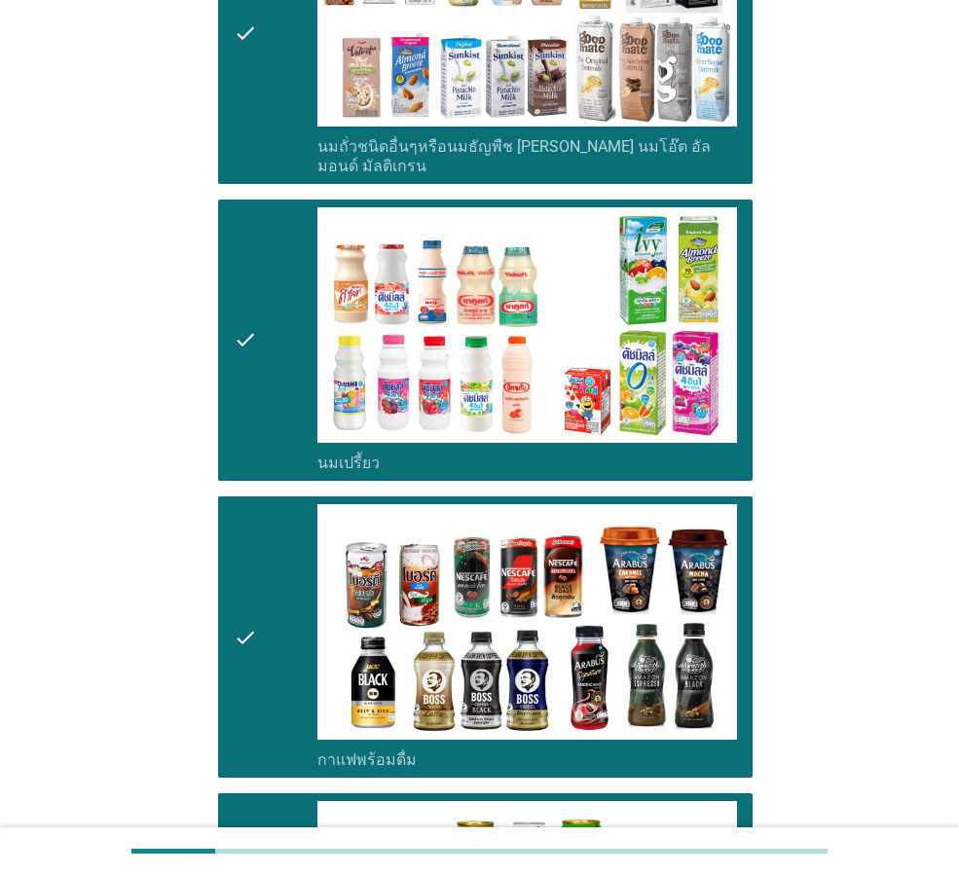
click at [258, 393] on div "check" at bounding box center [276, 340] width 84 height 266
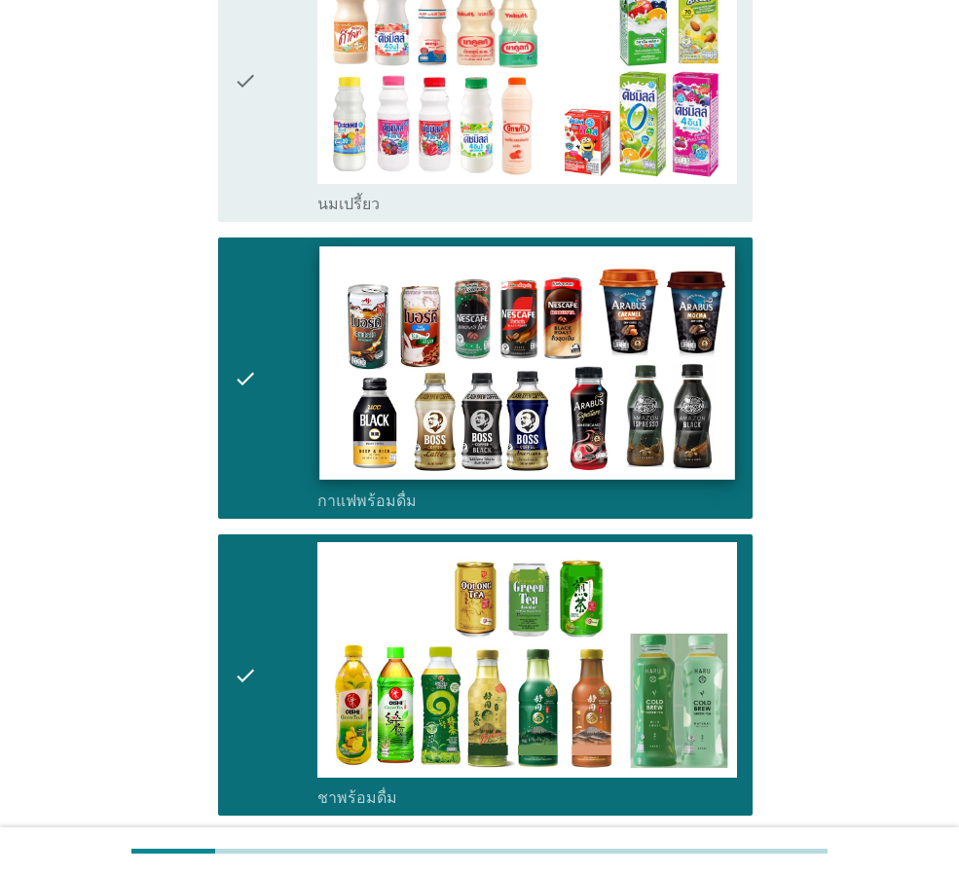
scroll to position [1298, 0]
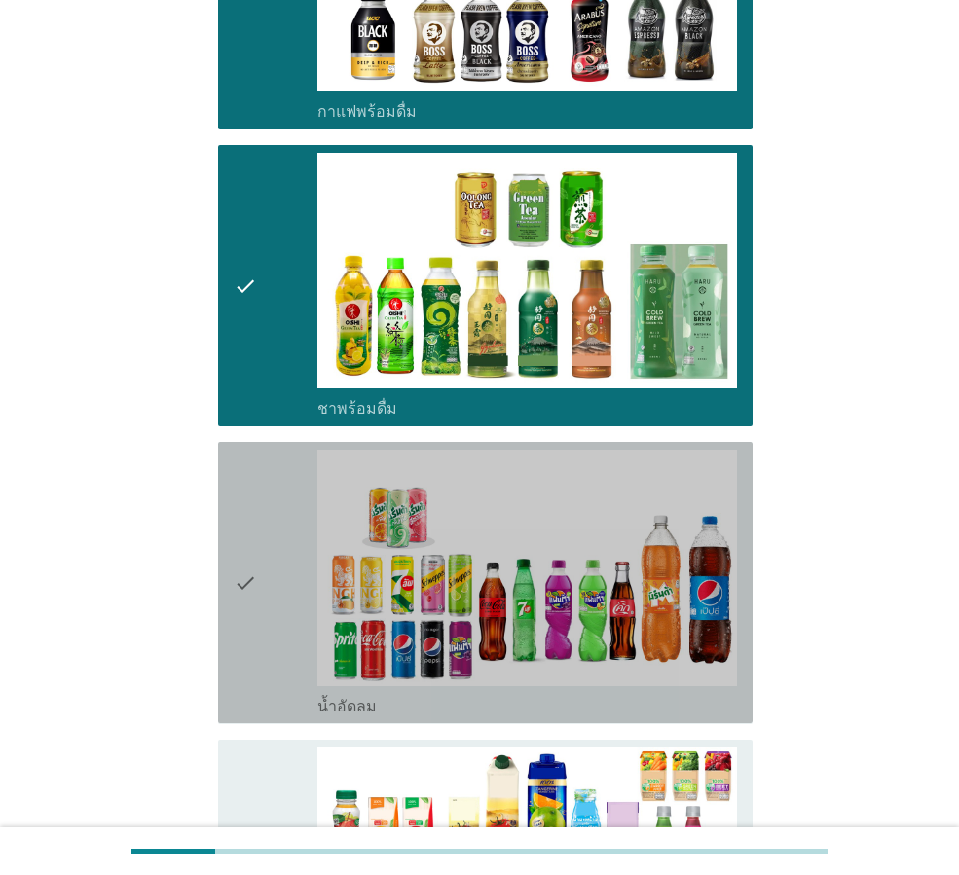
click at [284, 656] on div "check" at bounding box center [276, 583] width 84 height 266
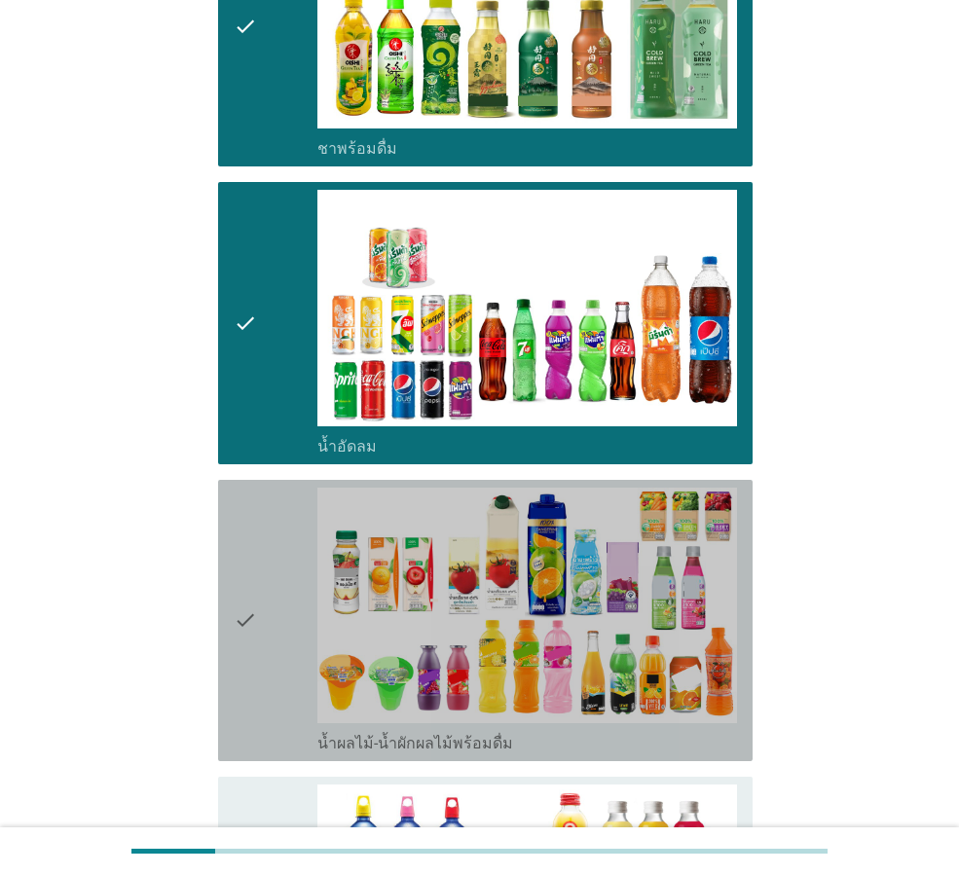
click at [283, 656] on div "check" at bounding box center [276, 621] width 84 height 266
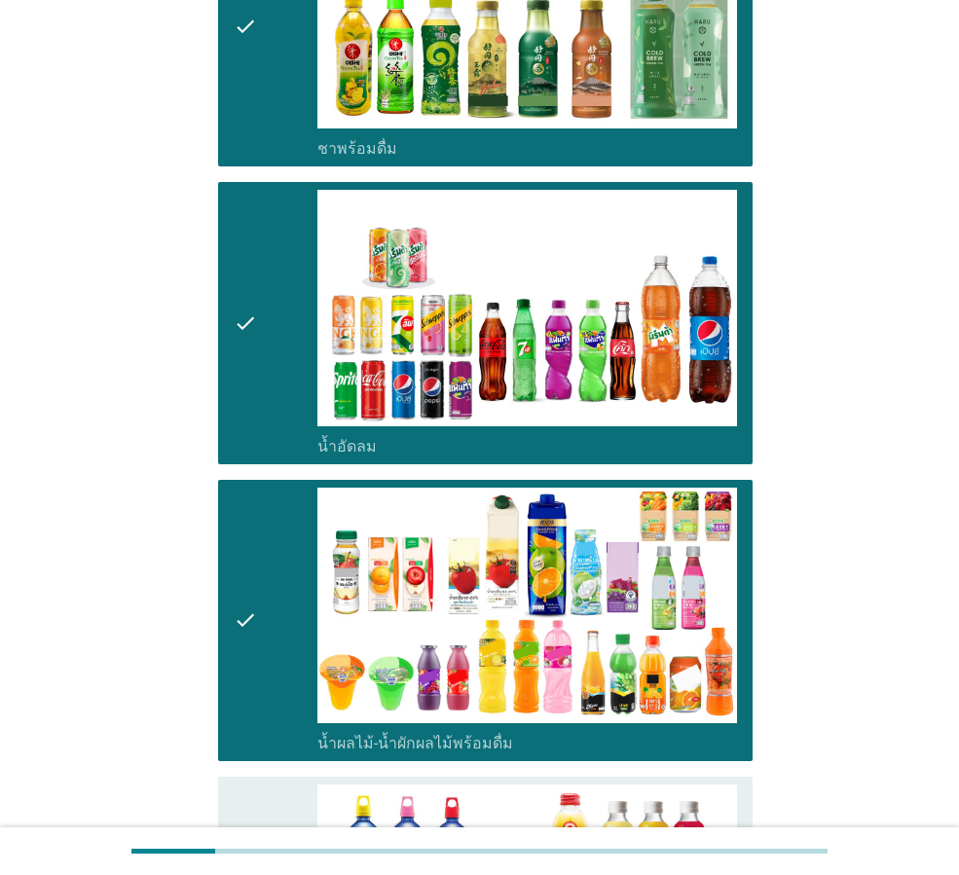
scroll to position [1818, 0]
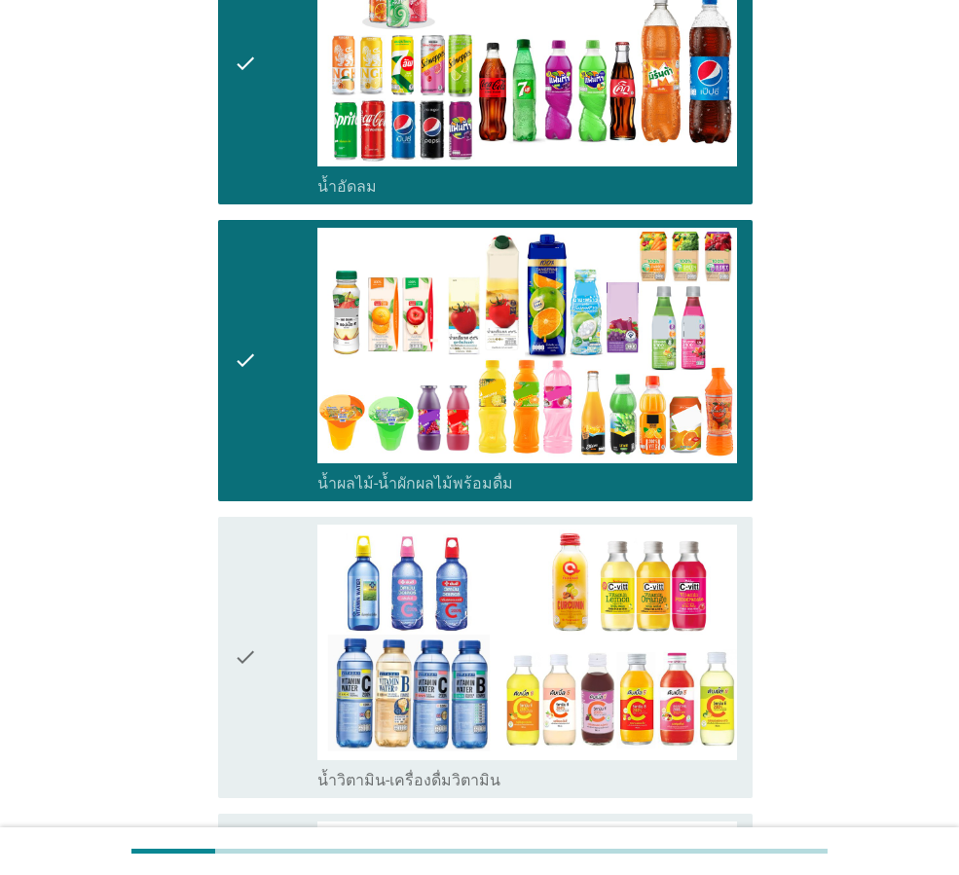
click at [283, 656] on div "check" at bounding box center [276, 658] width 84 height 266
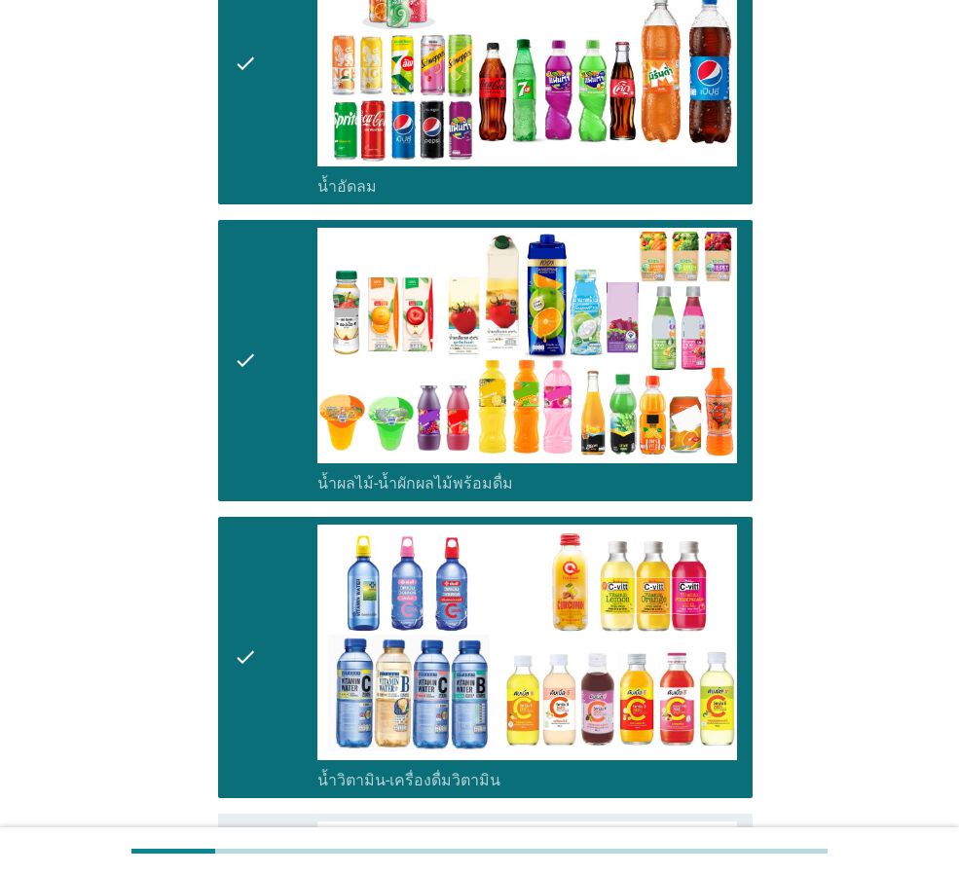
scroll to position [2336, 0]
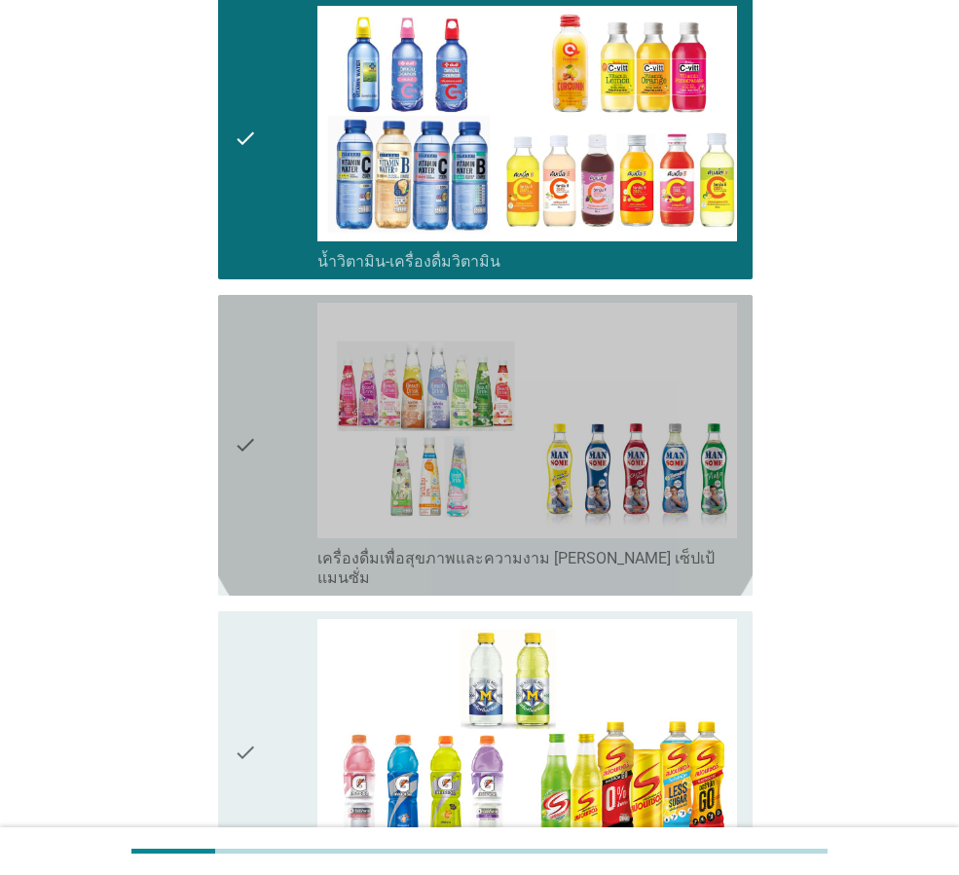
click at [287, 474] on div "check" at bounding box center [276, 445] width 84 height 285
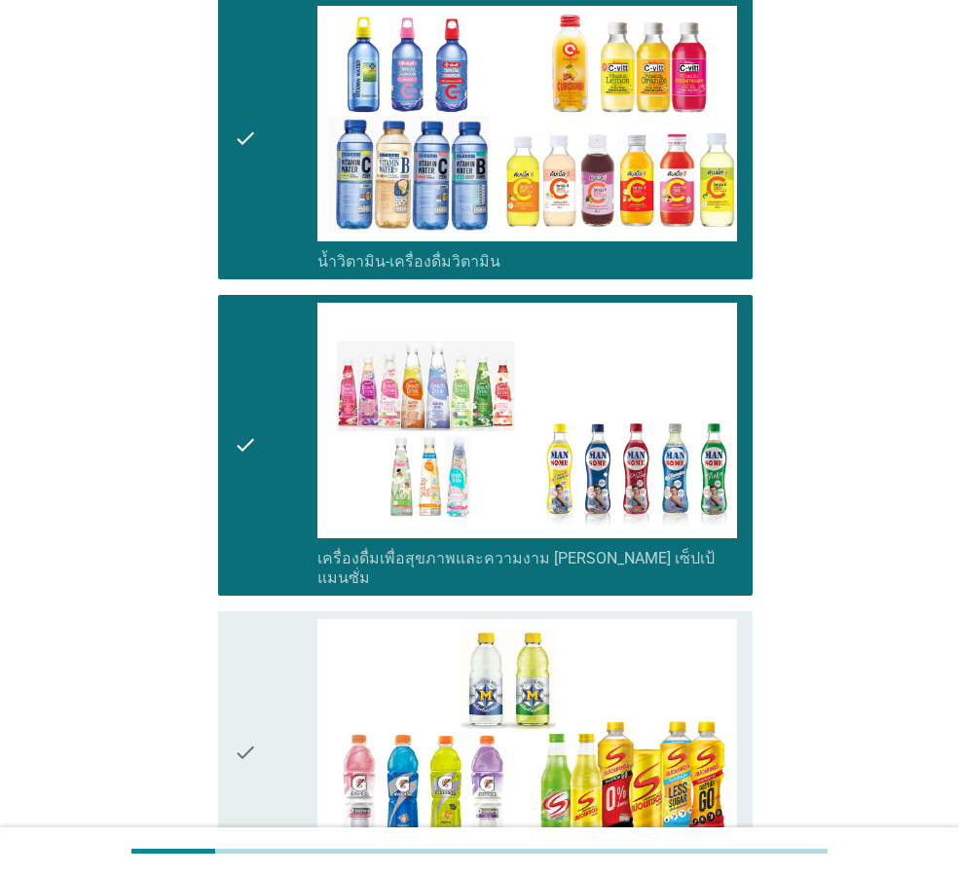
click at [297, 712] on div "check" at bounding box center [276, 752] width 84 height 266
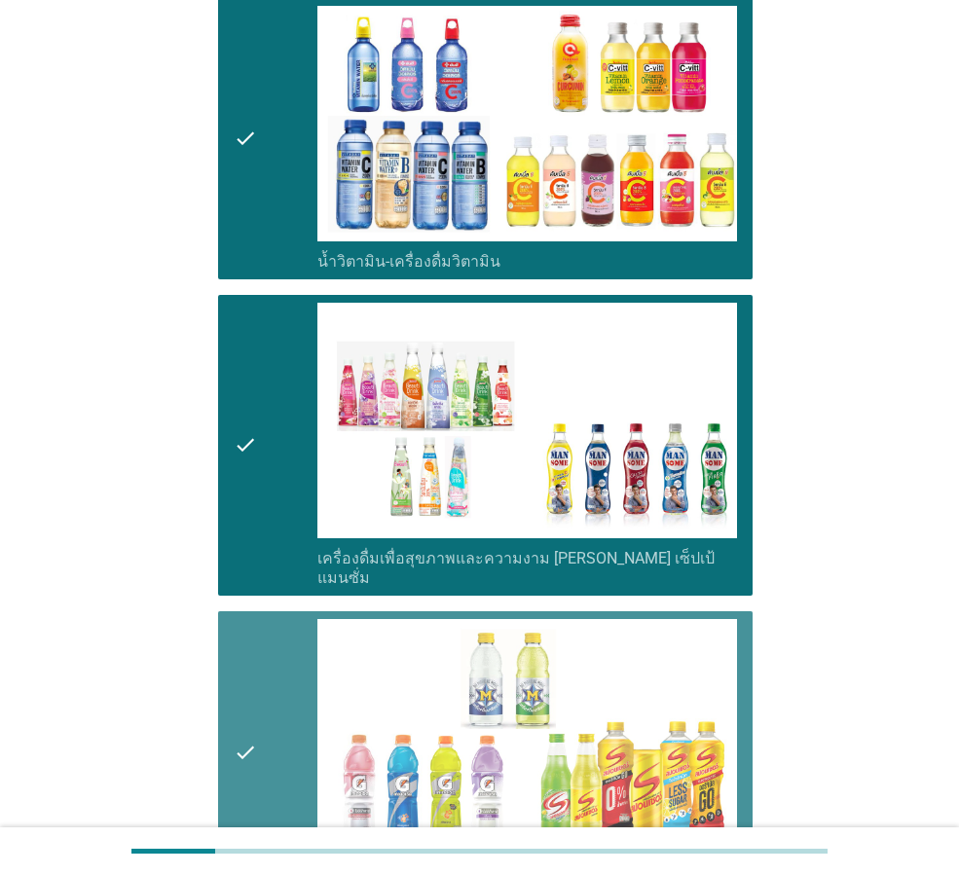
scroll to position [2726, 0]
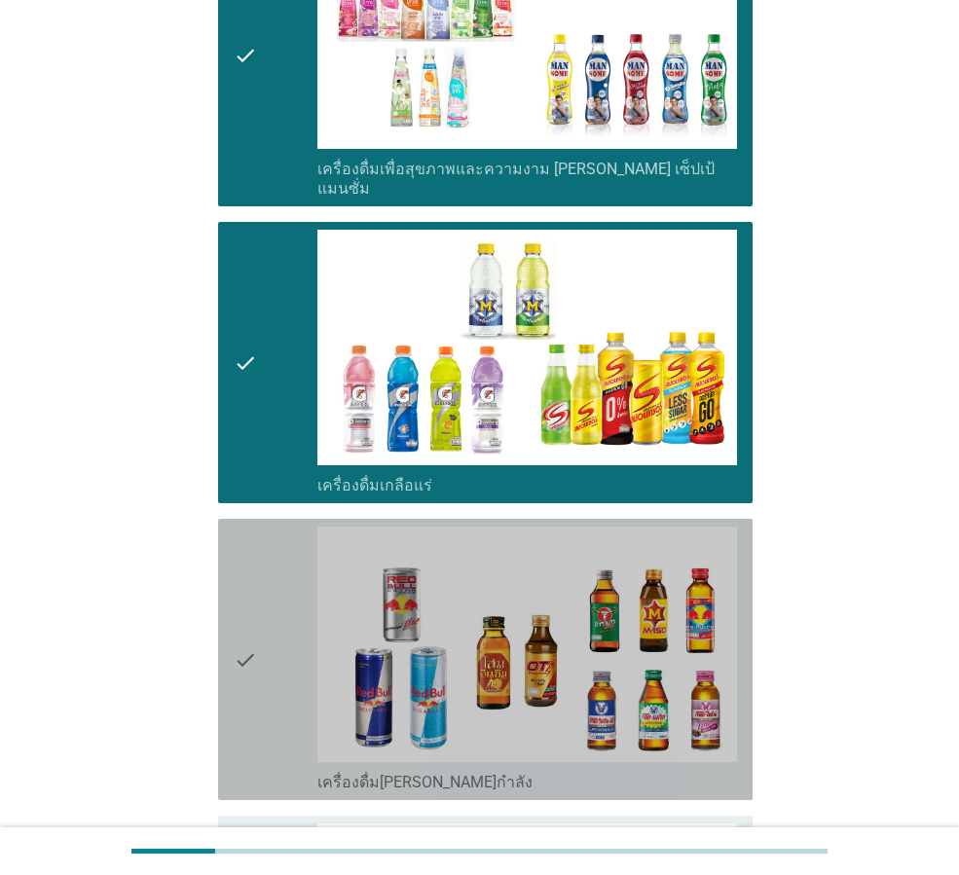
click at [280, 674] on div "check" at bounding box center [276, 660] width 84 height 266
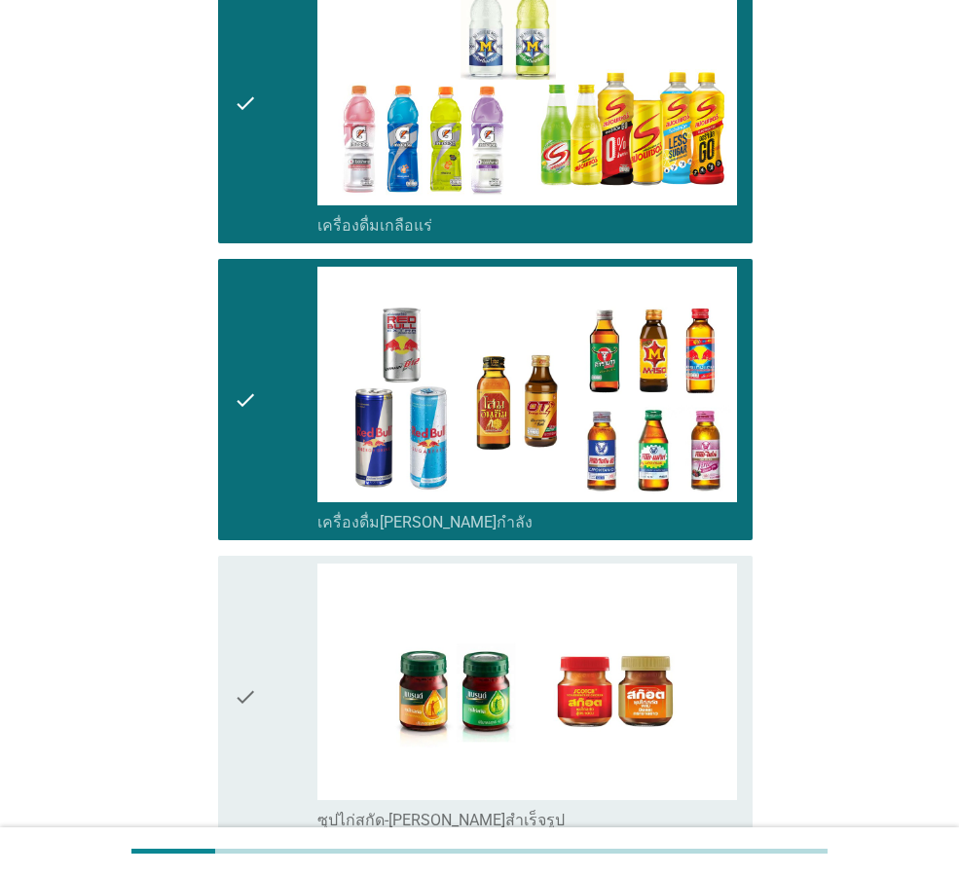
click at [294, 682] on div "check" at bounding box center [276, 697] width 84 height 266
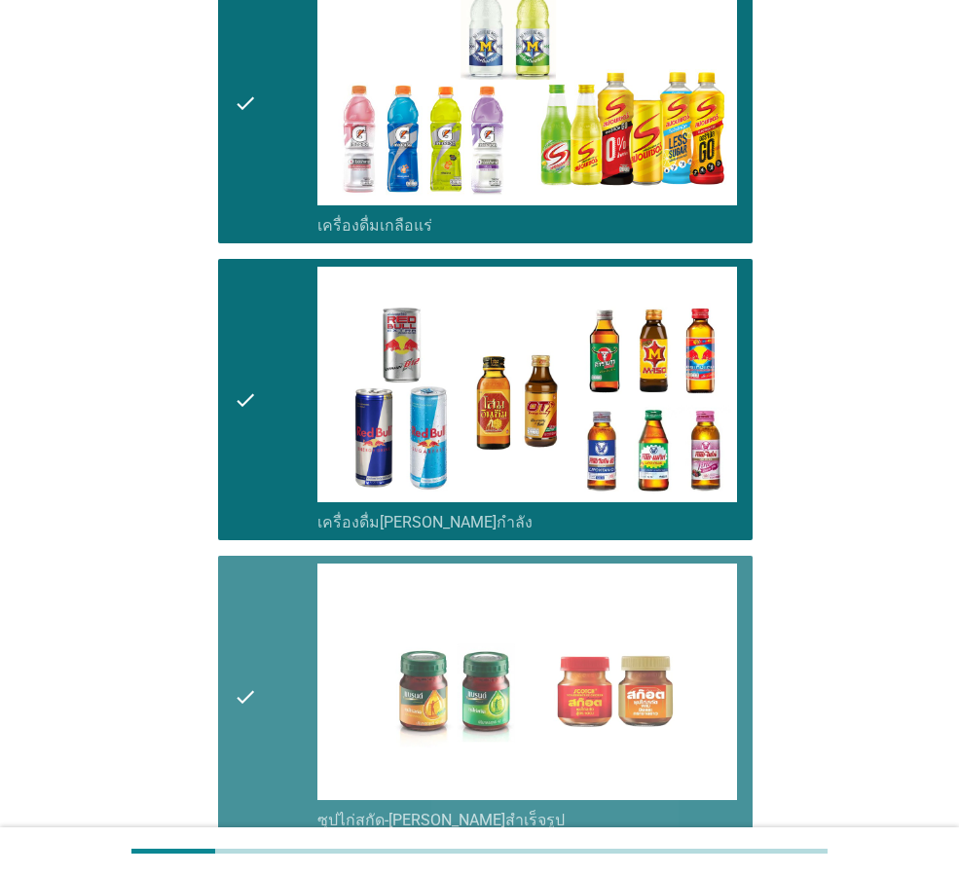
scroll to position [3191, 0]
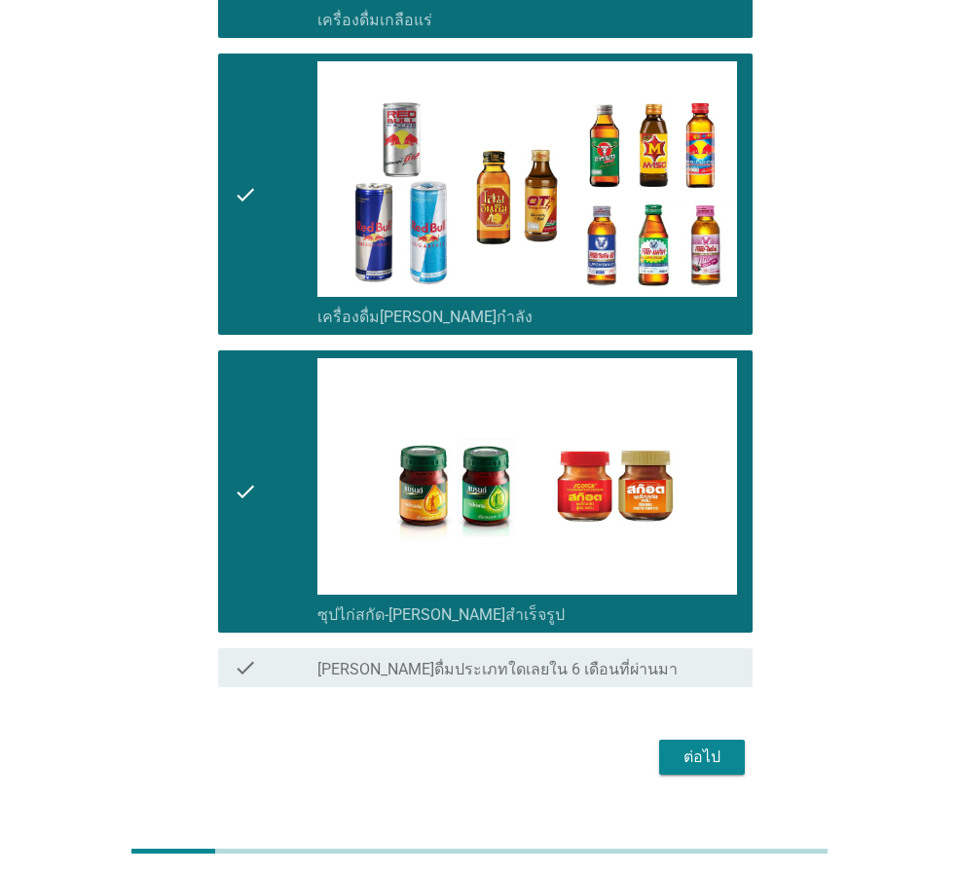
click at [685, 746] on div "ต่อไป" at bounding box center [702, 757] width 55 height 23
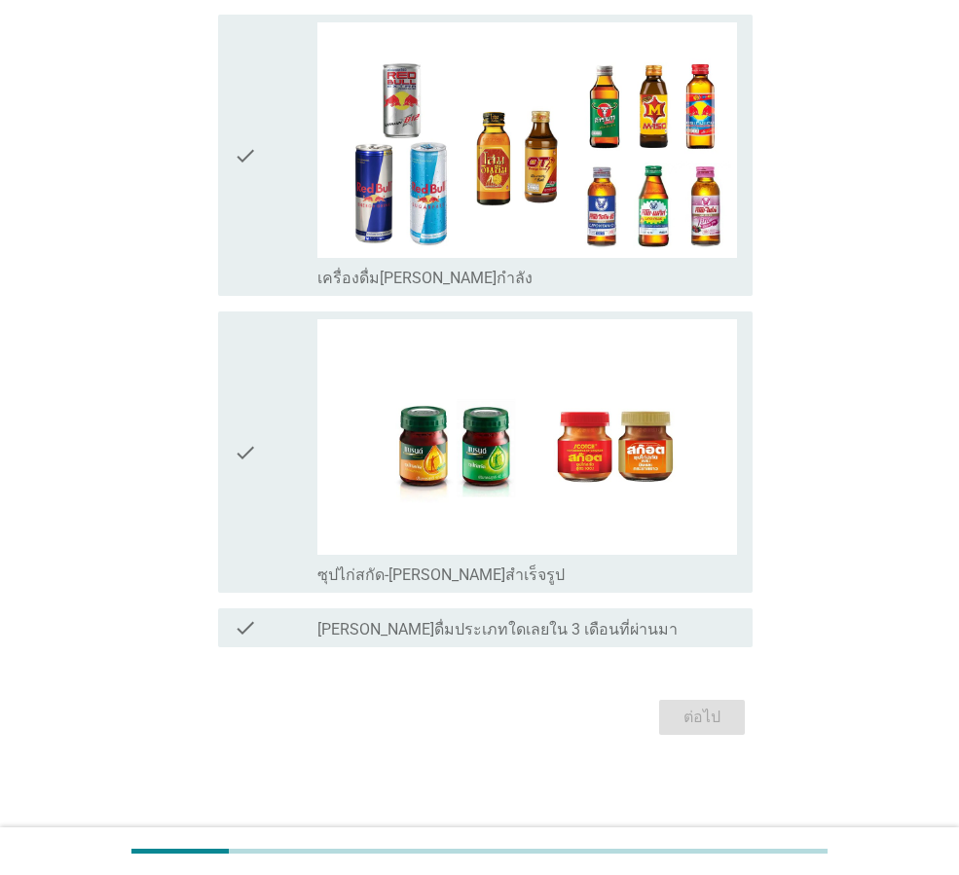
scroll to position [0, 0]
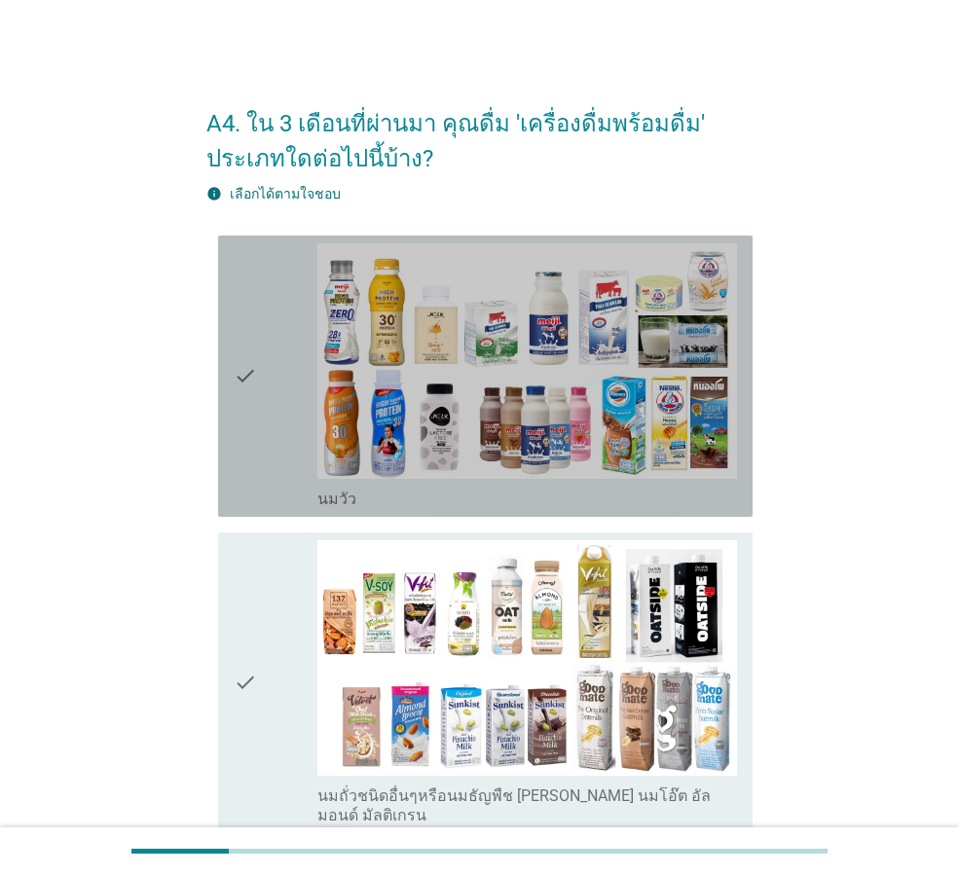
click at [267, 437] on div "check" at bounding box center [276, 376] width 84 height 266
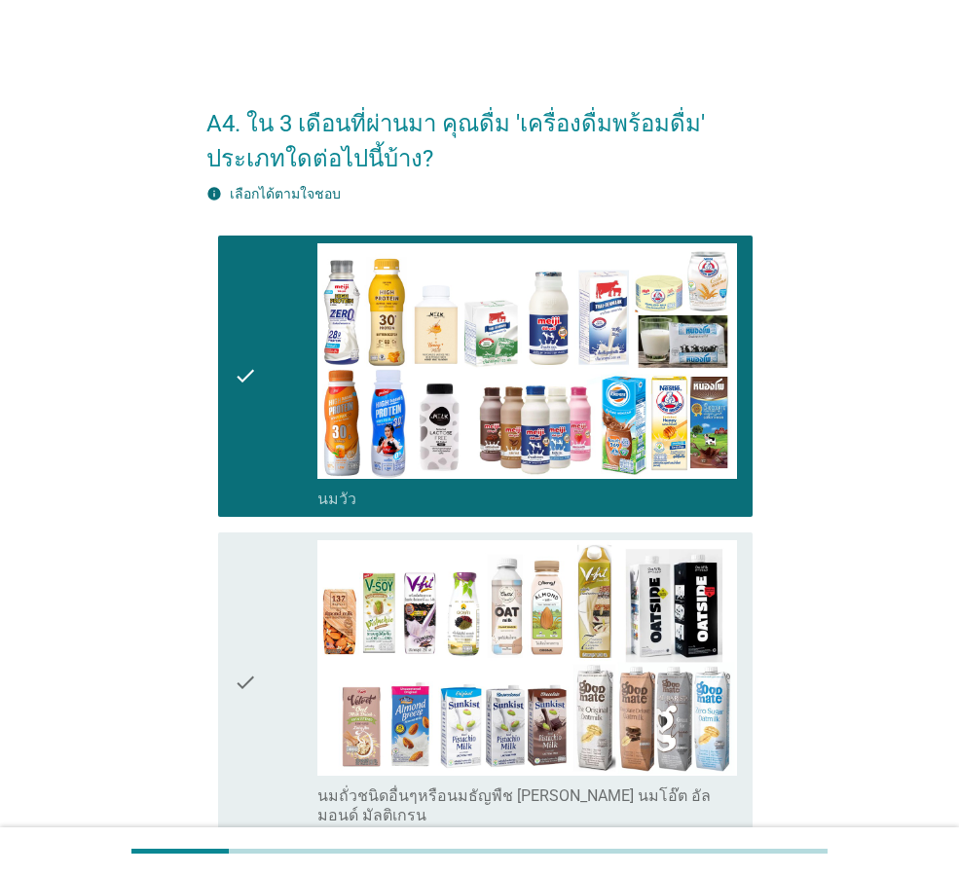
click at [265, 619] on div "check" at bounding box center [276, 682] width 84 height 285
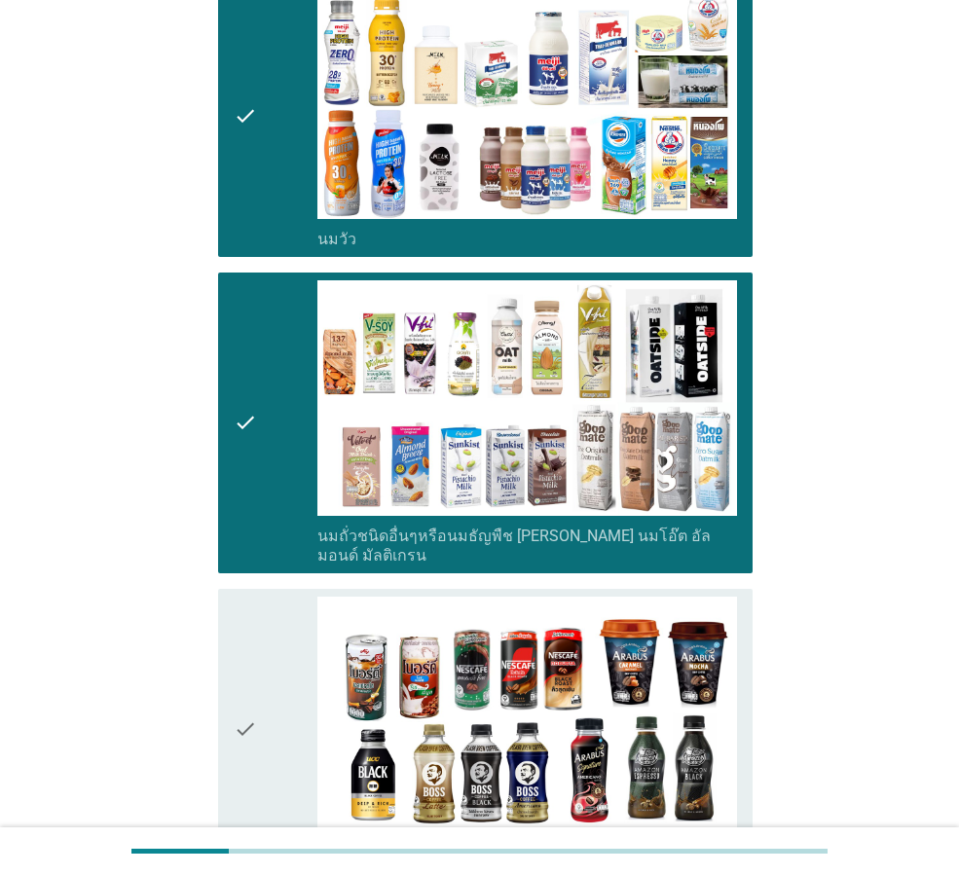
click at [265, 620] on div "check" at bounding box center [276, 730] width 84 height 266
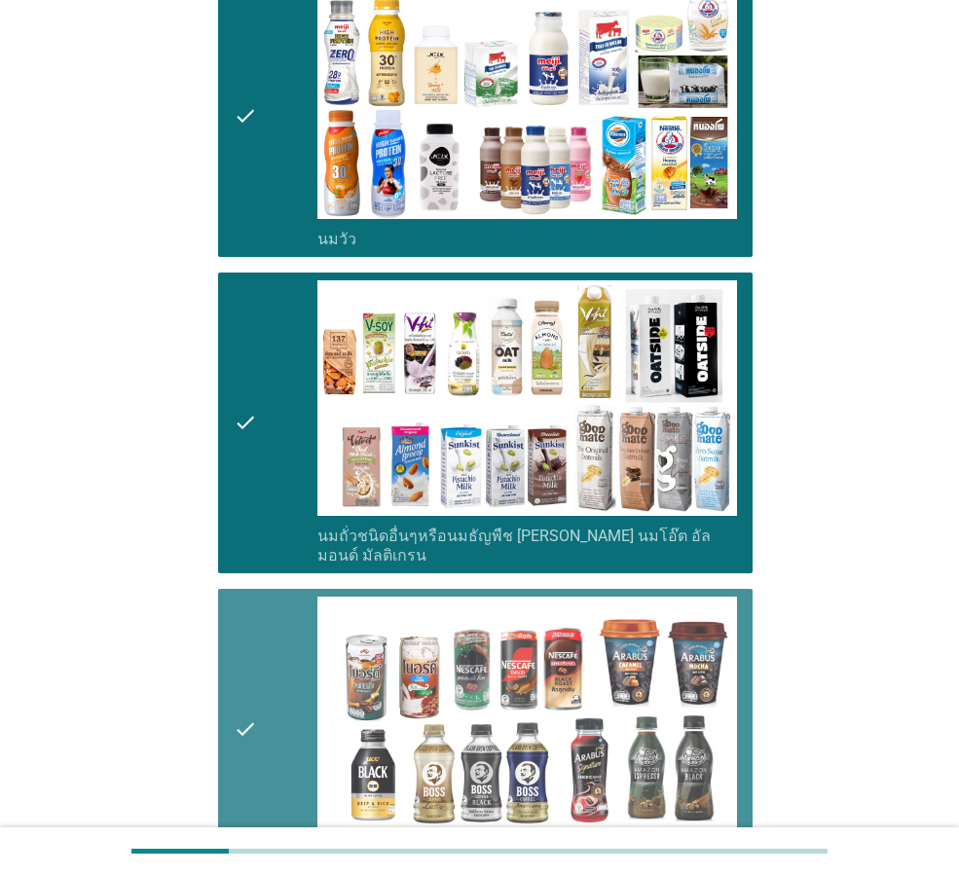
scroll to position [649, 0]
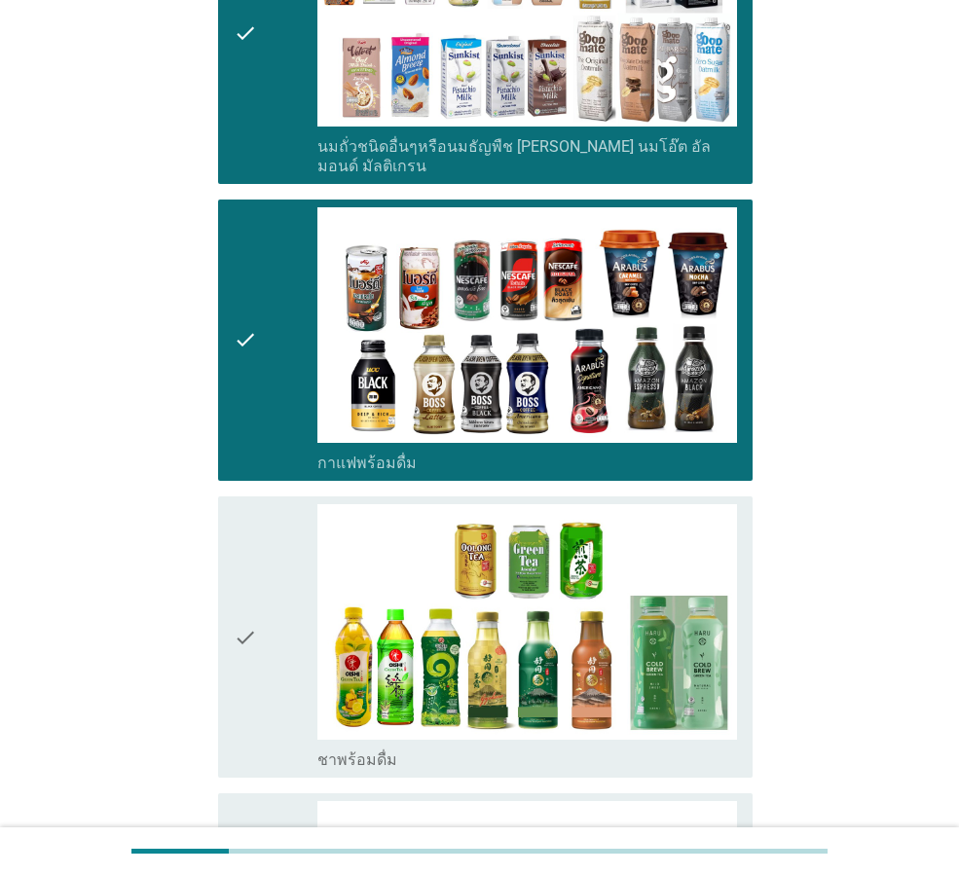
click at [265, 620] on div "check" at bounding box center [276, 637] width 84 height 266
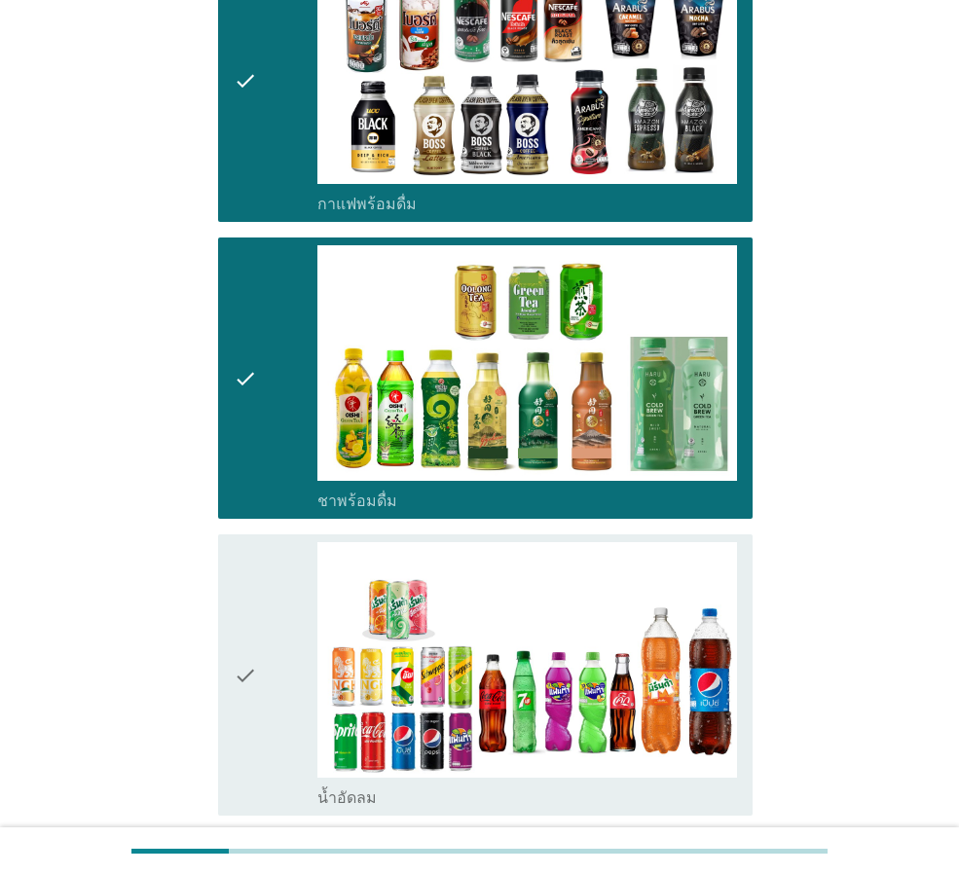
click at [265, 621] on div "check" at bounding box center [276, 675] width 84 height 266
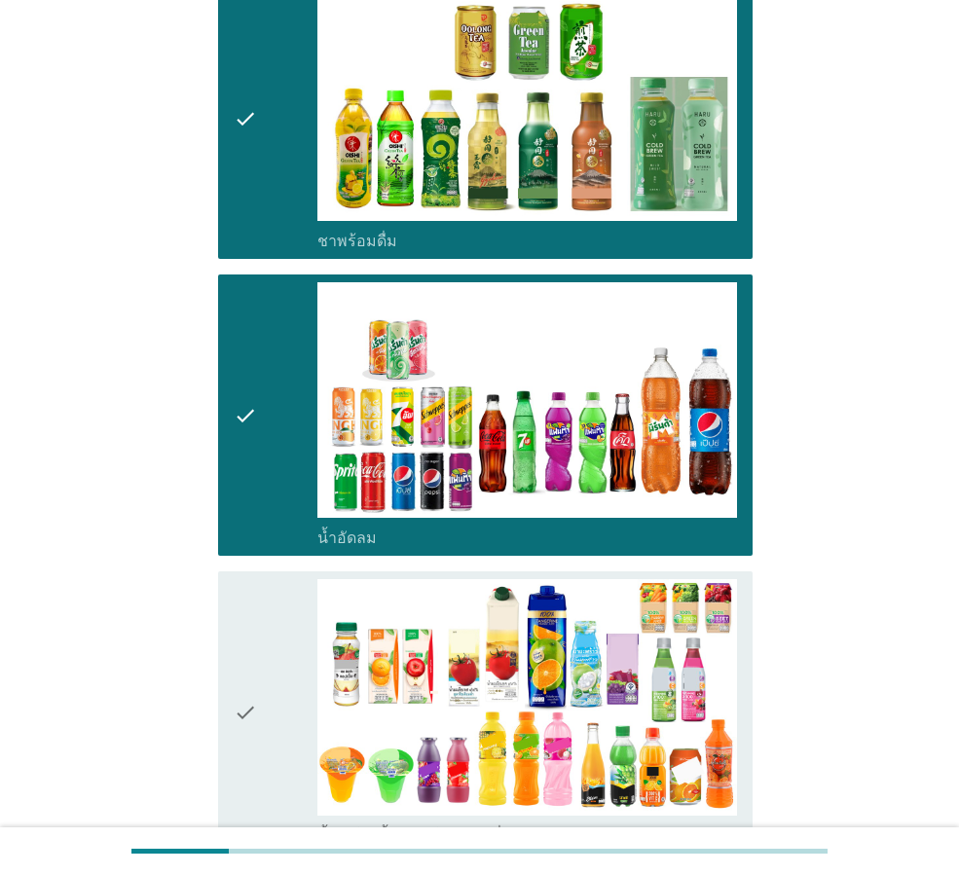
scroll to position [1428, 0]
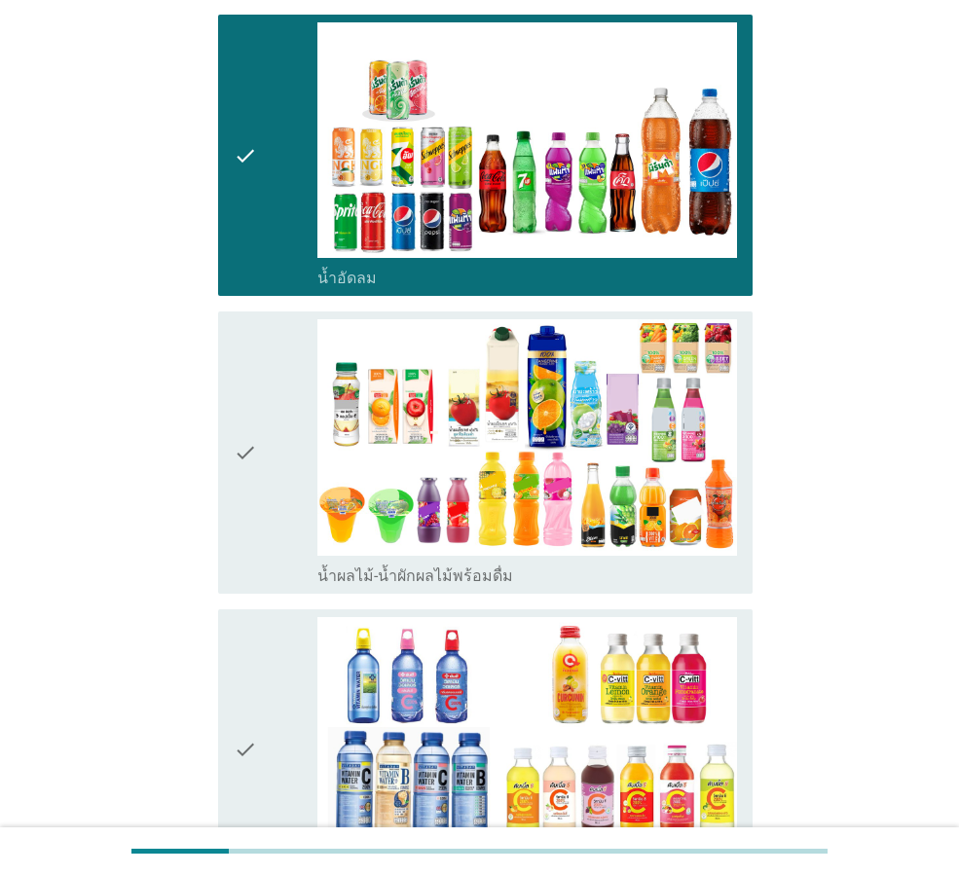
click at [267, 531] on div "check" at bounding box center [276, 452] width 84 height 266
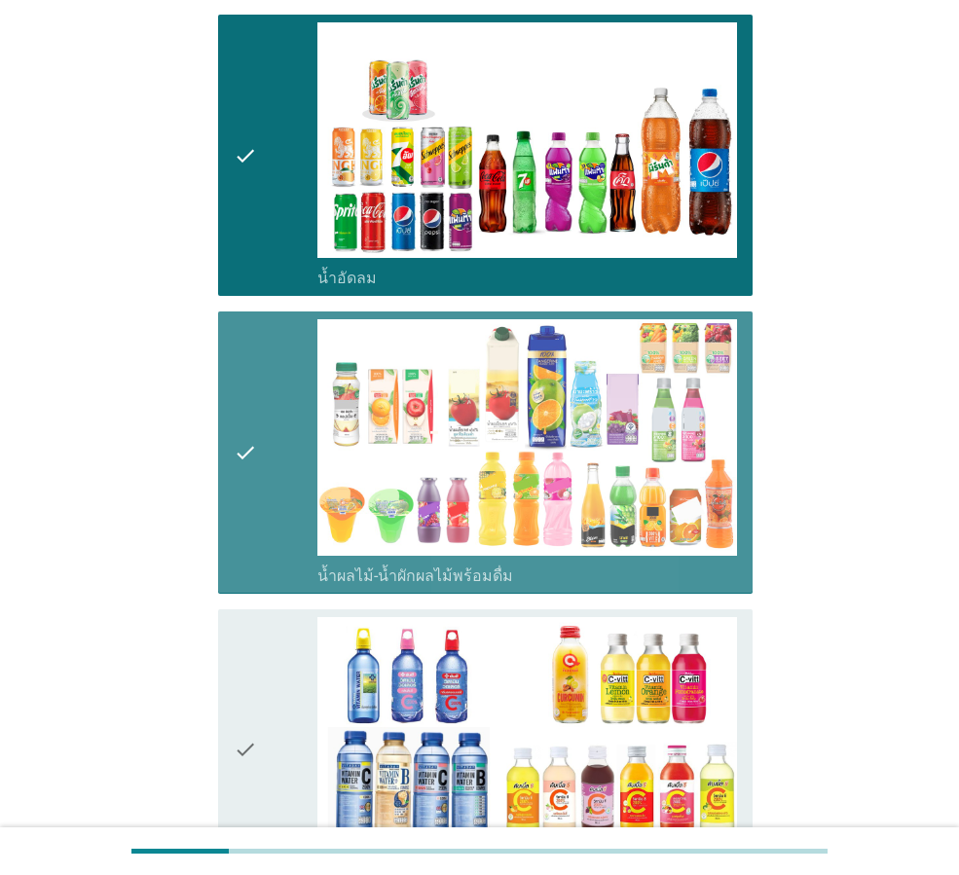
click at [299, 672] on div "check" at bounding box center [276, 750] width 84 height 266
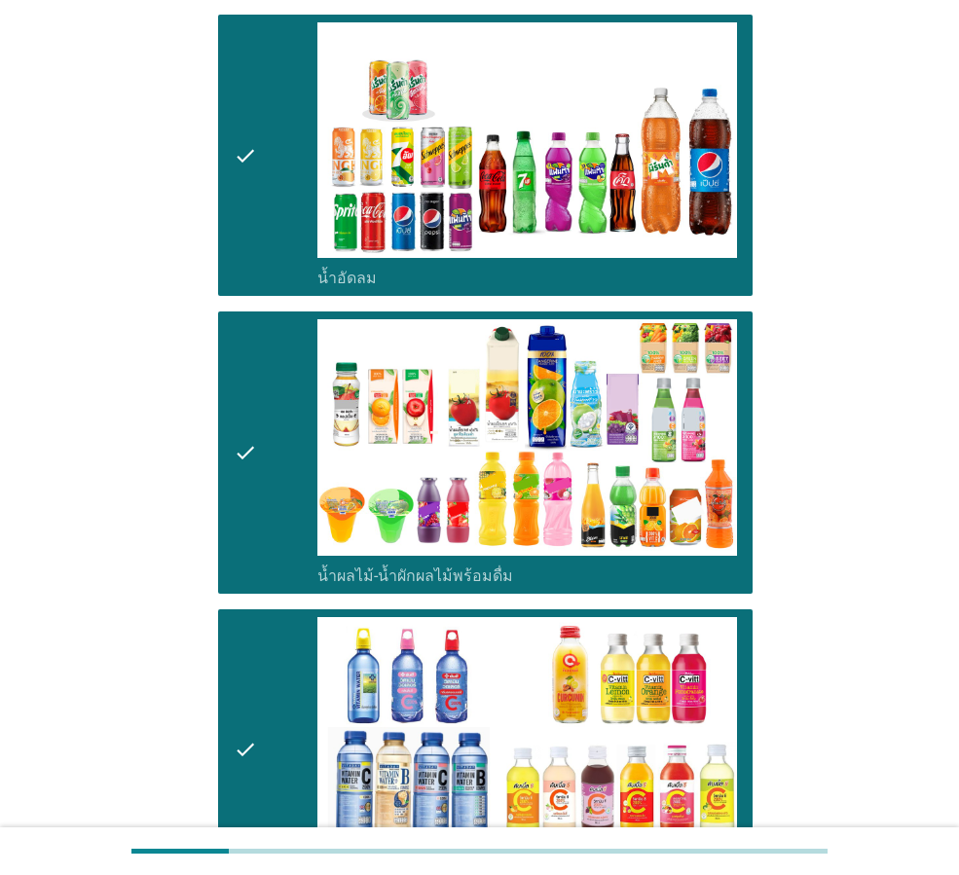
scroll to position [1818, 0]
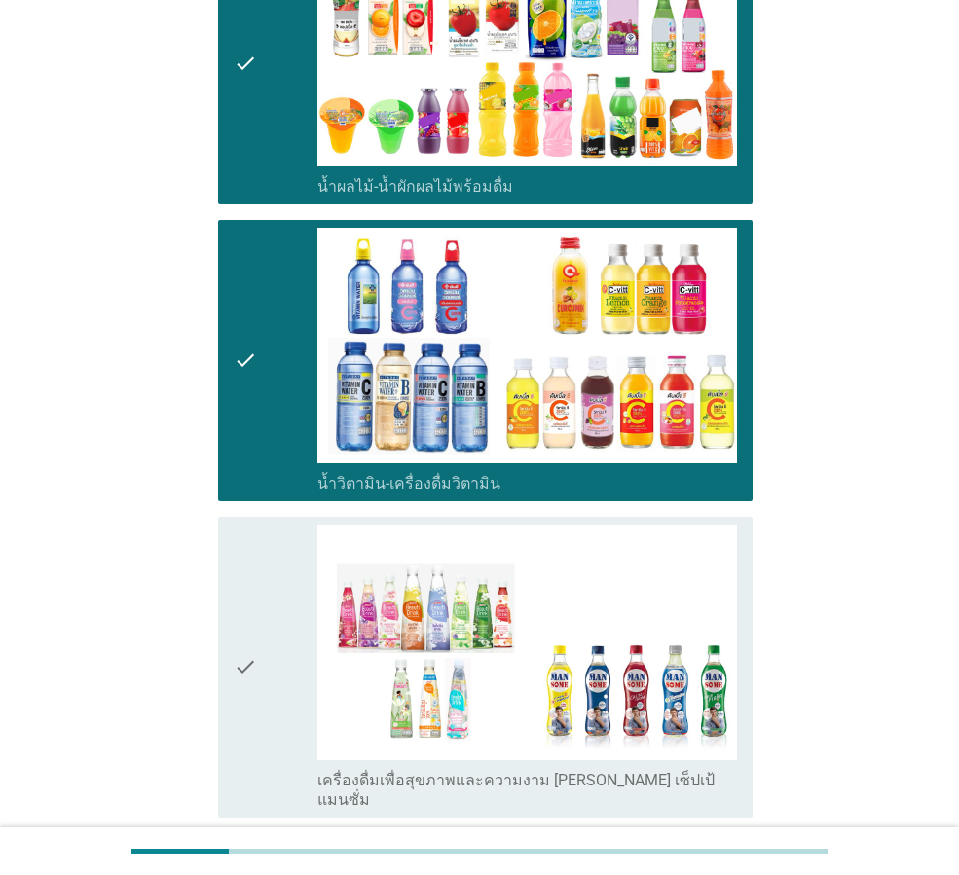
click at [287, 667] on div "check" at bounding box center [276, 667] width 84 height 285
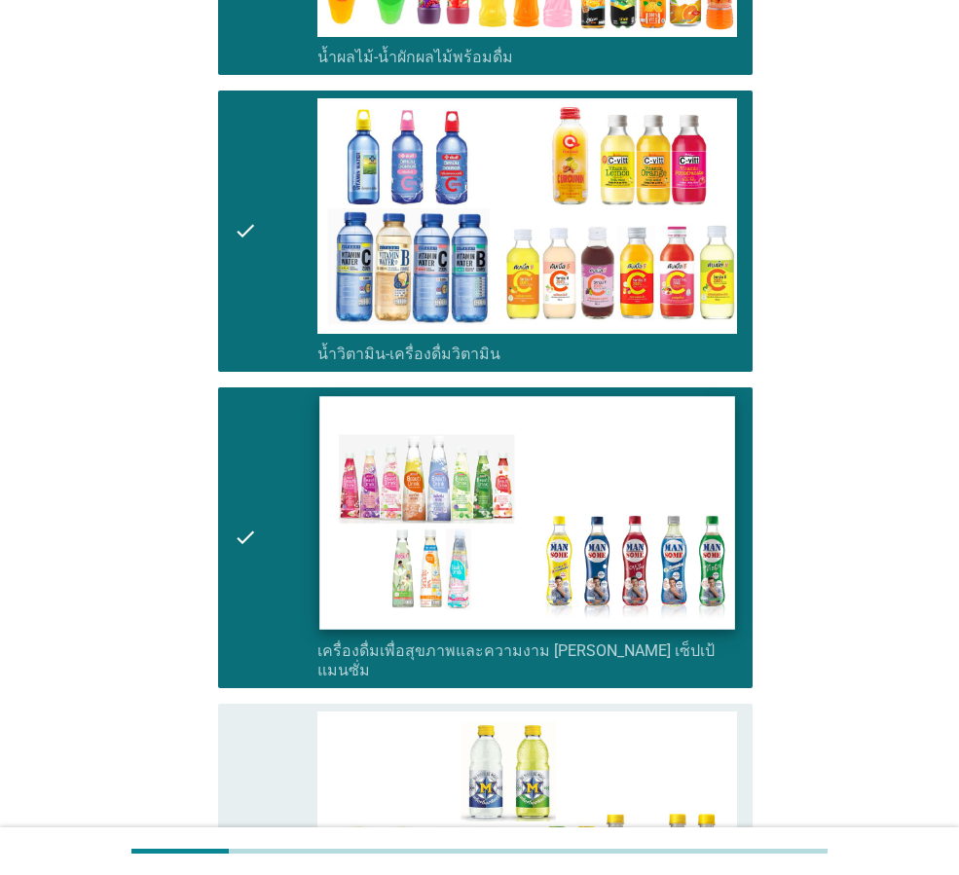
scroll to position [2207, 0]
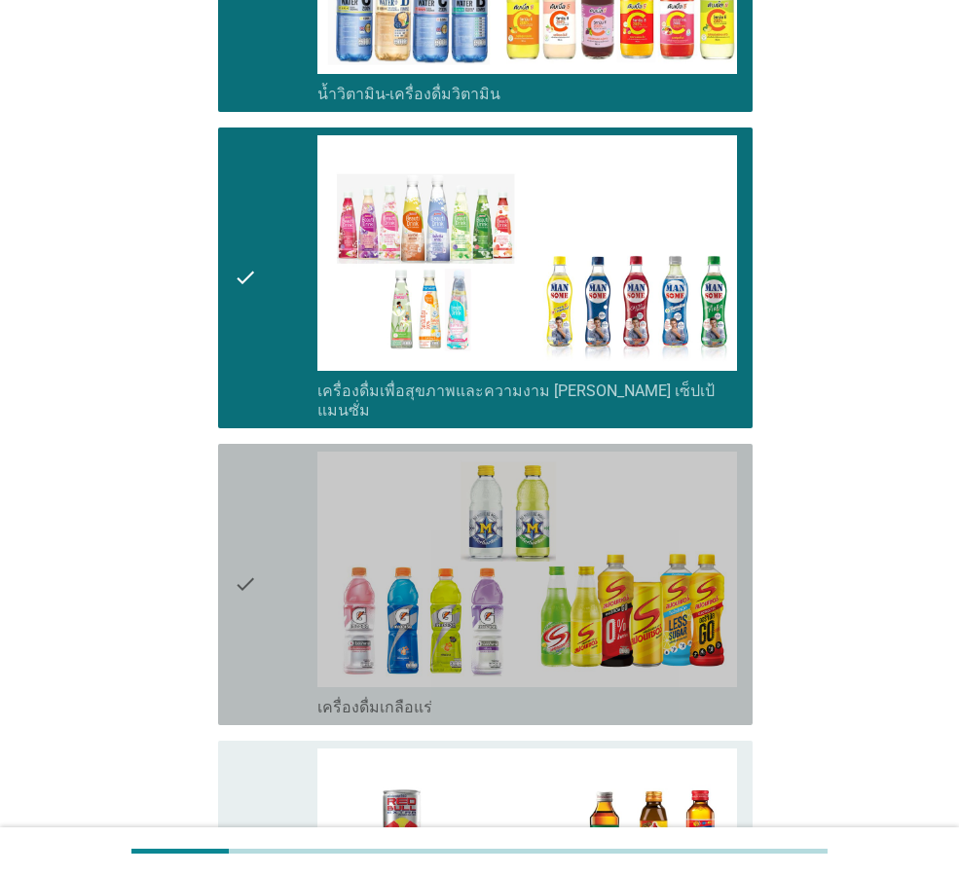
click at [292, 617] on div "check" at bounding box center [276, 585] width 84 height 266
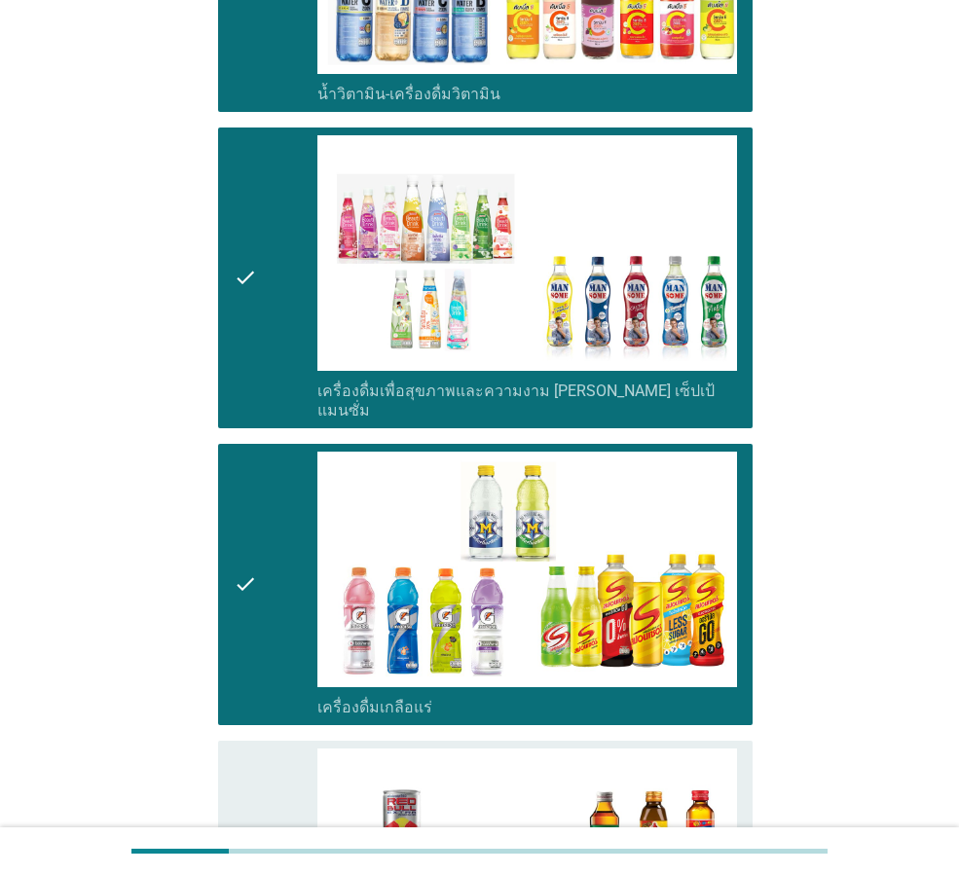
click at [278, 749] on div "check" at bounding box center [276, 882] width 84 height 266
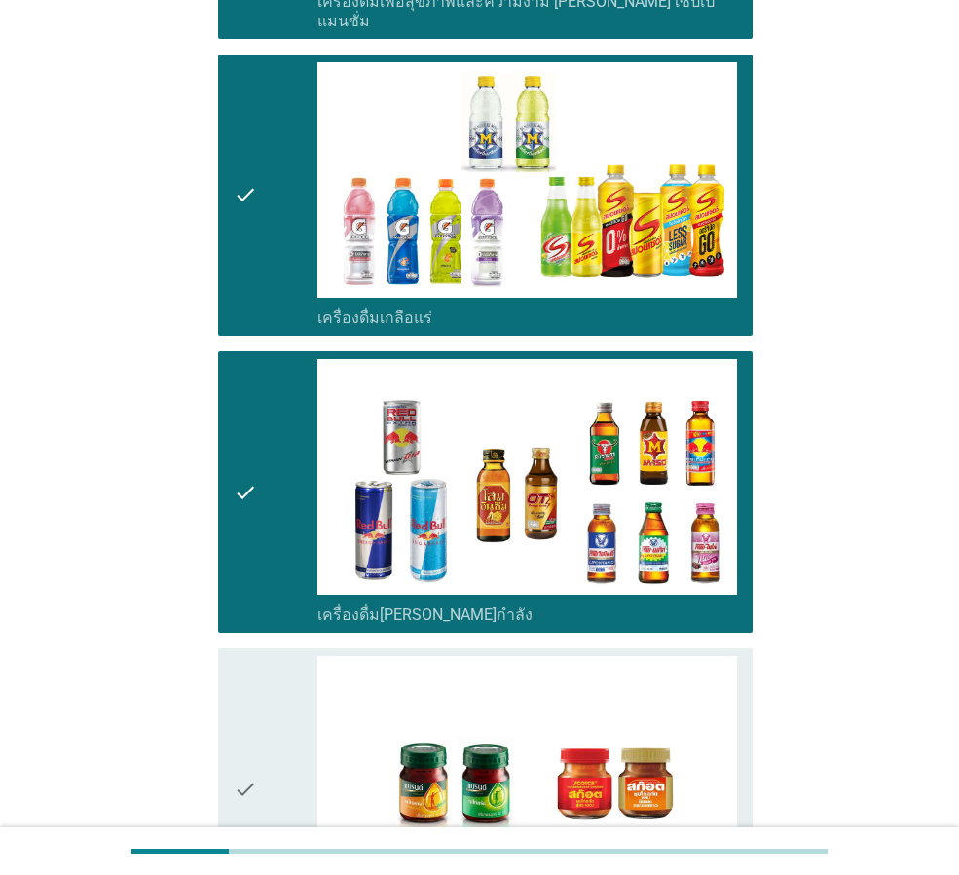
click at [283, 734] on div "check" at bounding box center [276, 789] width 84 height 266
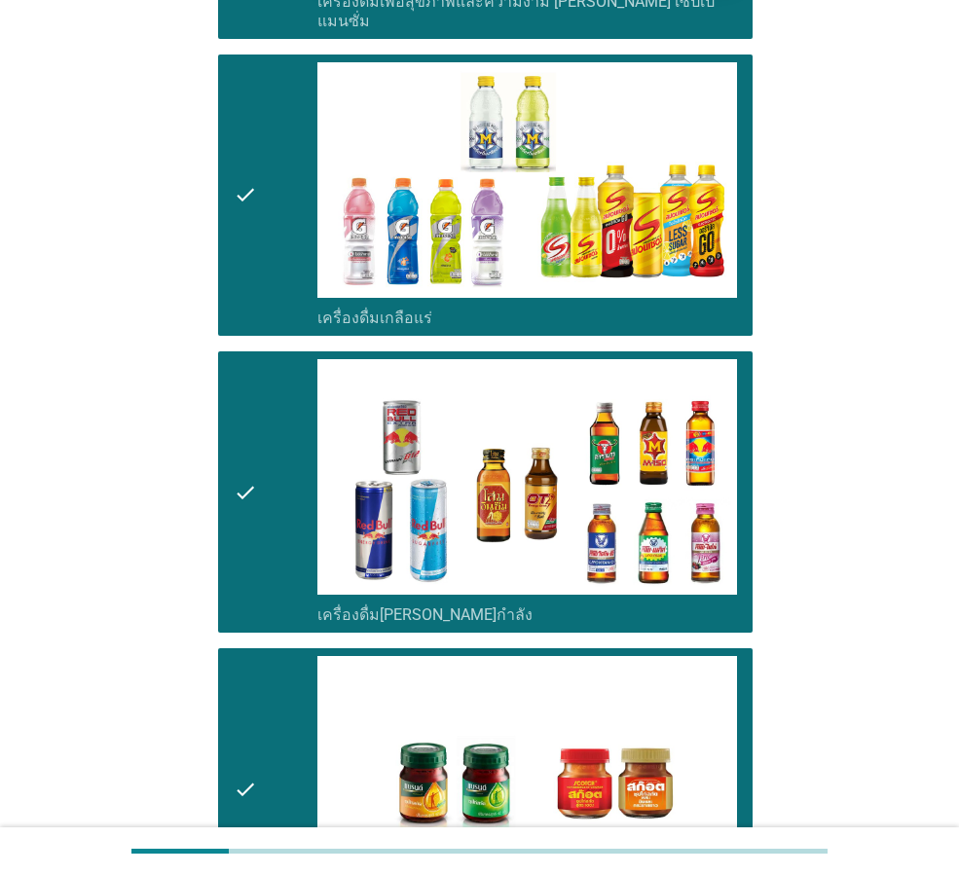
scroll to position [2894, 0]
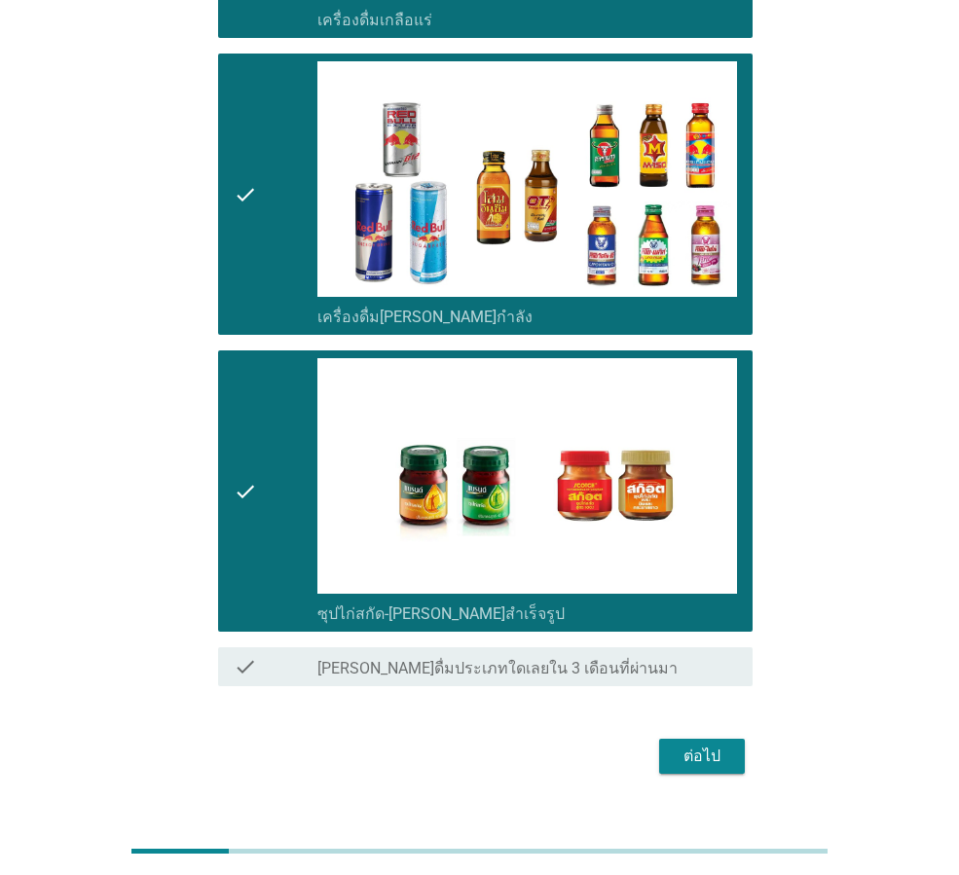
click at [706, 745] on div "ต่อไป" at bounding box center [702, 756] width 55 height 23
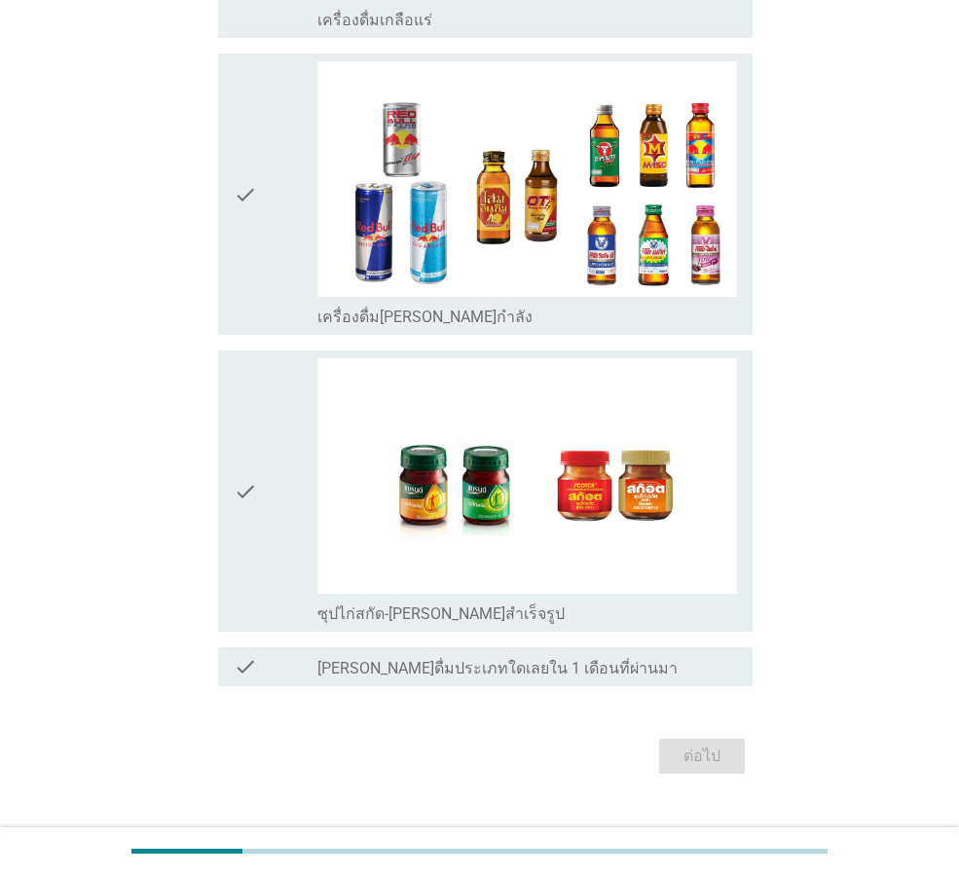
scroll to position [0, 0]
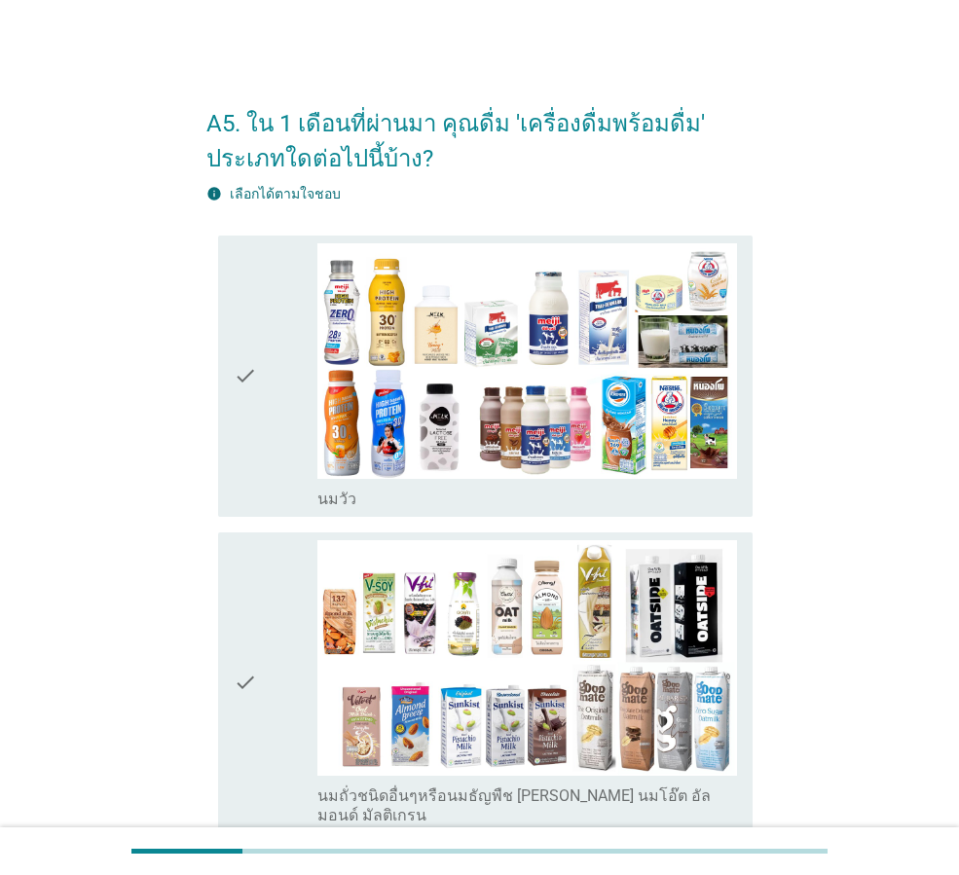
click at [277, 684] on div "check" at bounding box center [276, 682] width 84 height 285
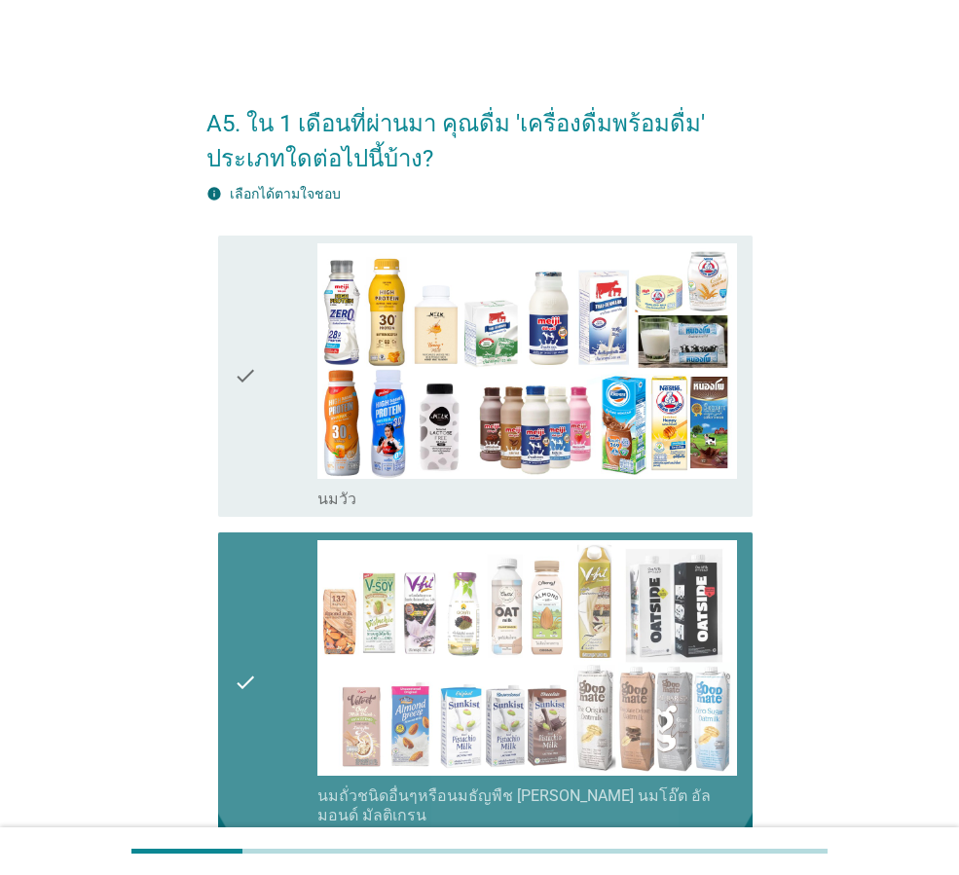
scroll to position [260, 0]
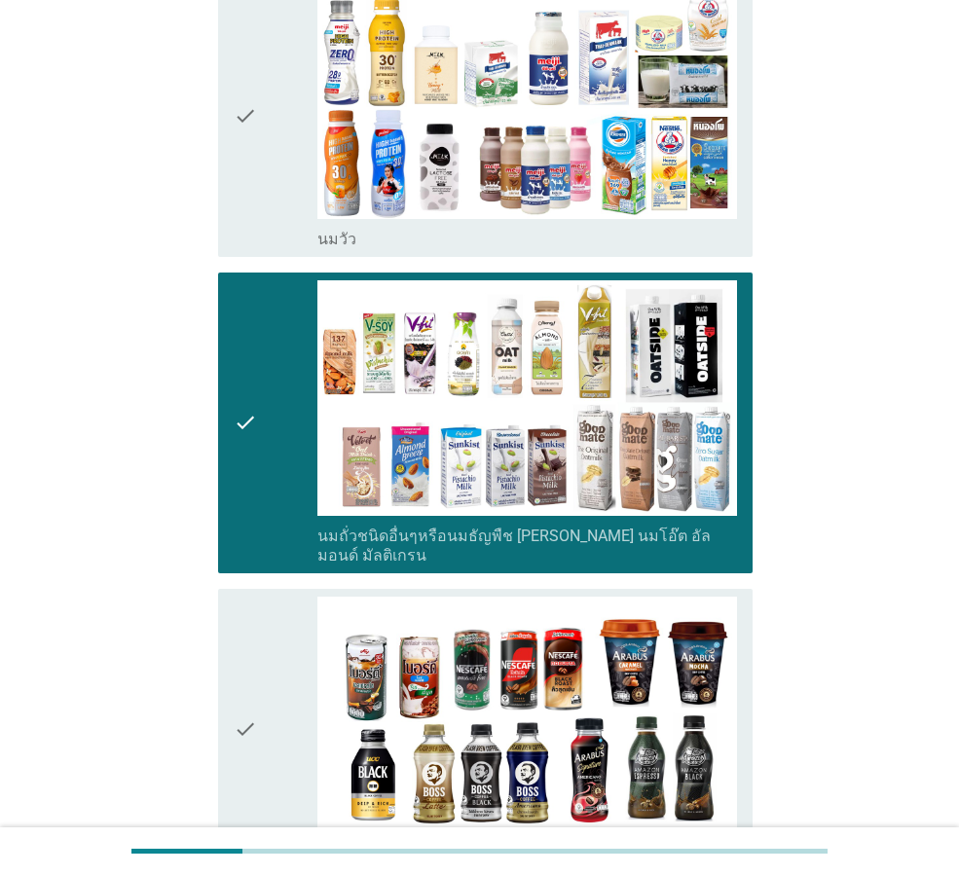
click at [277, 684] on div "check" at bounding box center [276, 730] width 84 height 266
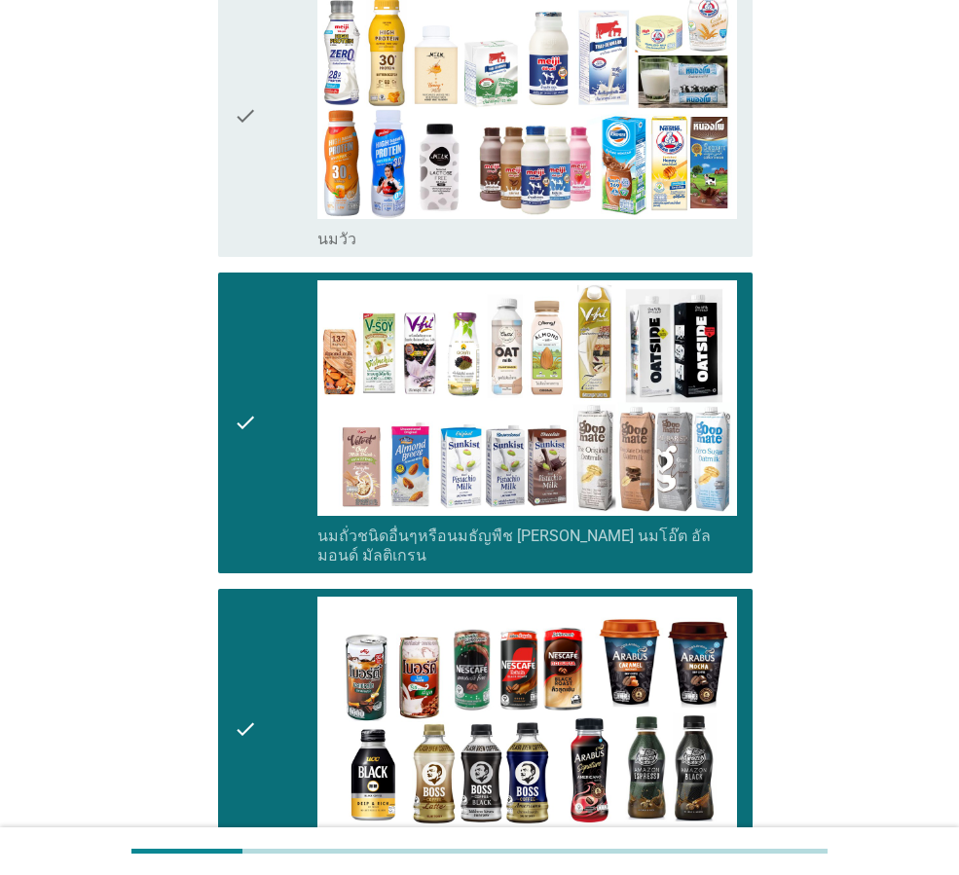
click at [283, 484] on div "check" at bounding box center [276, 422] width 84 height 285
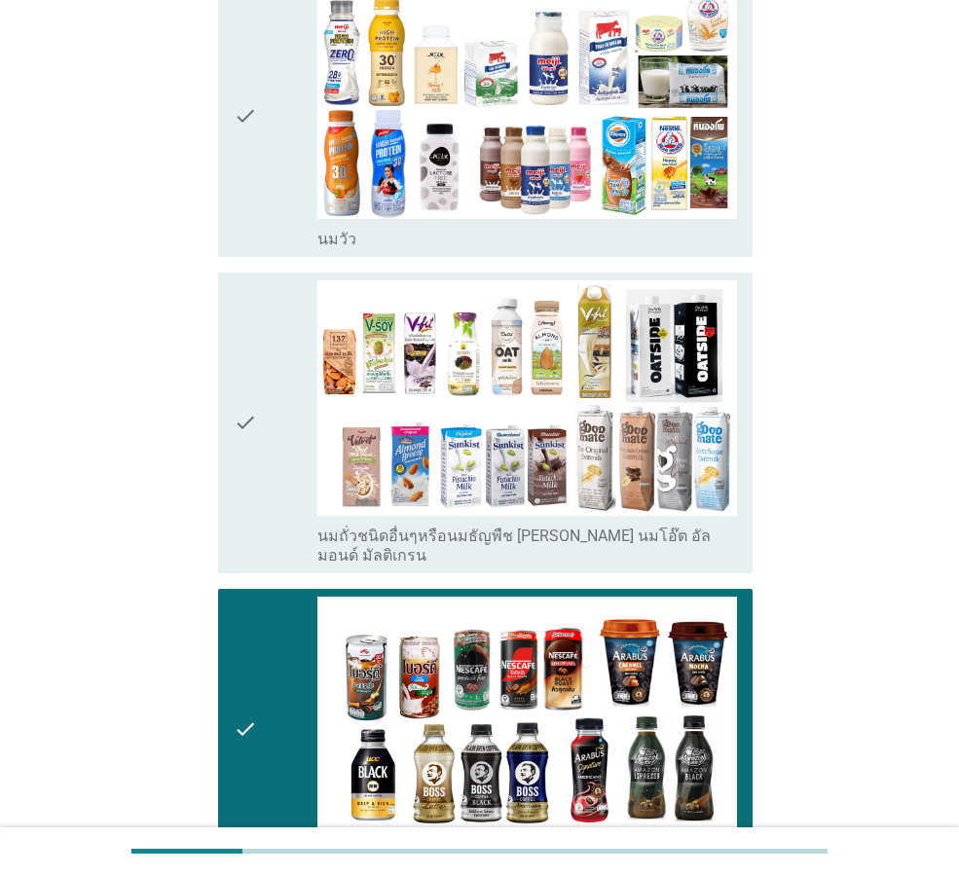
click at [269, 200] on div "check" at bounding box center [276, 116] width 84 height 266
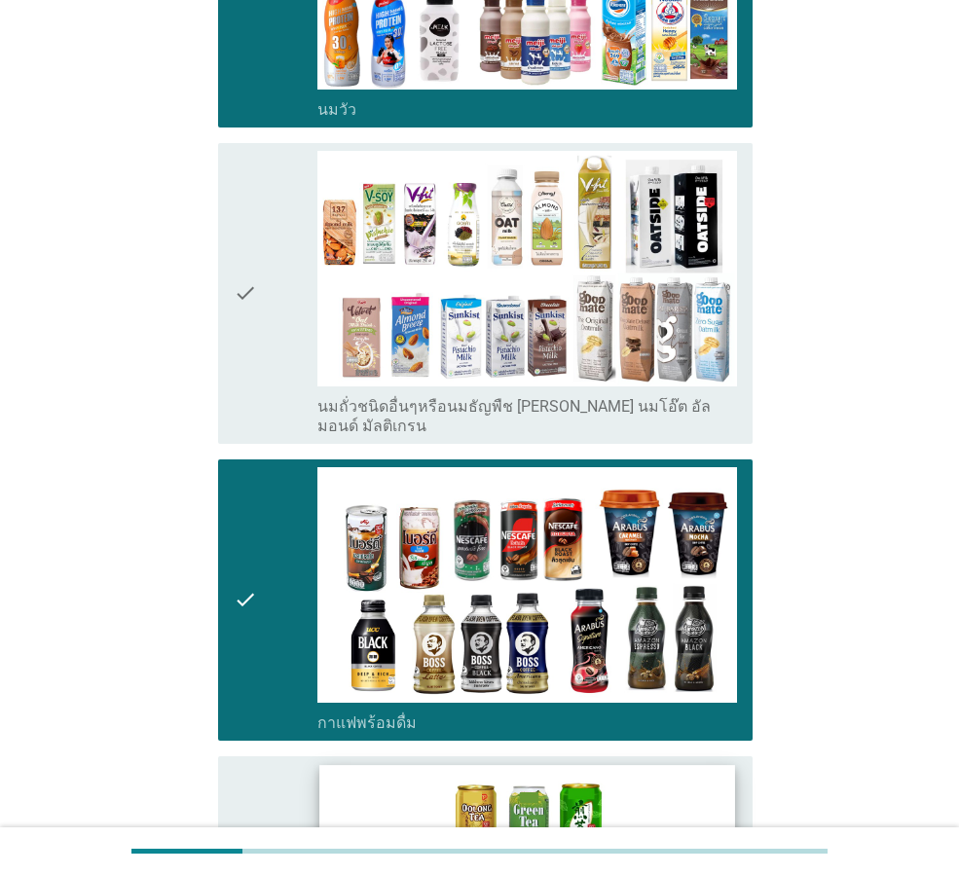
scroll to position [649, 0]
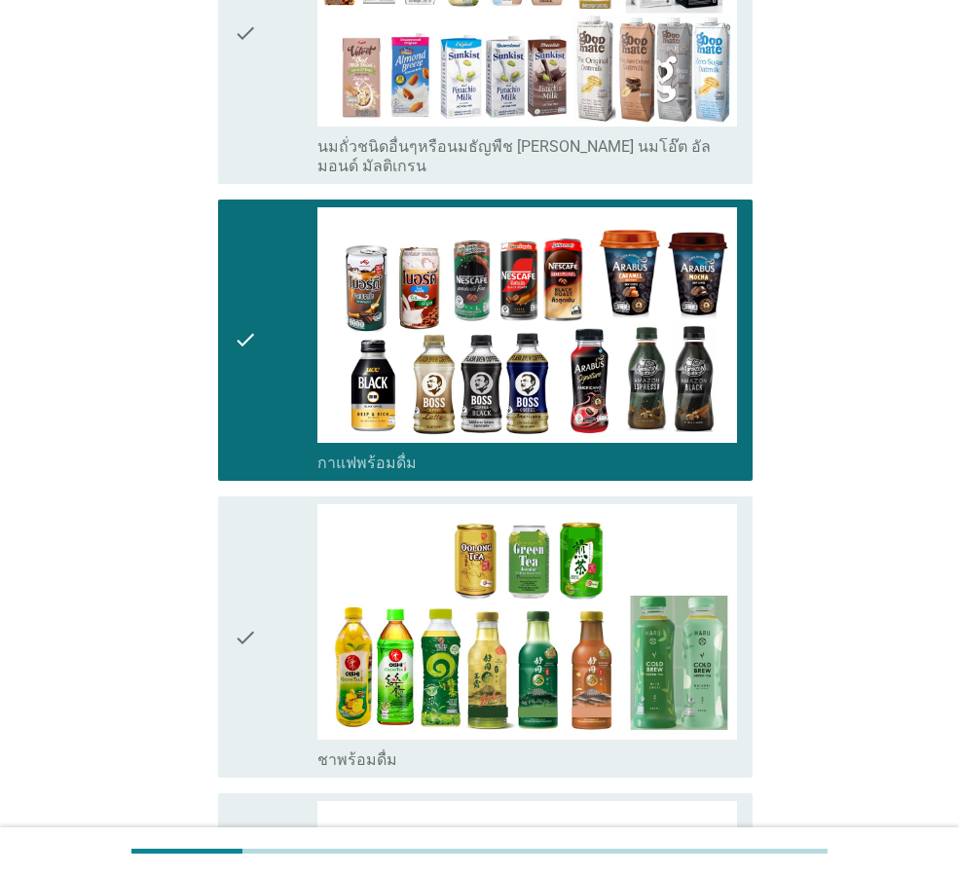
click at [293, 656] on div "check" at bounding box center [276, 637] width 84 height 266
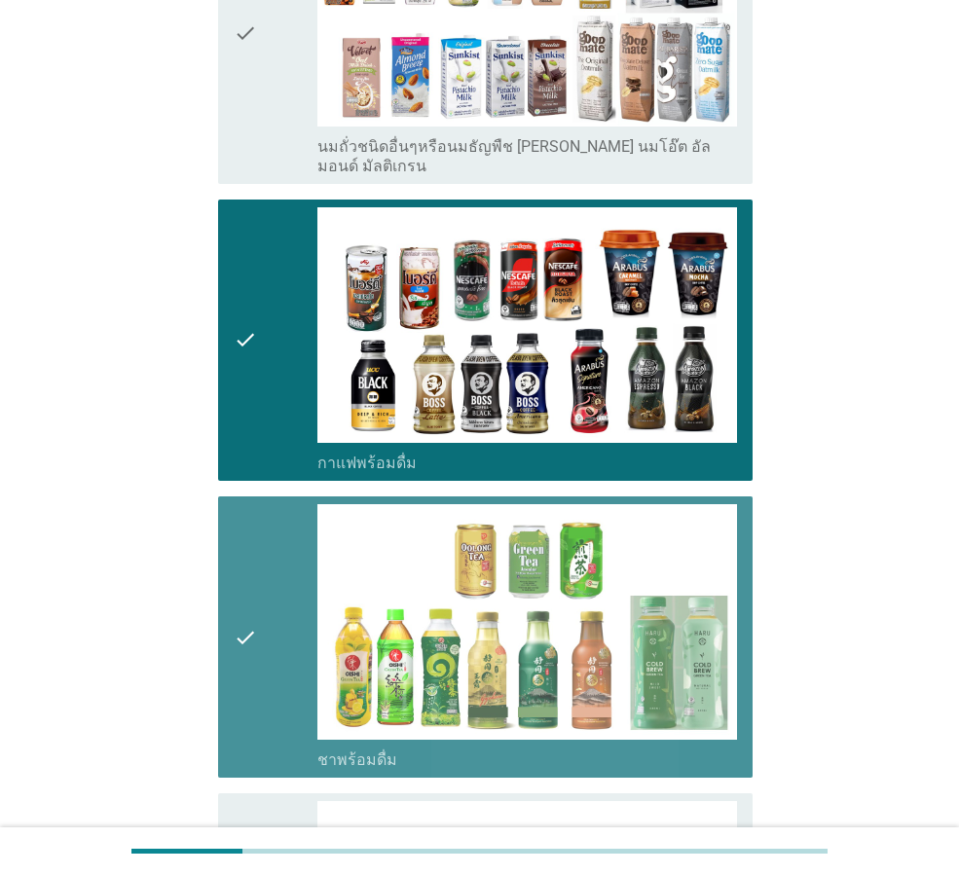
scroll to position [1039, 0]
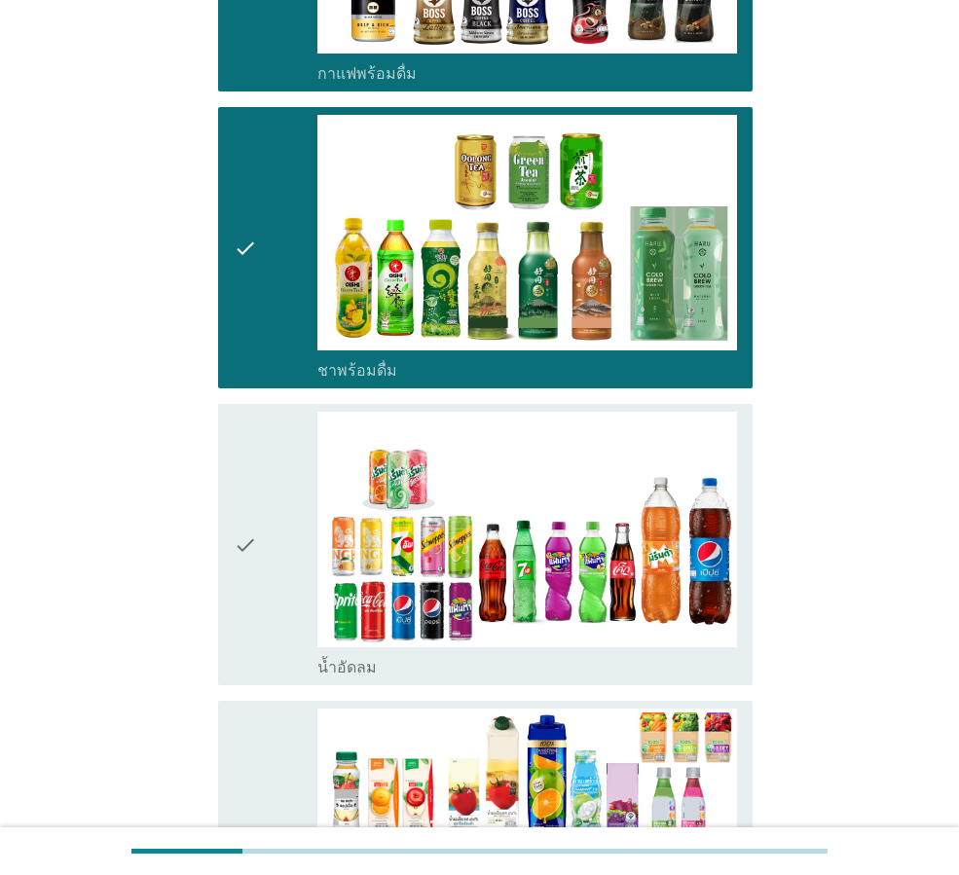
click at [294, 621] on div "check" at bounding box center [276, 545] width 84 height 266
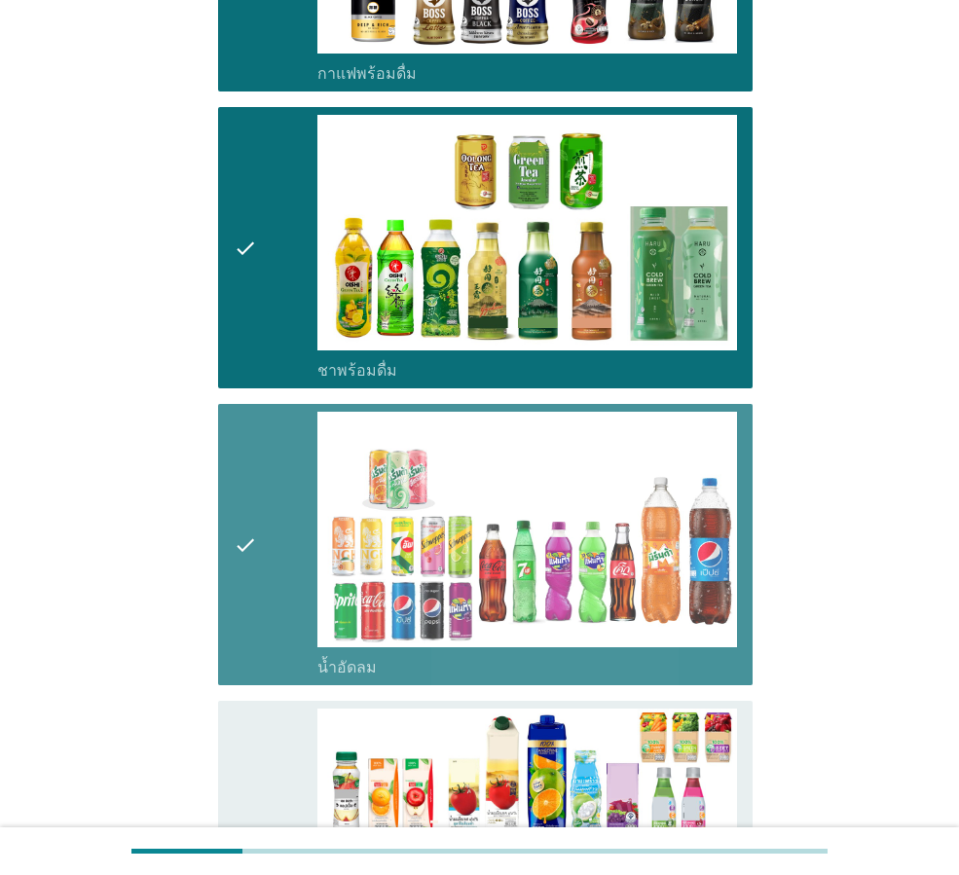
scroll to position [1298, 0]
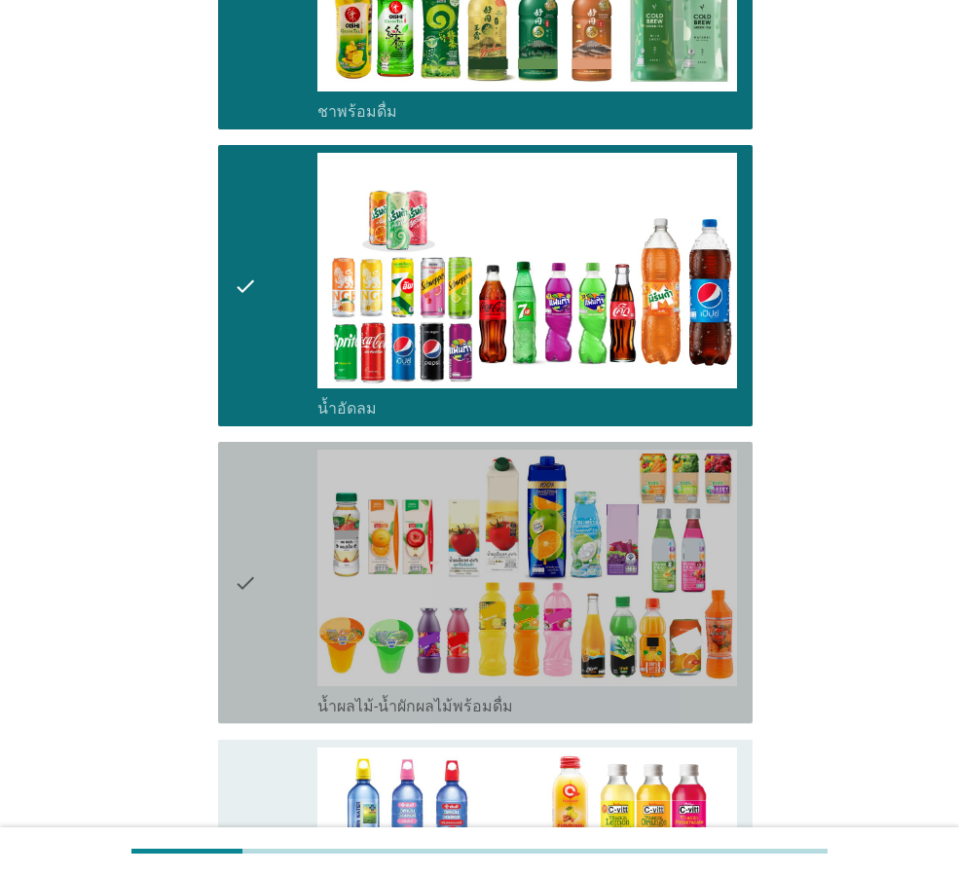
click at [300, 653] on div "check" at bounding box center [276, 583] width 84 height 266
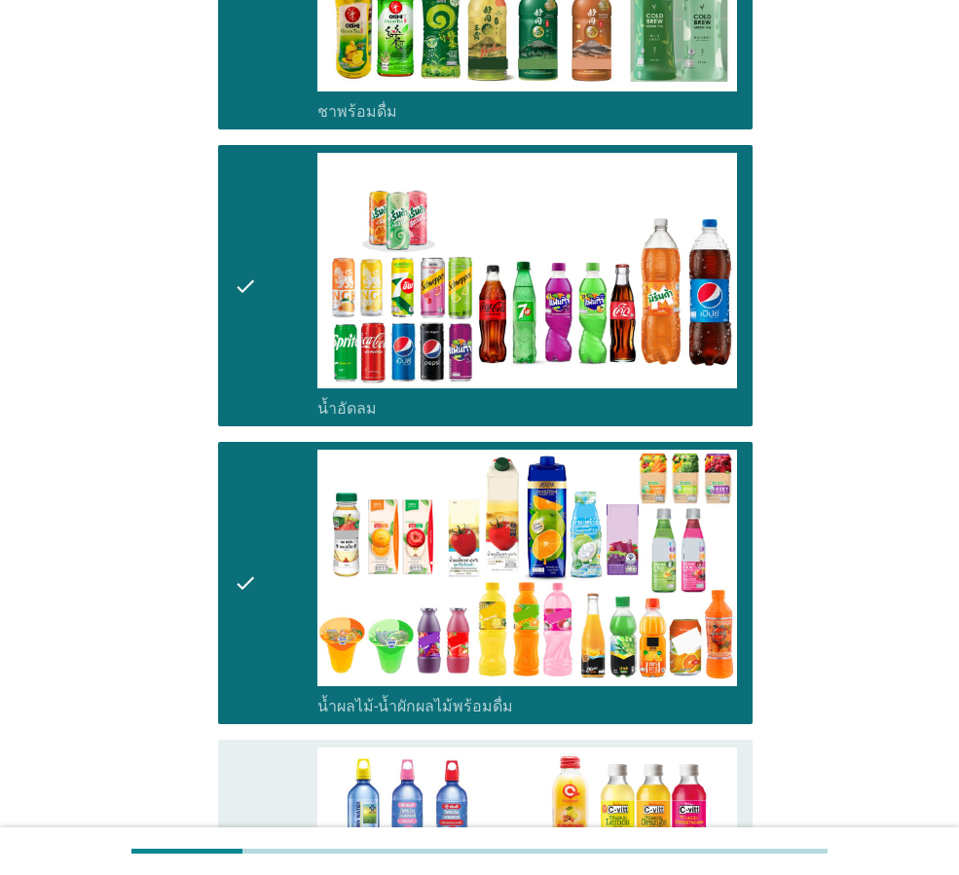
scroll to position [1558, 0]
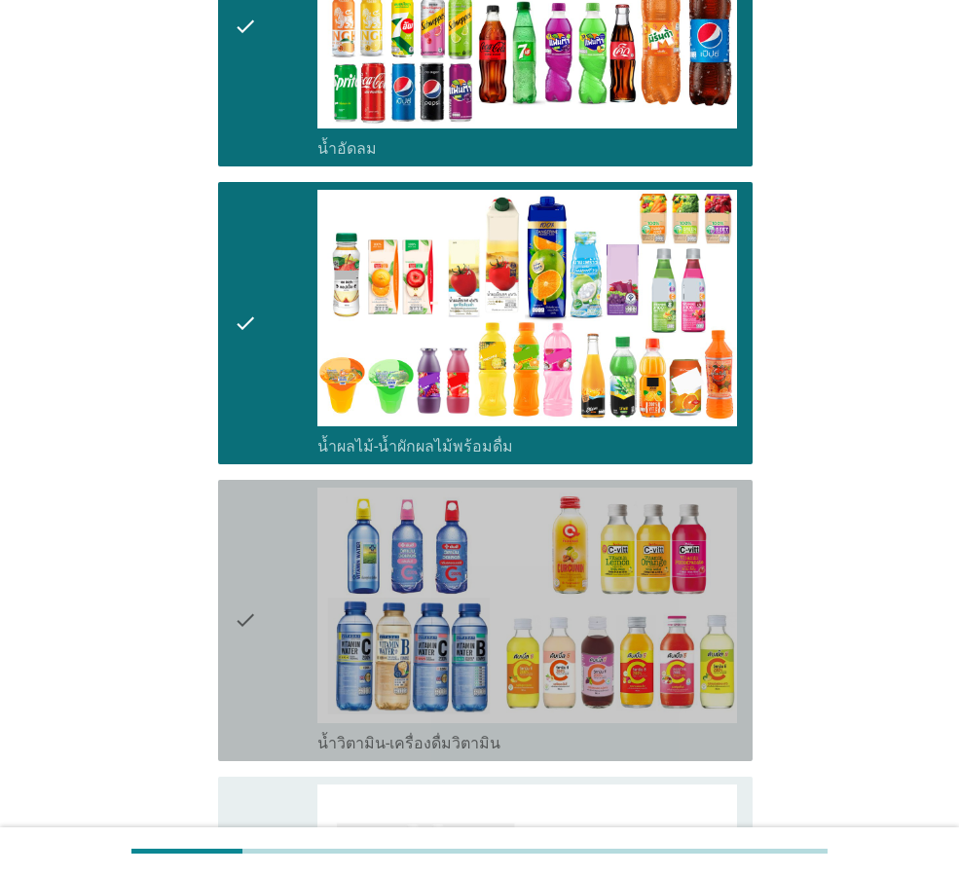
click at [294, 652] on div "check" at bounding box center [276, 621] width 84 height 266
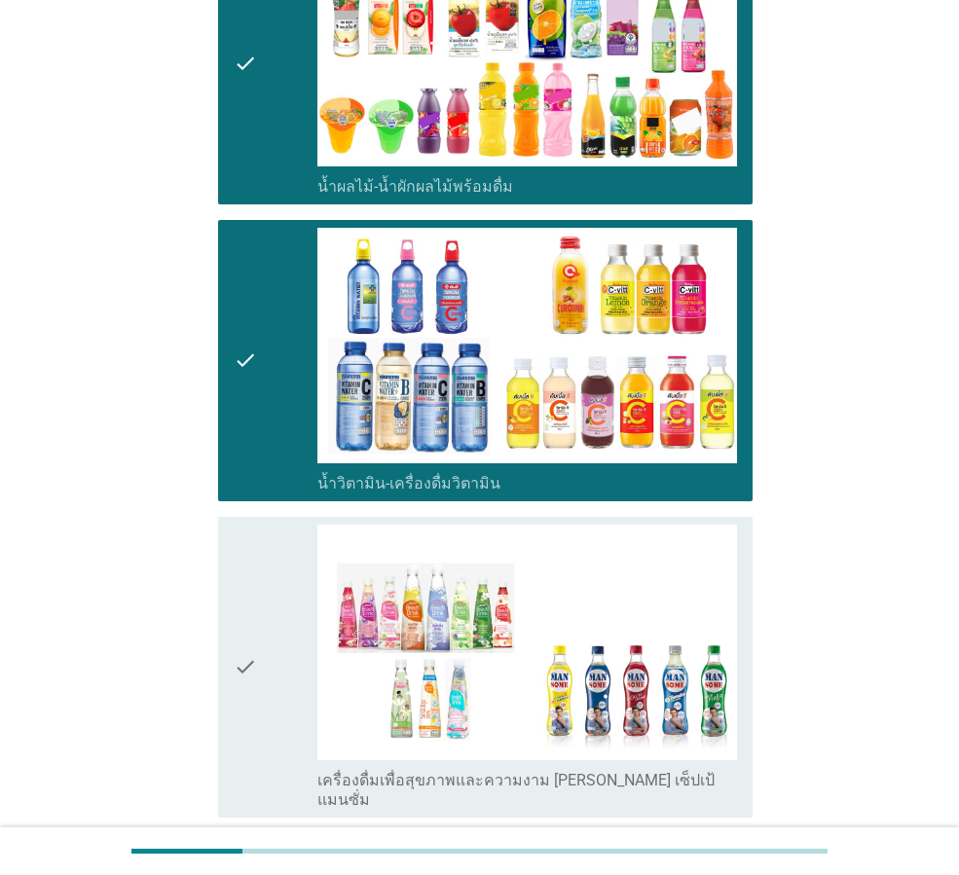
click at [294, 652] on div "check" at bounding box center [276, 667] width 84 height 285
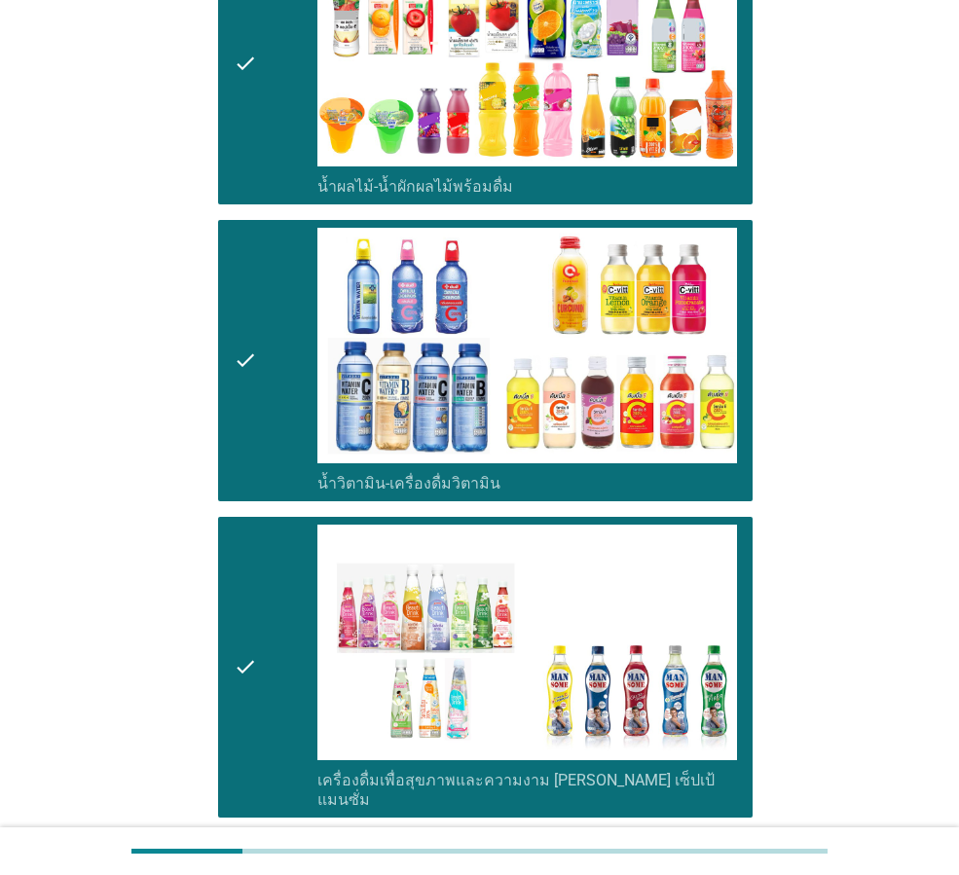
scroll to position [2077, 0]
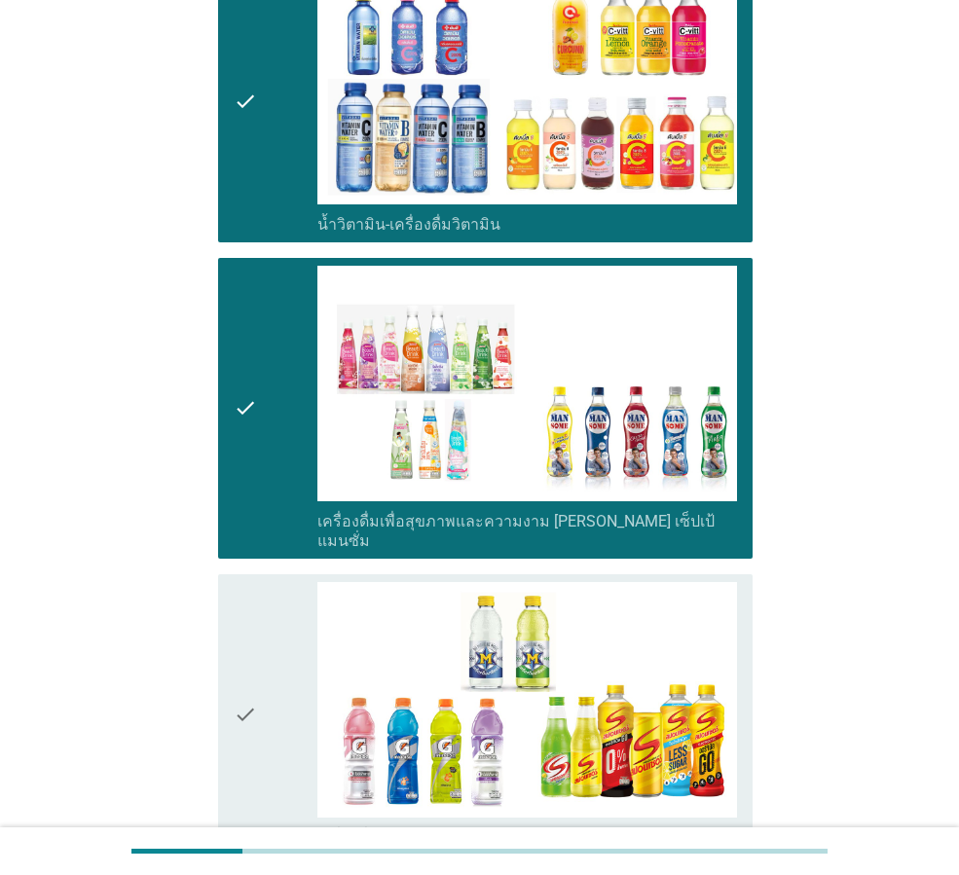
click at [294, 652] on div "check" at bounding box center [276, 715] width 84 height 266
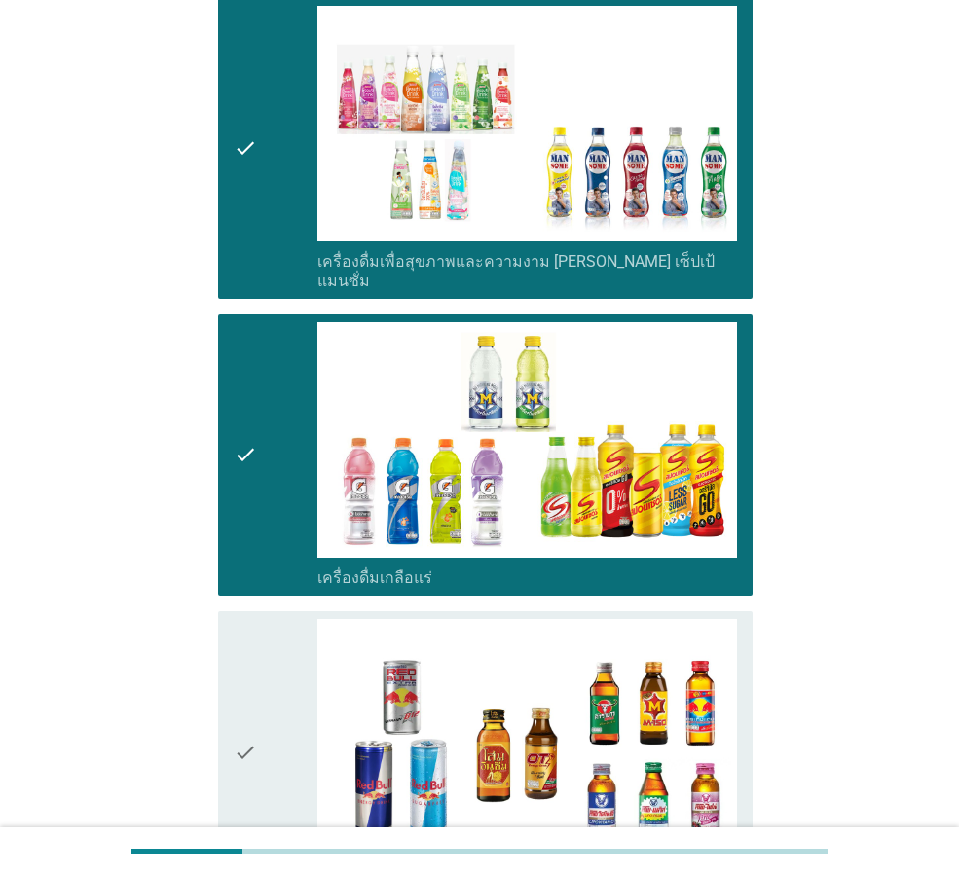
click at [294, 652] on div "check" at bounding box center [276, 752] width 84 height 266
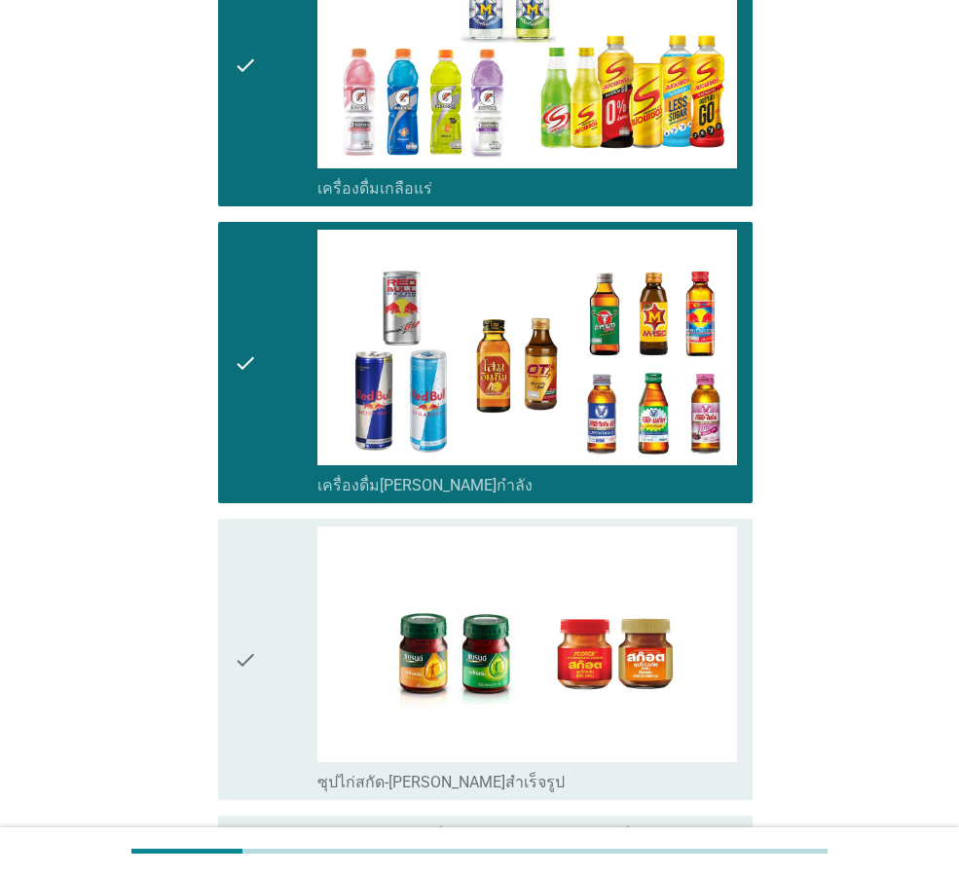
click at [294, 652] on div "check" at bounding box center [276, 660] width 84 height 266
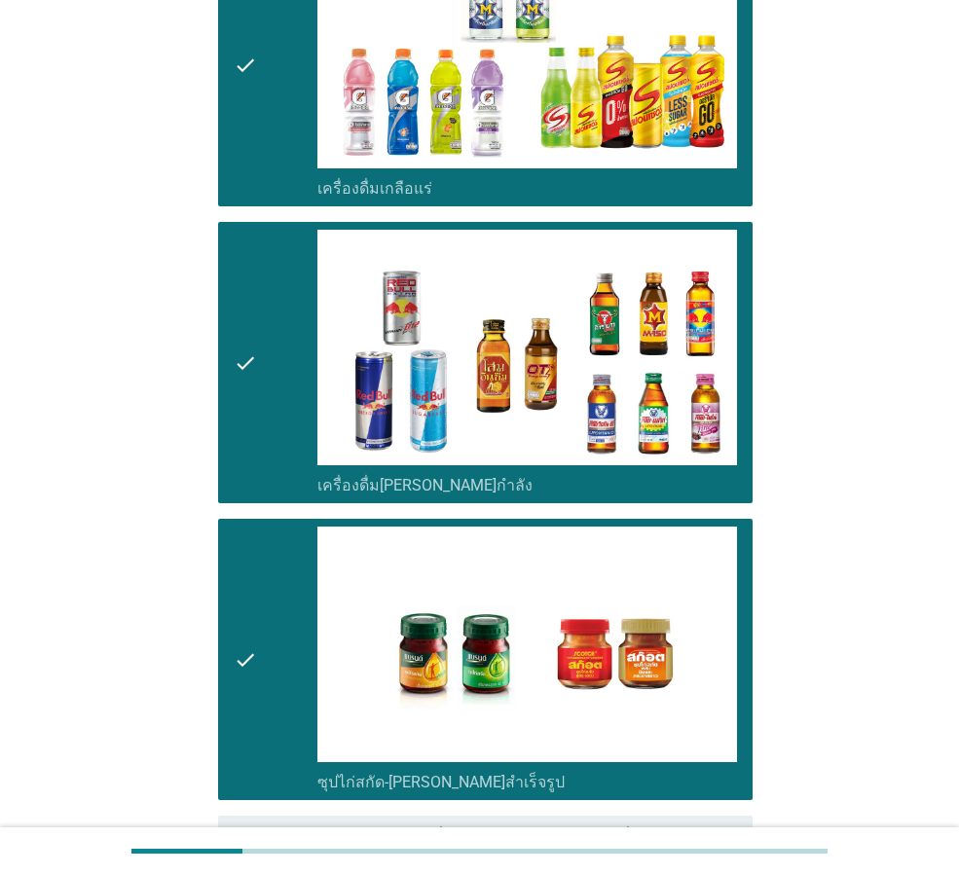
scroll to position [2894, 0]
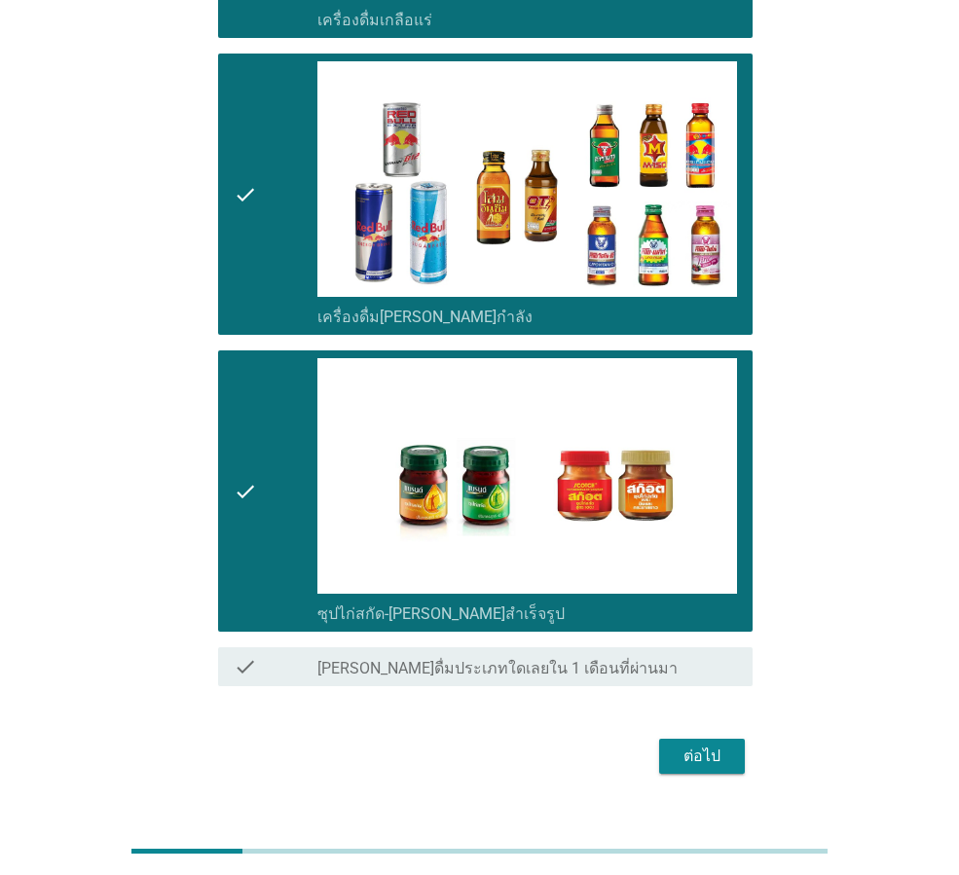
click at [694, 745] on div "ต่อไป" at bounding box center [702, 756] width 55 height 23
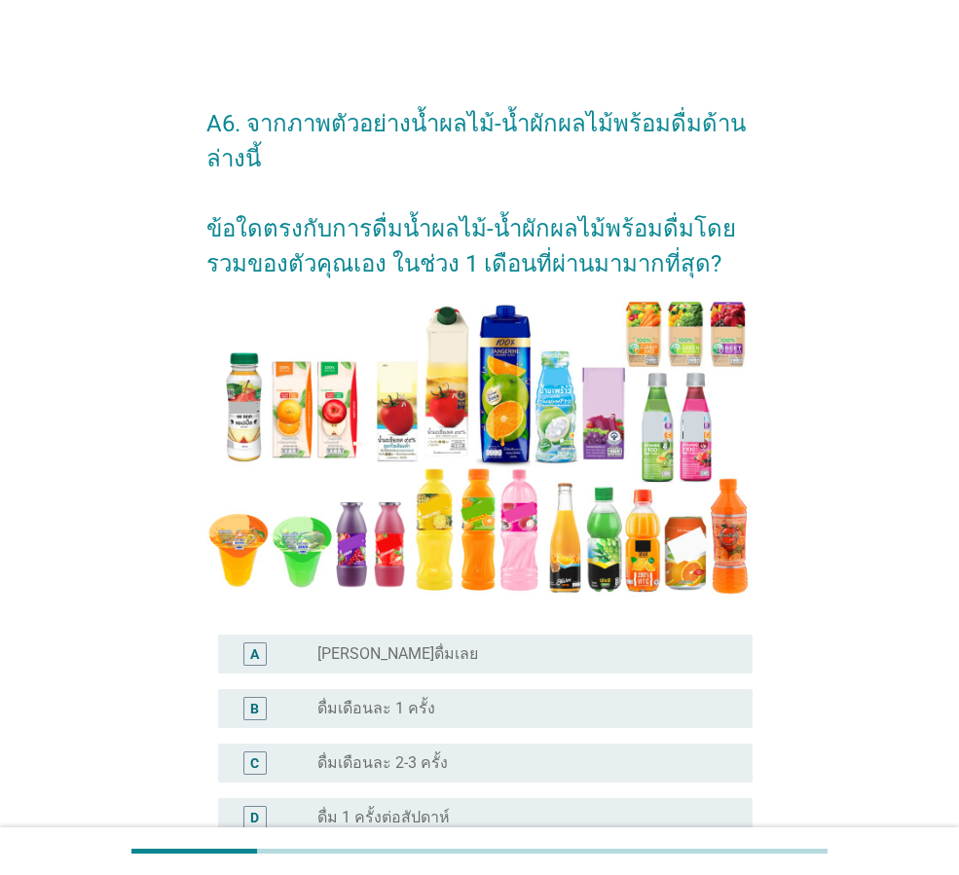
scroll to position [389, 0]
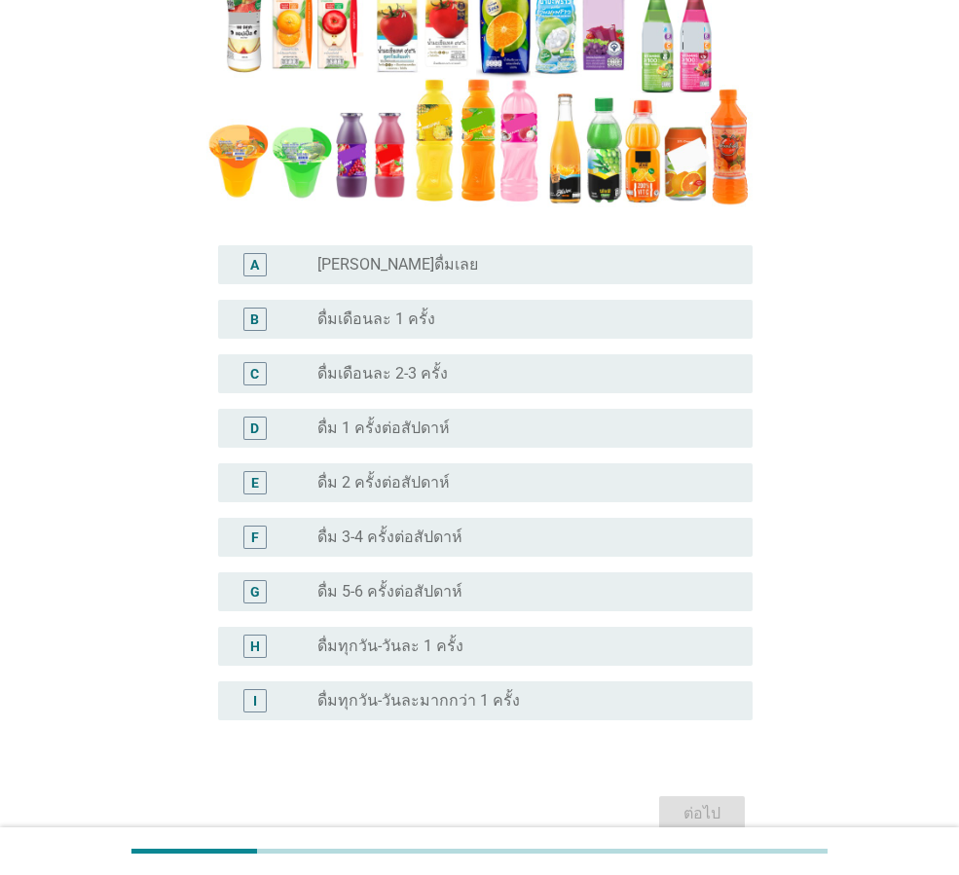
click at [511, 648] on div "radio_button_unchecked ดื่มทุกวัน-วันละ 1 ครั้ง" at bounding box center [519, 646] width 404 height 19
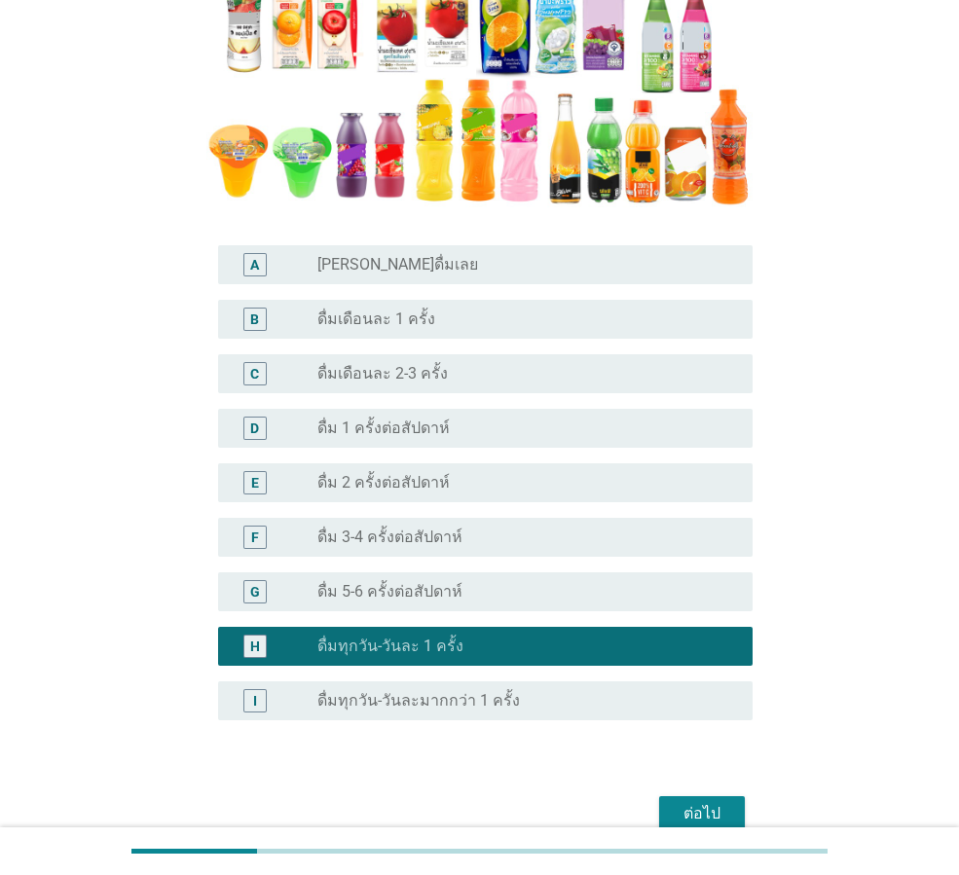
click at [678, 814] on div "ต่อไป" at bounding box center [702, 813] width 55 height 23
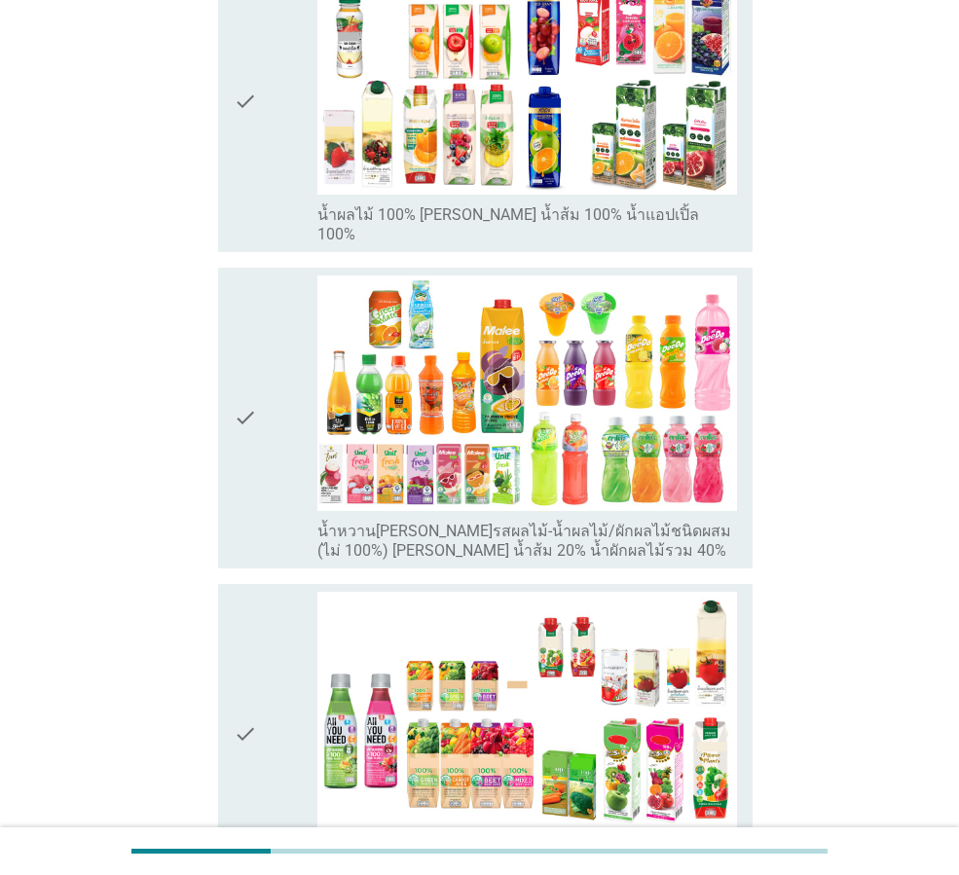
scroll to position [0, 0]
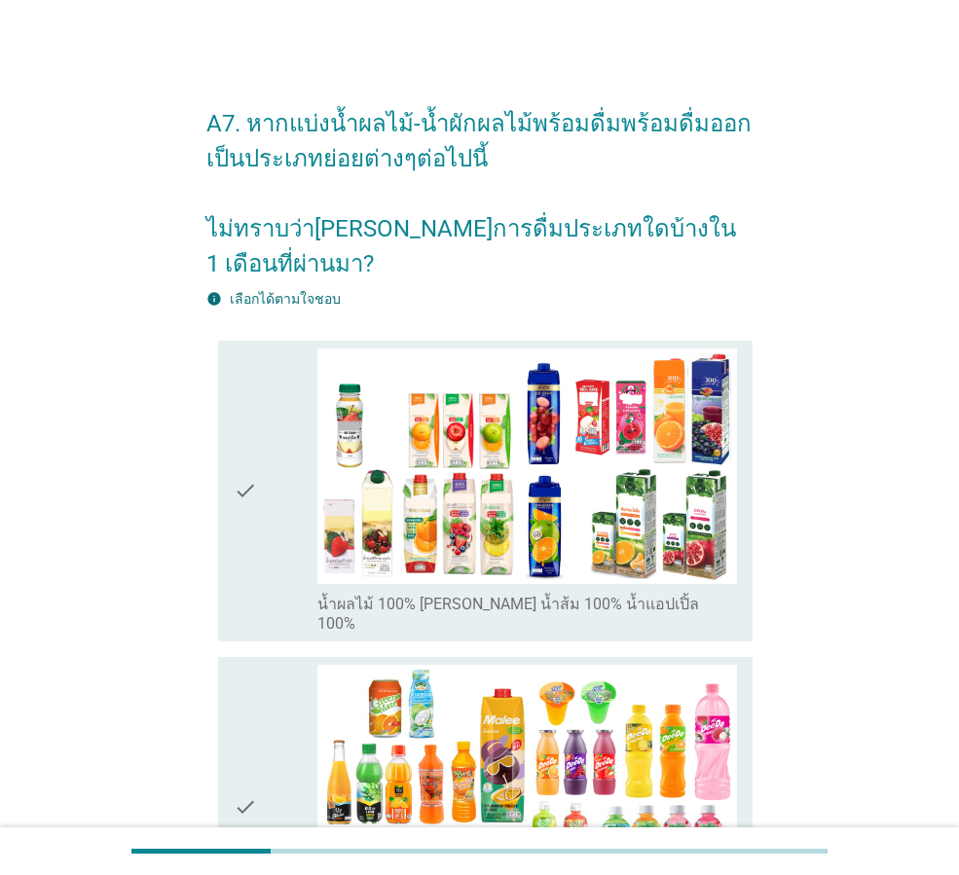
click at [268, 557] on div "check" at bounding box center [276, 491] width 84 height 285
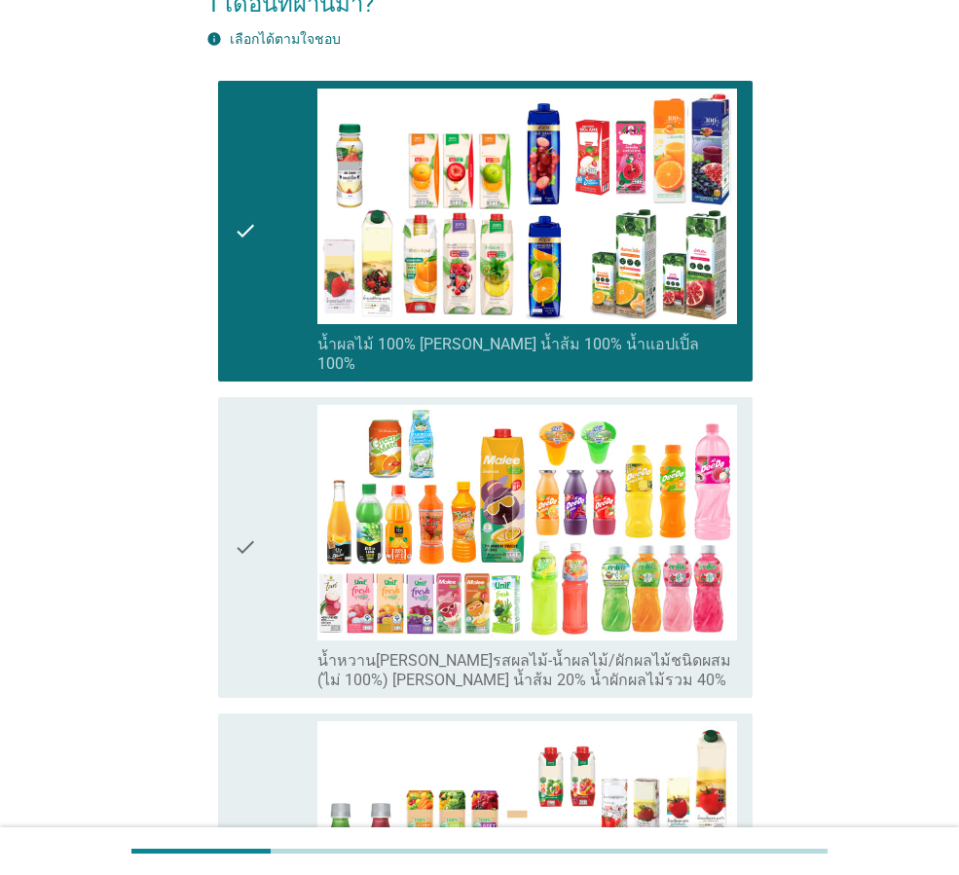
click at [249, 542] on icon "check" at bounding box center [245, 547] width 23 height 285
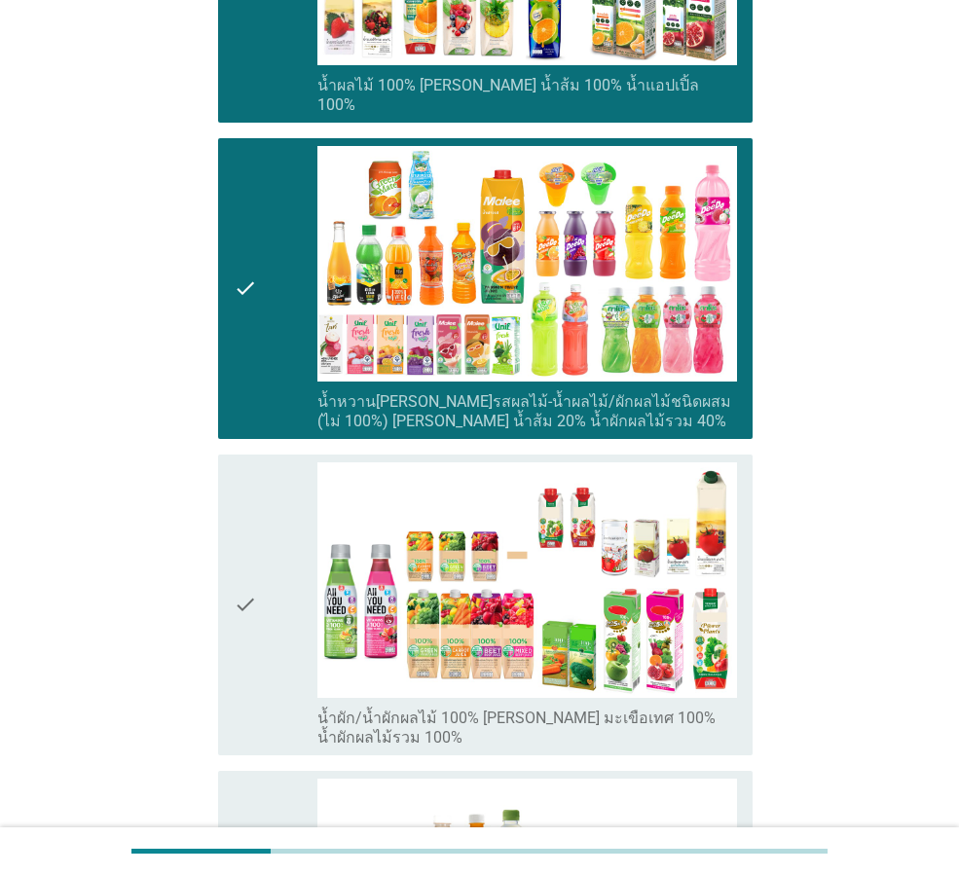
click at [272, 587] on div "check" at bounding box center [276, 604] width 84 height 285
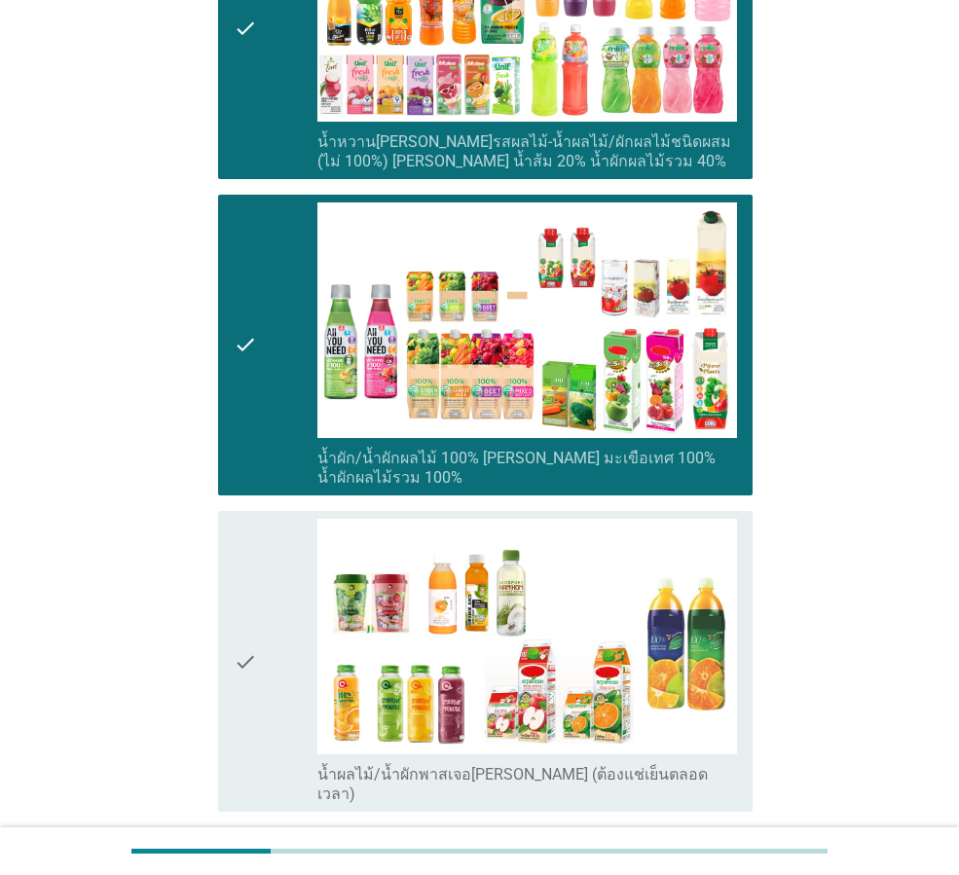
click at [272, 587] on div "check" at bounding box center [276, 661] width 84 height 285
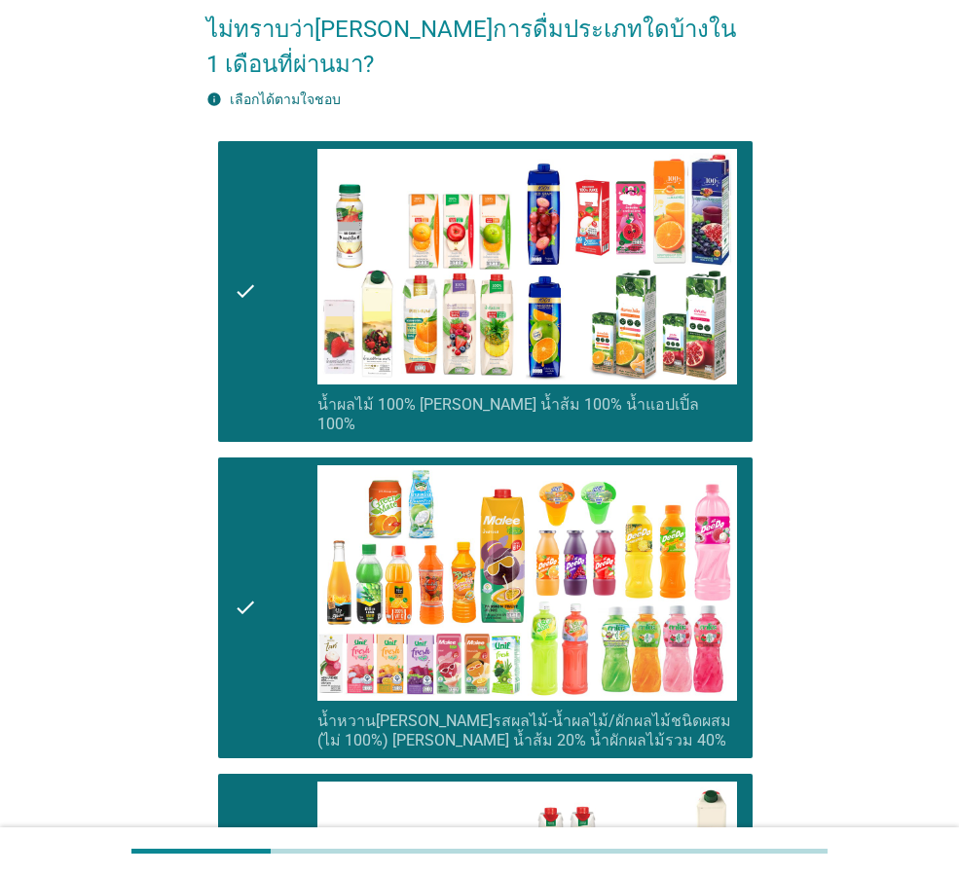
scroll to position [460, 0]
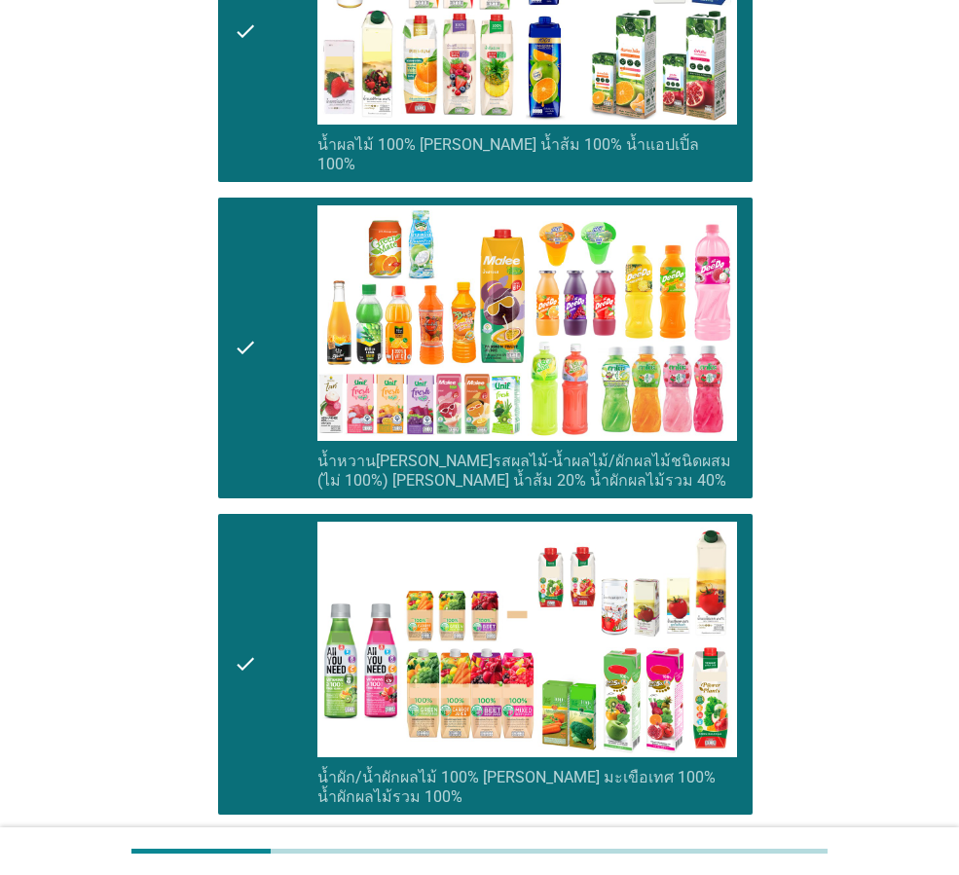
click at [262, 313] on div "check" at bounding box center [276, 347] width 84 height 285
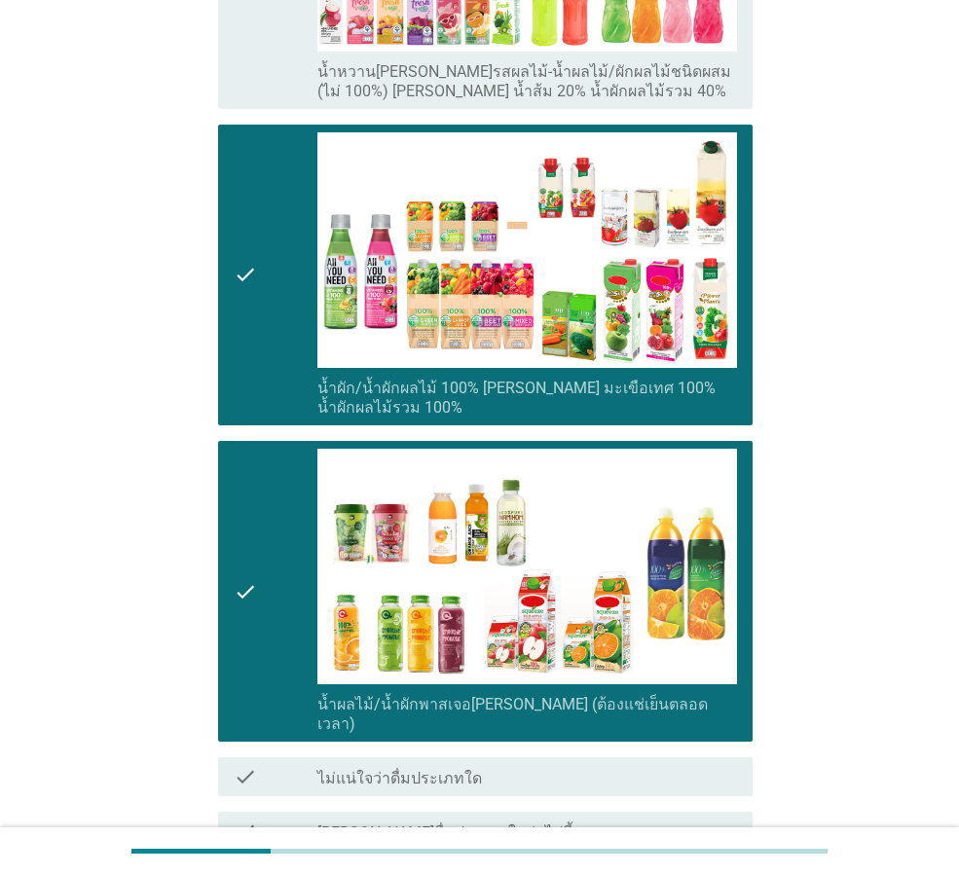
scroll to position [978, 0]
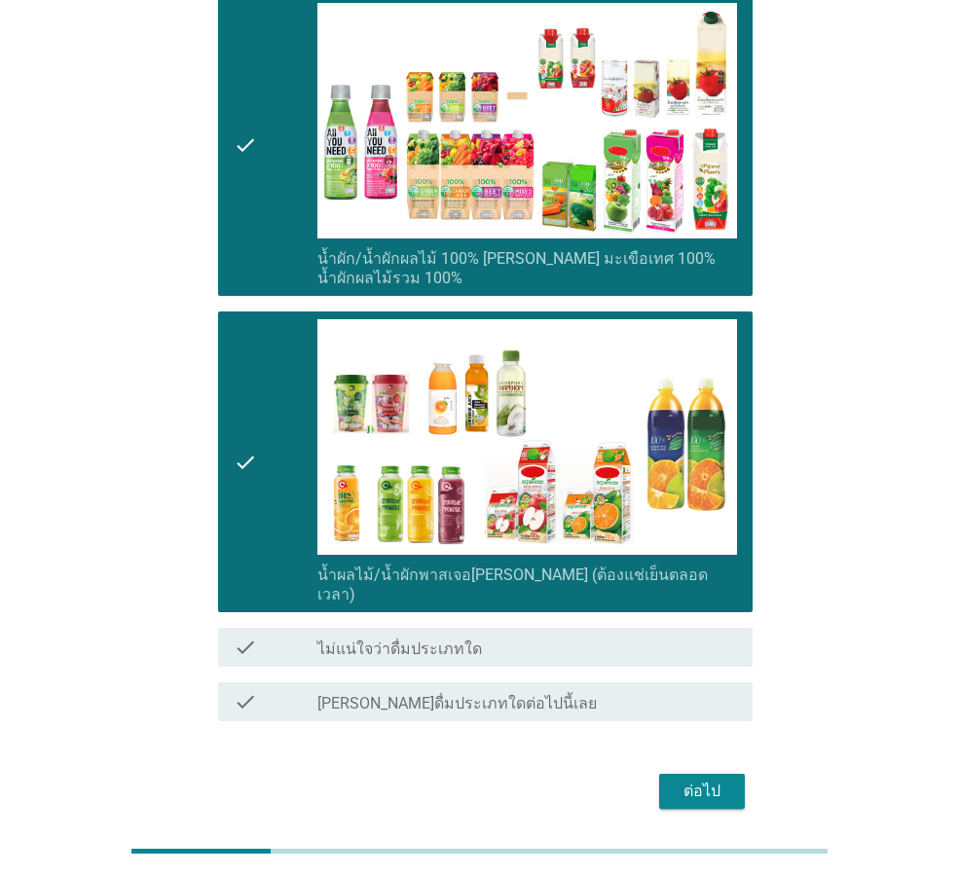
click at [715, 780] on div "ต่อไป" at bounding box center [702, 791] width 55 height 23
